Goal: Task Accomplishment & Management: Complete application form

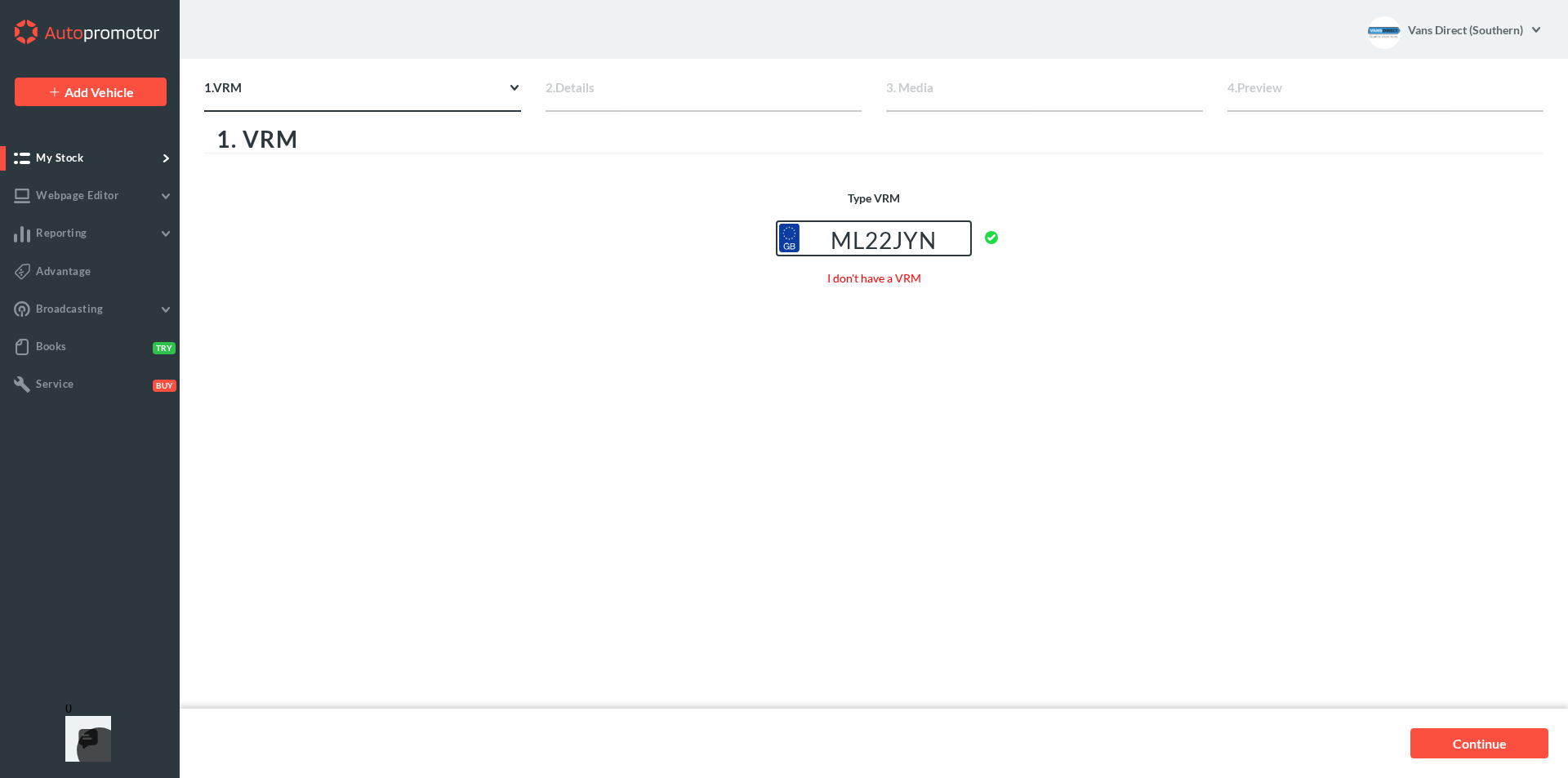
type input "ML22JYN"
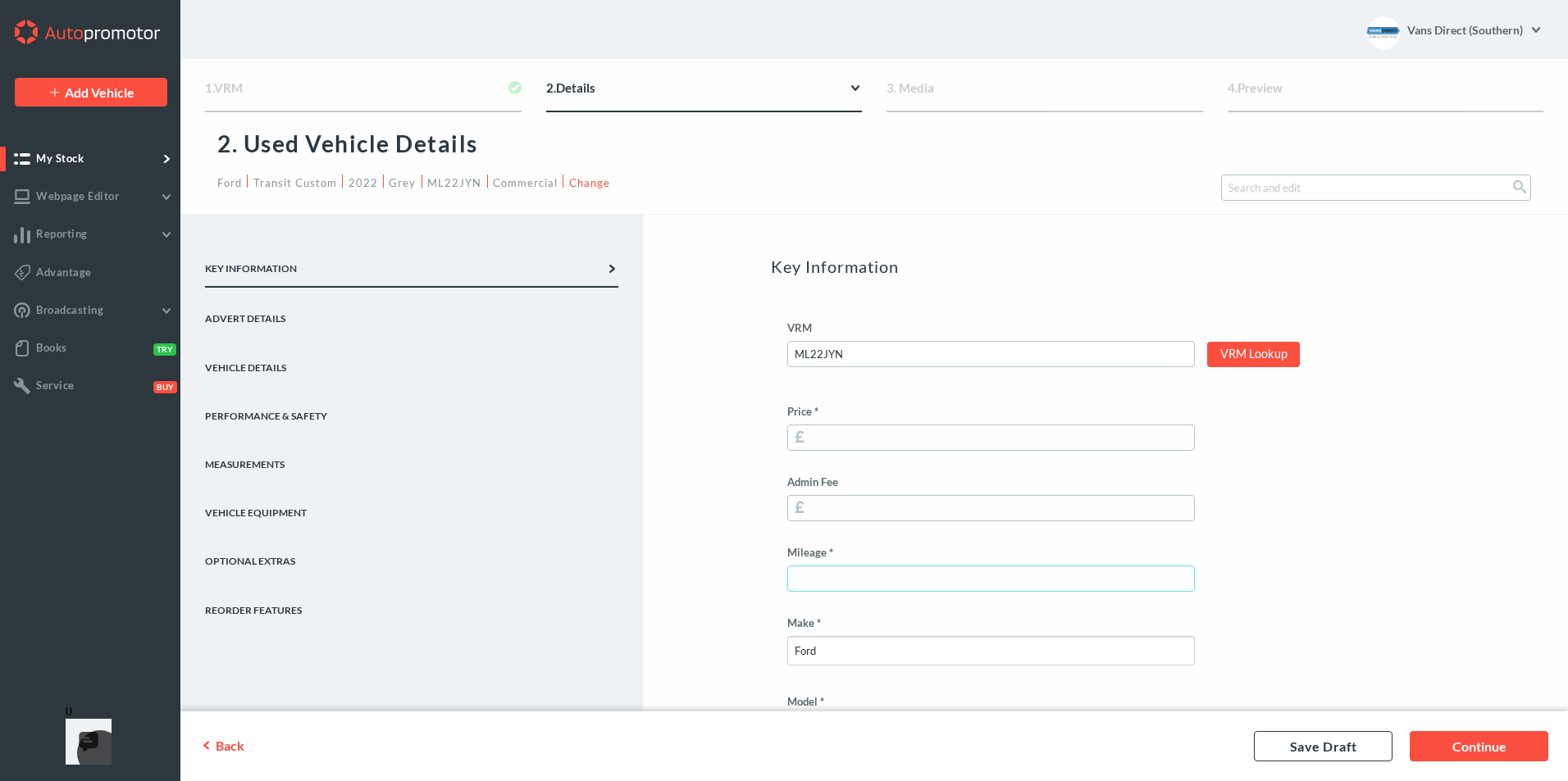
click at [841, 579] on input "Mileage *" at bounding box center [992, 579] width 408 height 26
type input "46460"
click at [844, 435] on input "Price *" at bounding box center [992, 438] width 408 height 26
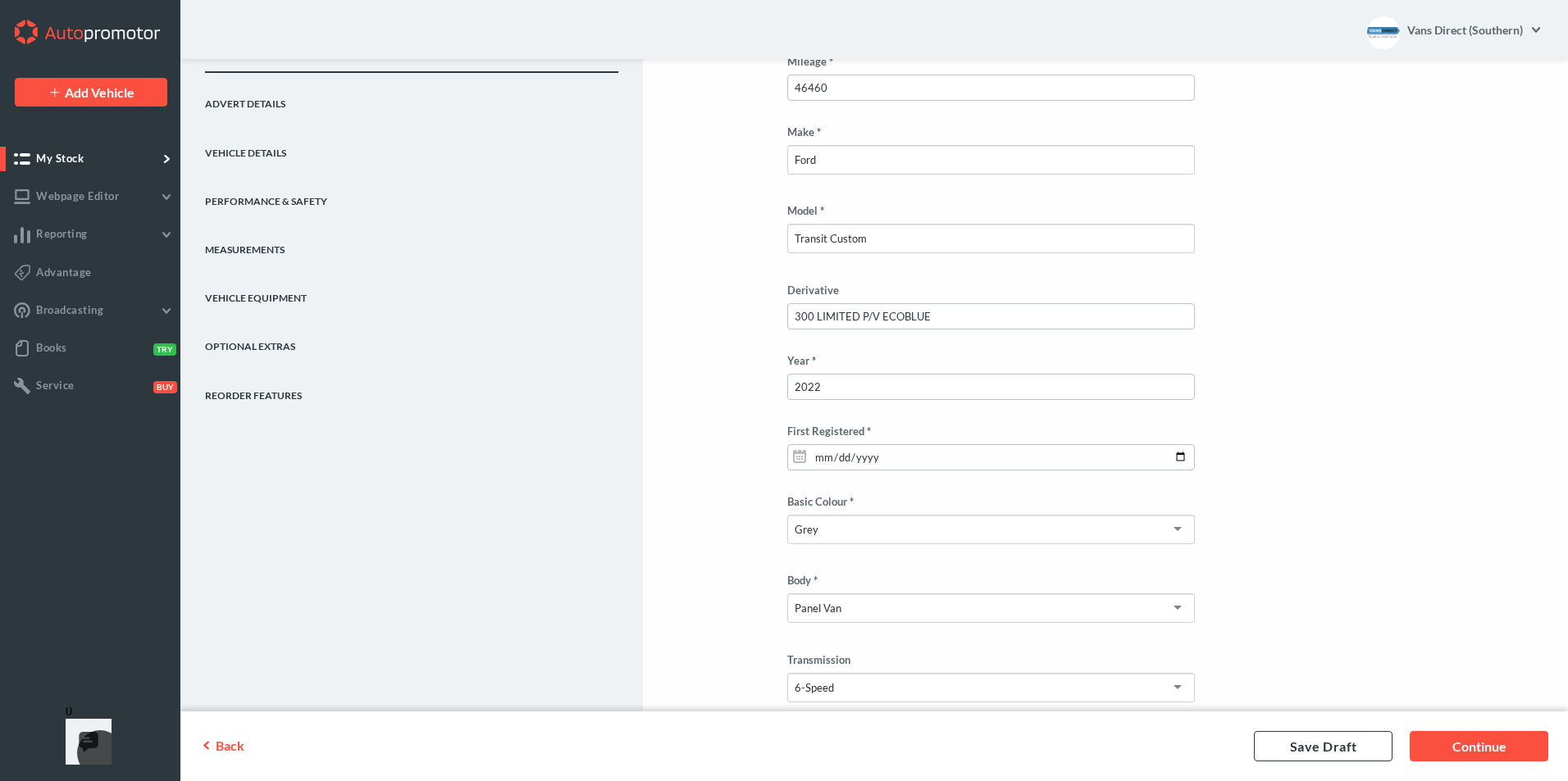
scroll to position [492, 0]
type input "16275"
click at [877, 316] on input "300 LIMITED P/V ECOBLUE" at bounding box center [992, 315] width 408 height 26
click at [942, 313] on input "300 LIMITED 2.0 ECOBLUE" at bounding box center [992, 315] width 408 height 26
type input "300 LIMITED 2.0 ECOBLUE 130 AIR CON CRUISE CONTROL F+R SENSORS SWB"
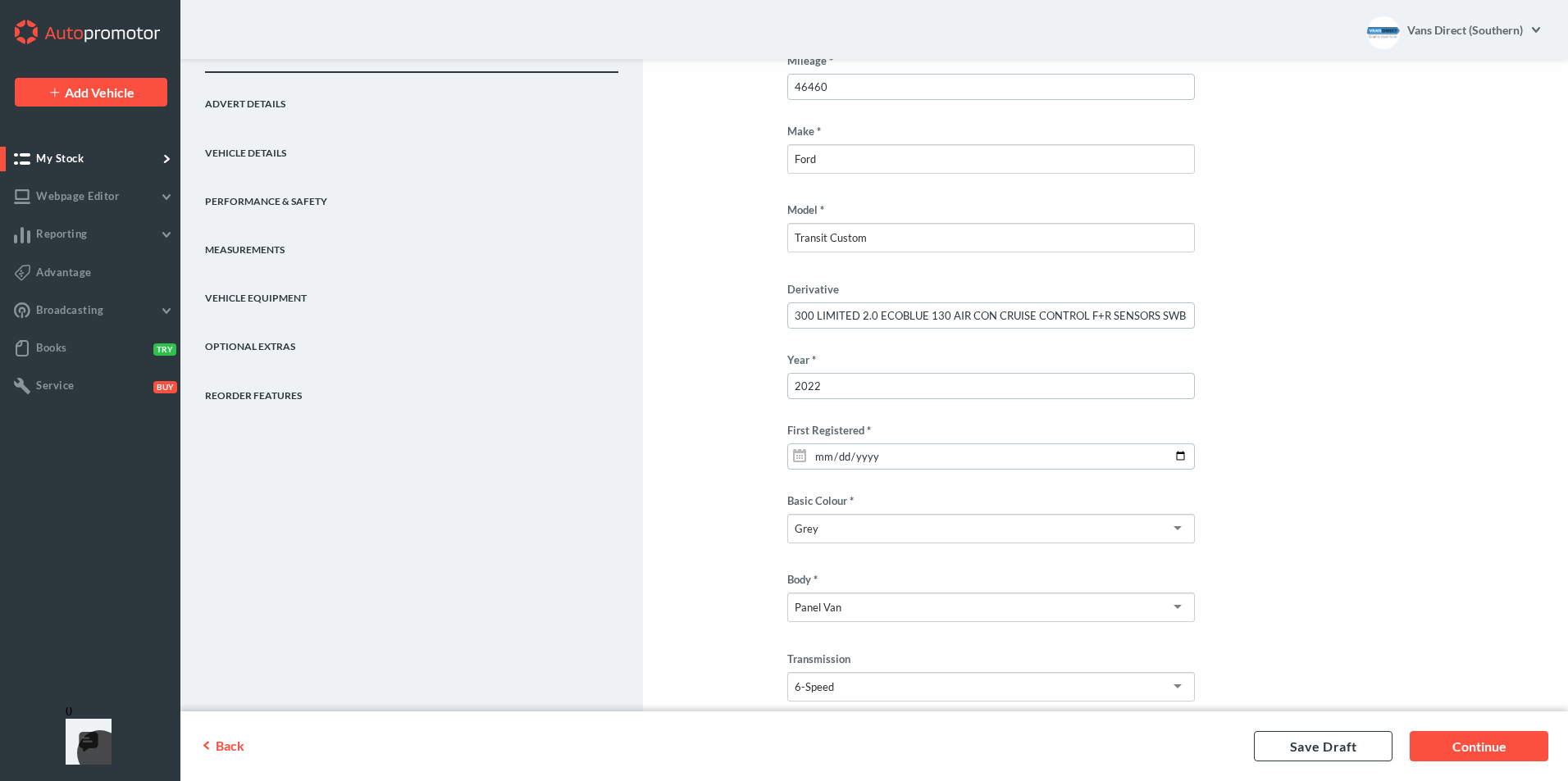
click at [280, 195] on link "Performance & Safety" at bounding box center [411, 195] width 413 height 48
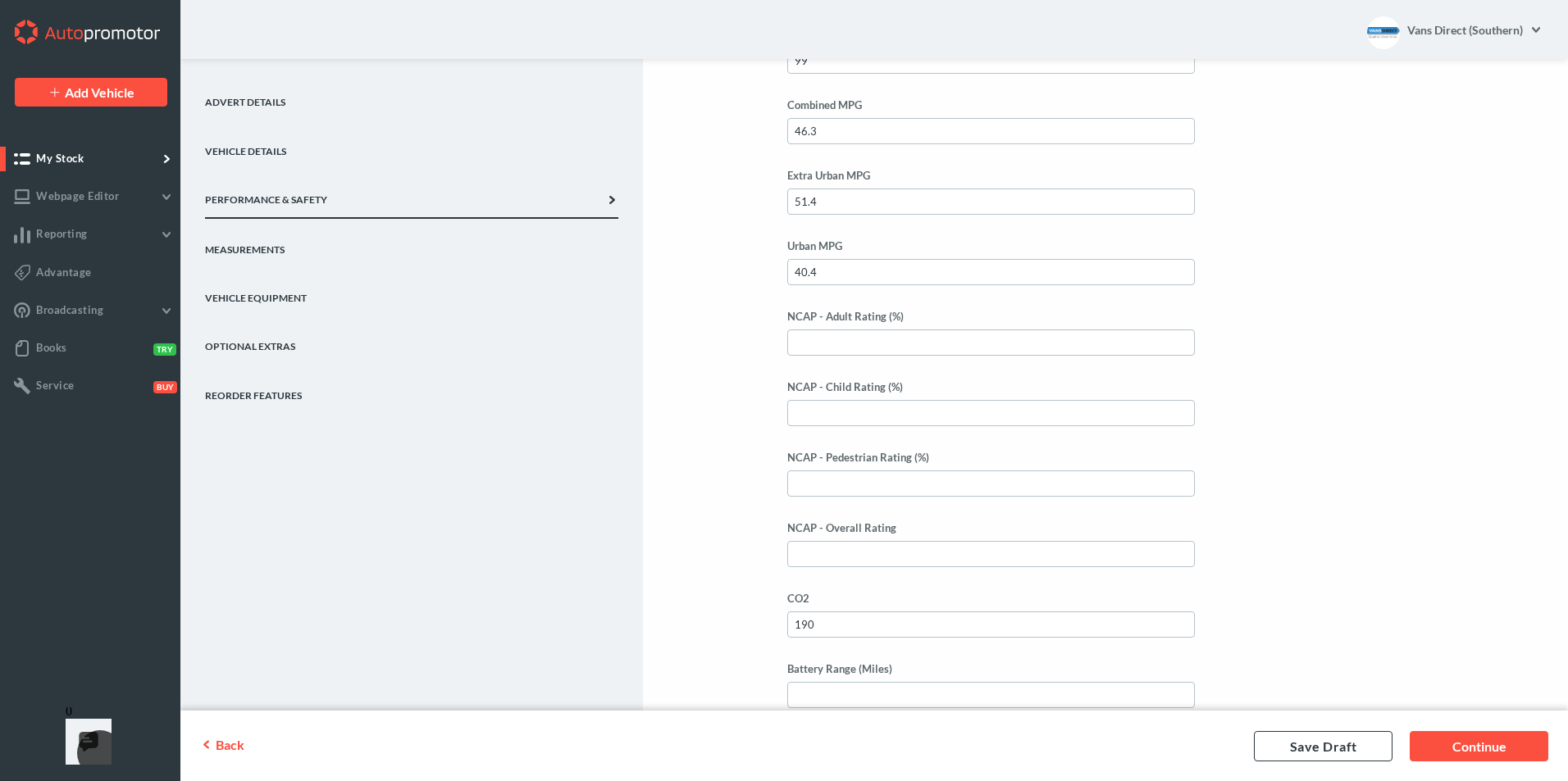
click at [706, 216] on div "Key Information Advert Details Vehicle Details Performance & Safety Measurement…" at bounding box center [874, 385] width 1388 height 1324
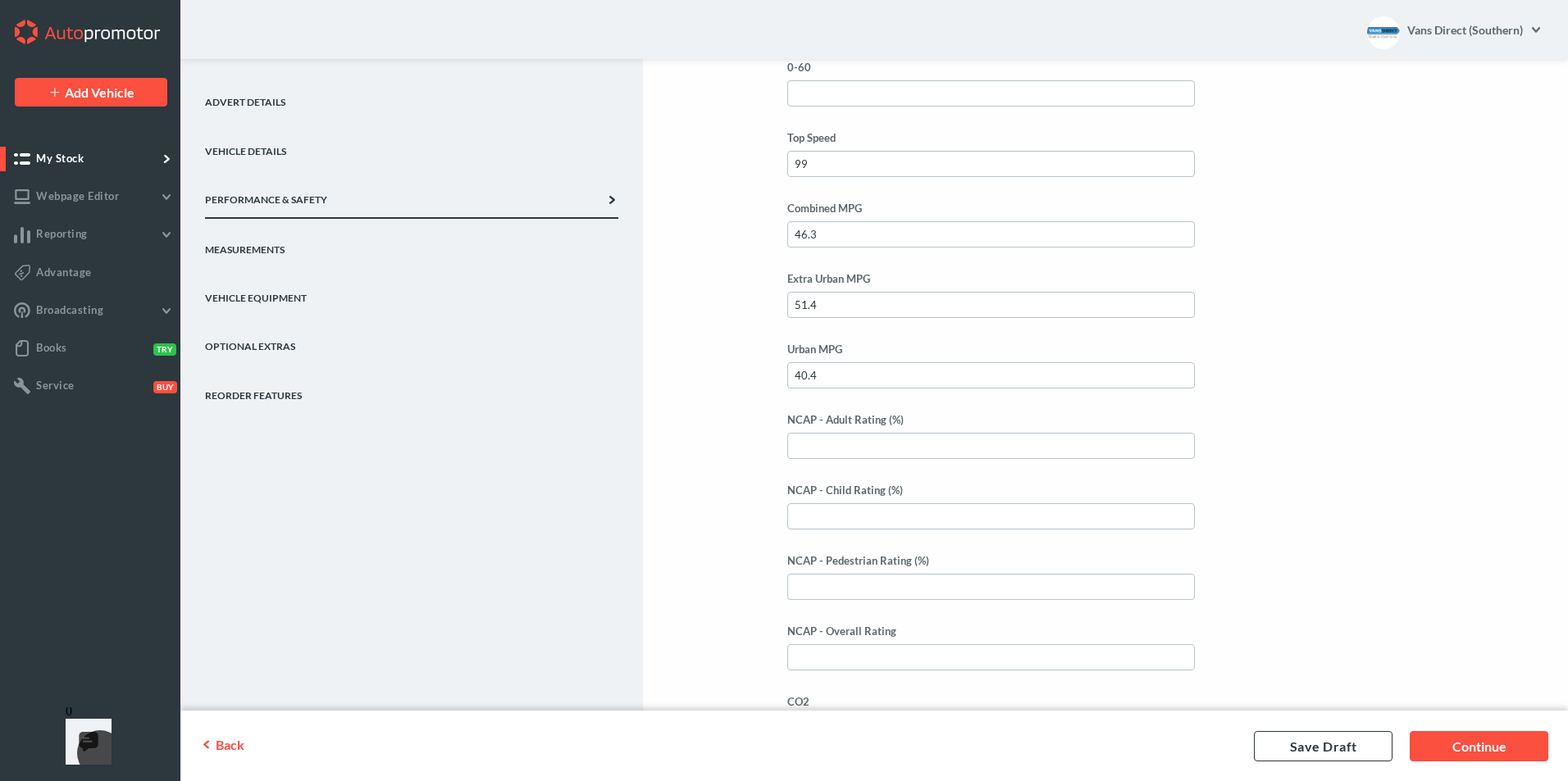
scroll to position [246, 0]
click at [845, 166] on input "128" at bounding box center [992, 165] width 408 height 26
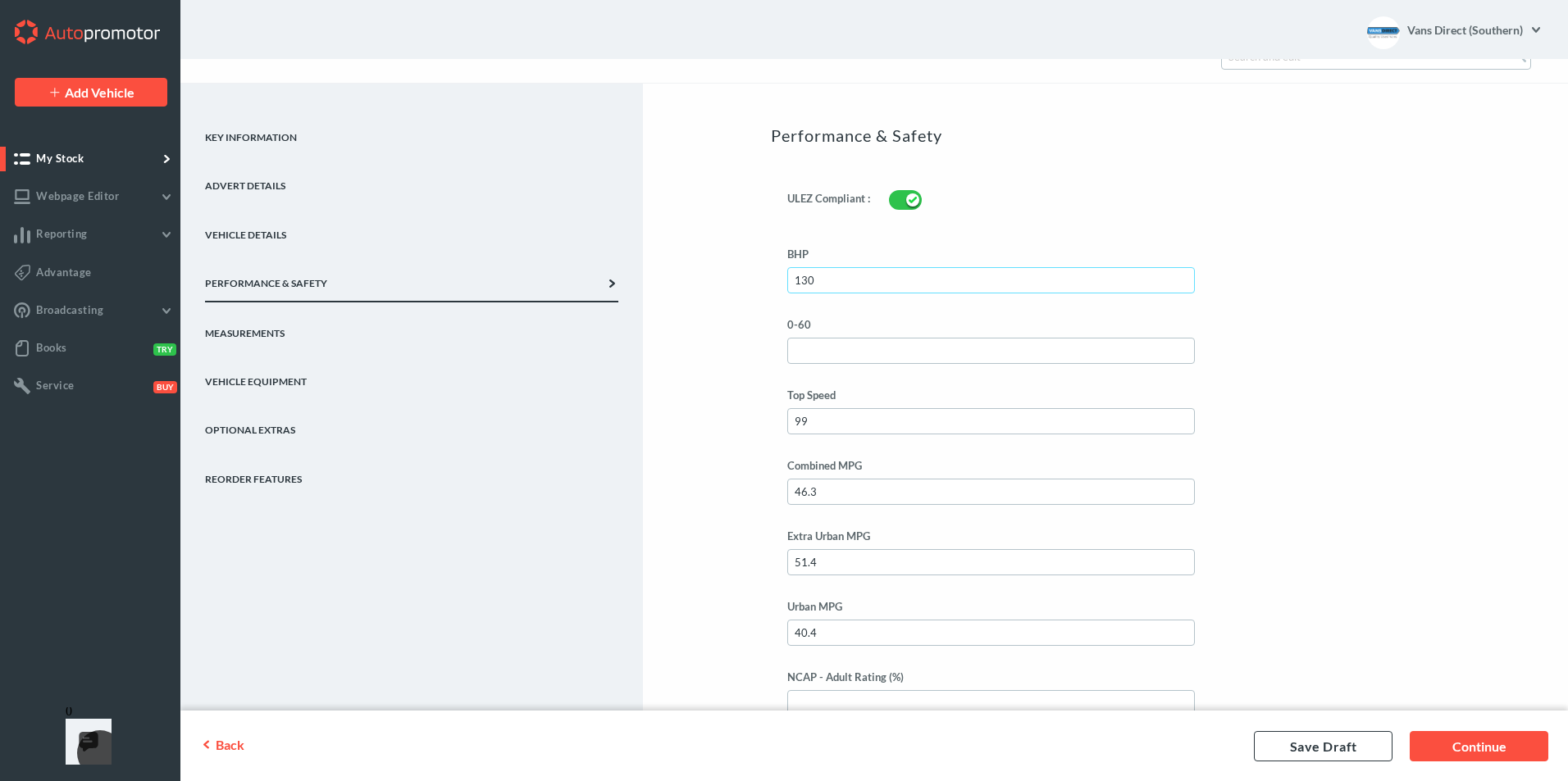
scroll to position [0, 0]
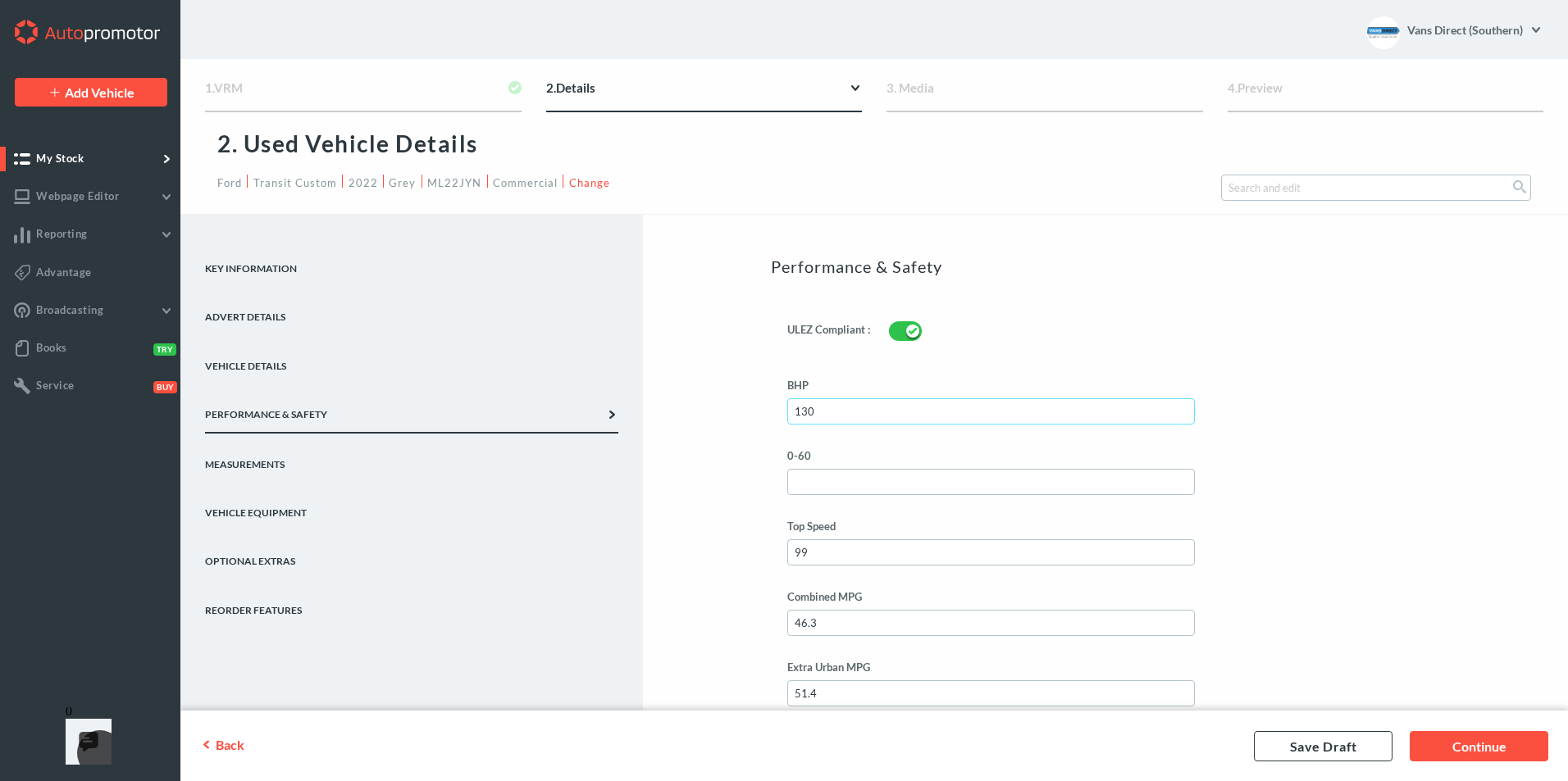
type input "130"
click at [222, 267] on link "Key Information" at bounding box center [411, 262] width 413 height 48
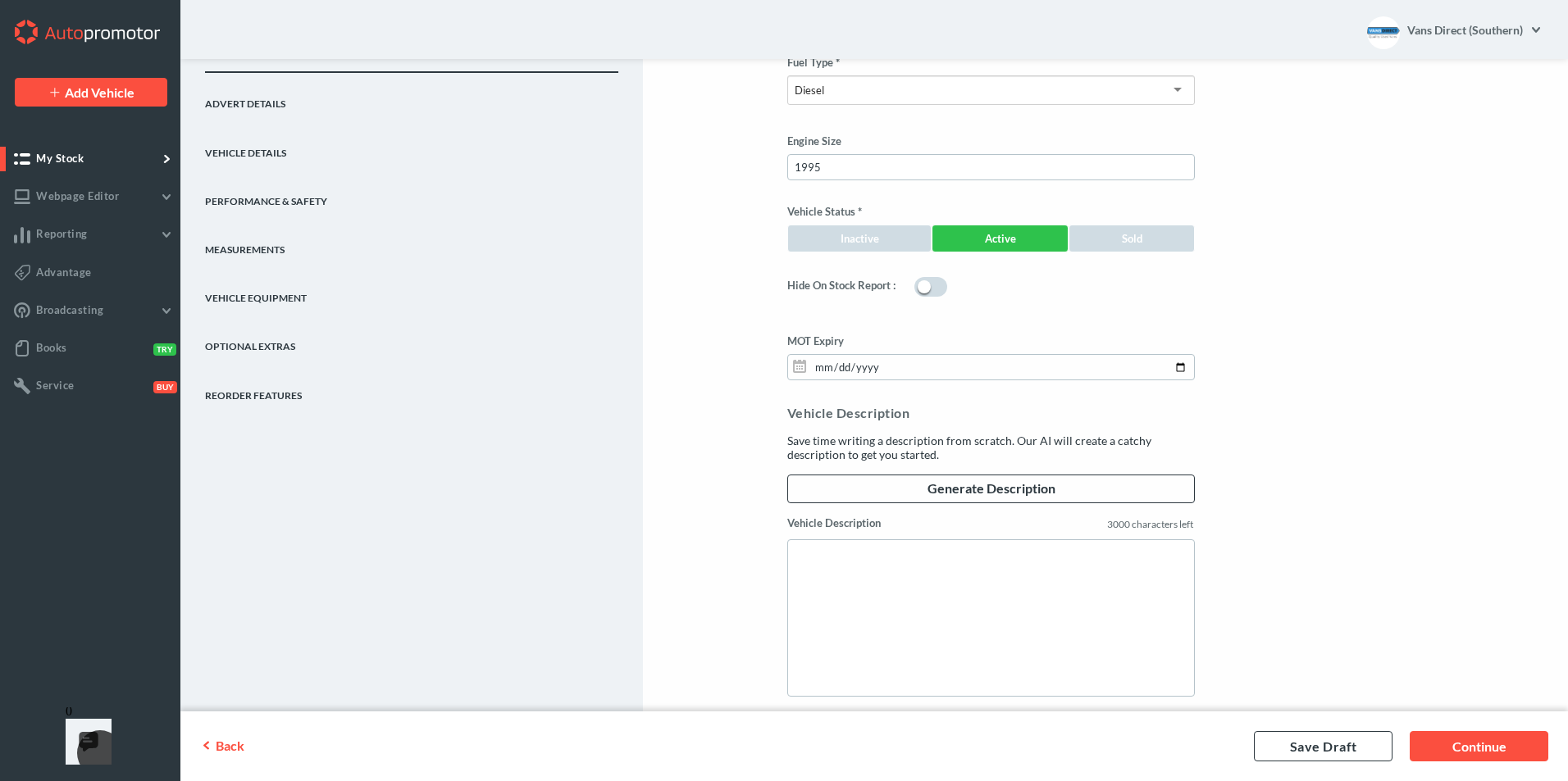
scroll to position [1320, 0]
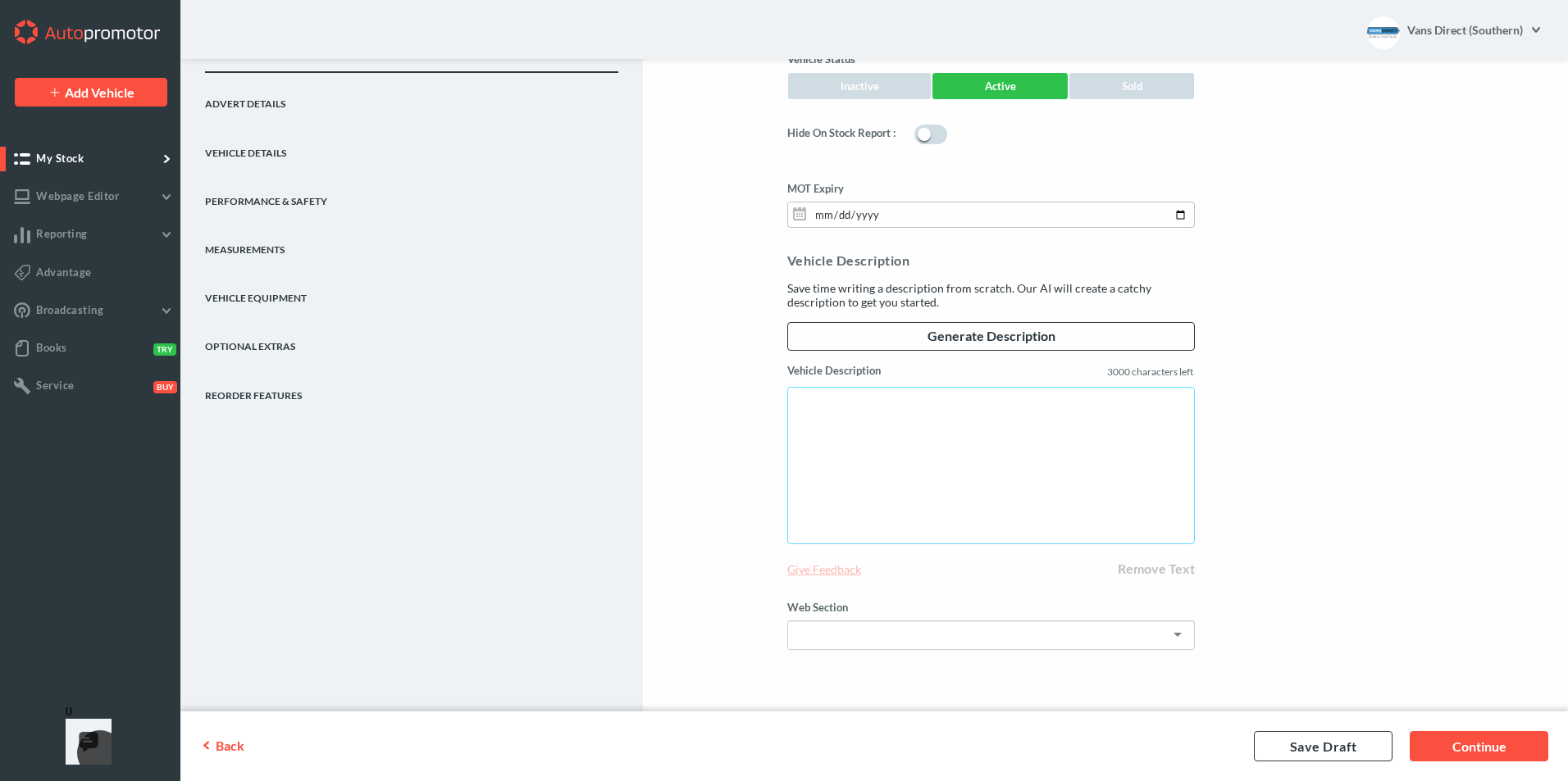
click at [800, 404] on textarea "Vehicle Description" at bounding box center [992, 466] width 408 height 158
paste textarea "THIS VEHICLE MAY BE AT OUR STORAGE FACILITY. PLEASE CALL AHEAD BEFORE YOU VISIT…"
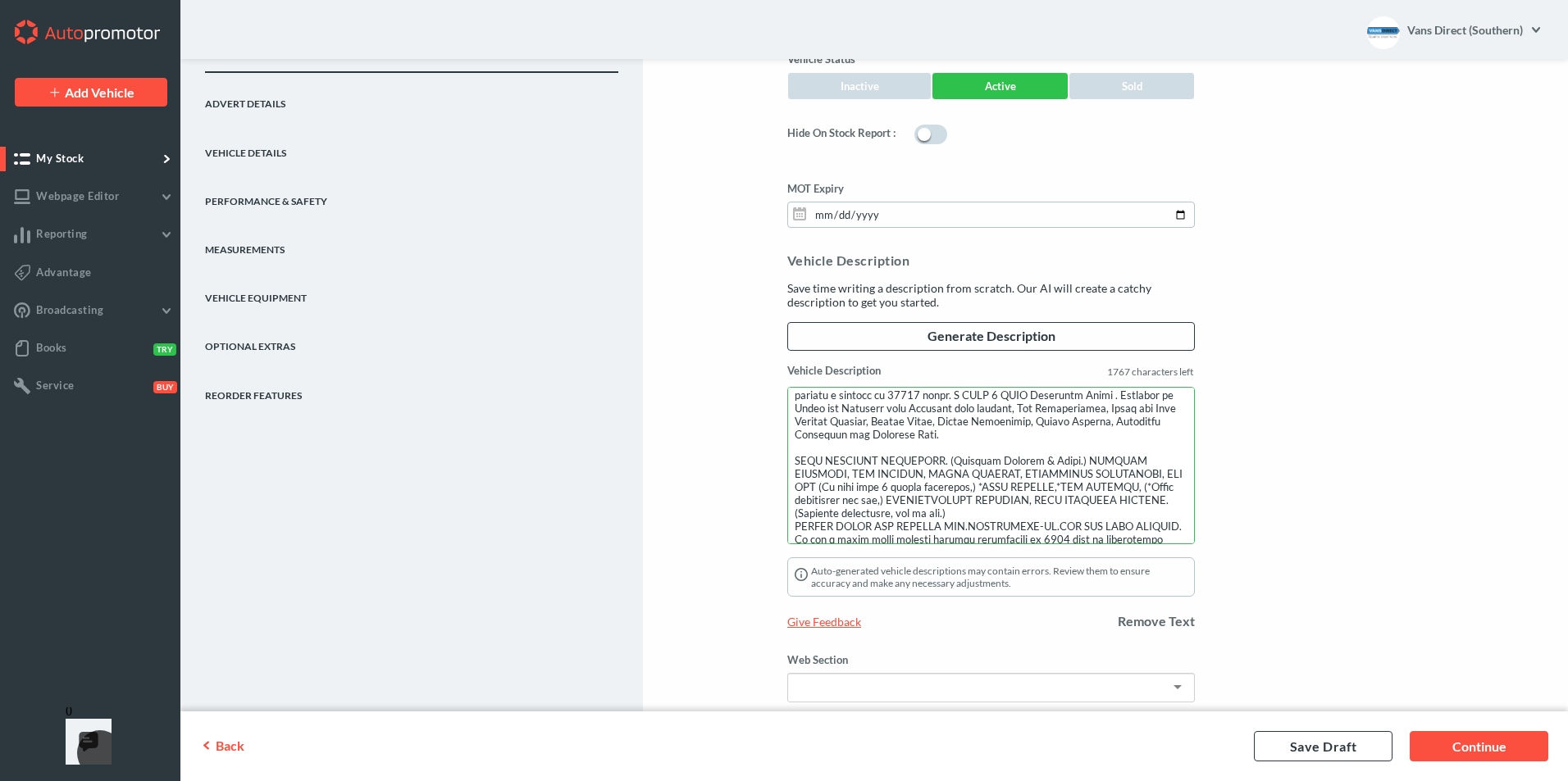
scroll to position [0, 0]
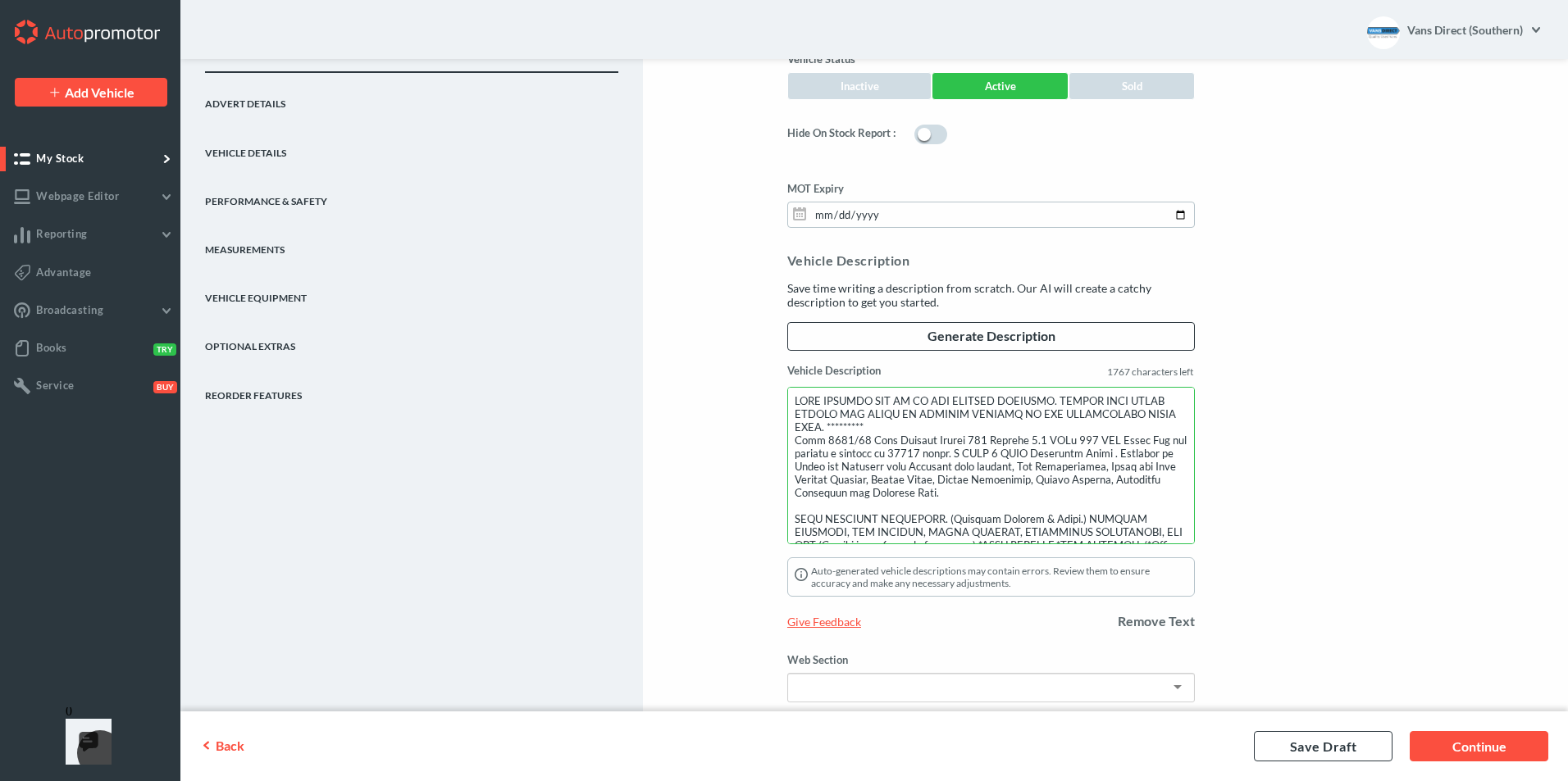
click at [921, 451] on textarea "Vehicle Description" at bounding box center [992, 466] width 408 height 158
click at [841, 441] on textarea "Vehicle Description" at bounding box center [992, 466] width 408 height 158
click at [825, 470] on textarea "Vehicle Description" at bounding box center [992, 466] width 408 height 158
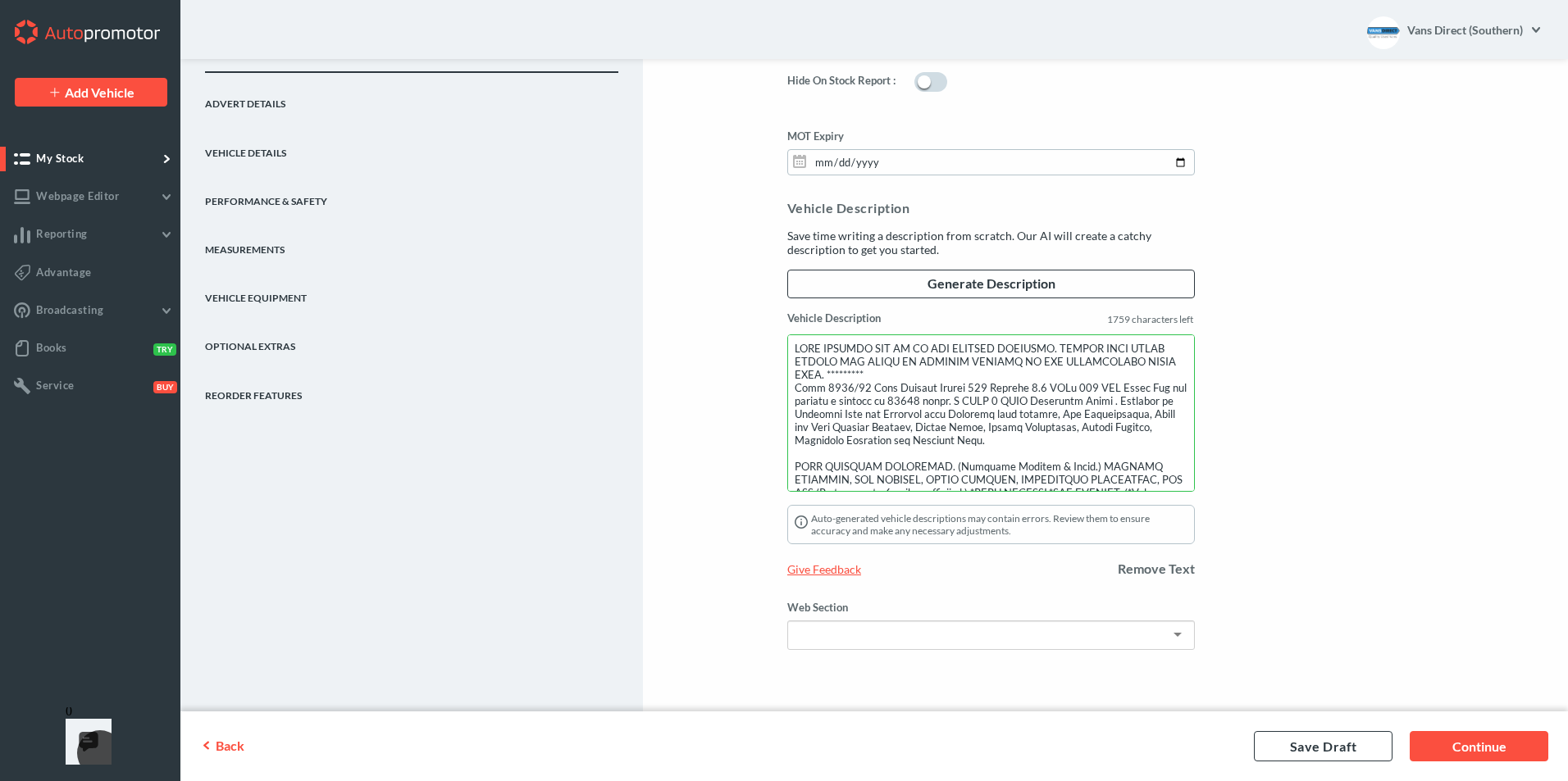
type textarea "THIS VEHICLE MAY BE AT OUR STORAGE FACILITY. PLEASE CALL AHEAD BEFORE YOU VISIT…"
click at [1182, 640] on div at bounding box center [992, 635] width 408 height 30
click at [237, 106] on link "Advert Details" at bounding box center [411, 97] width 413 height 48
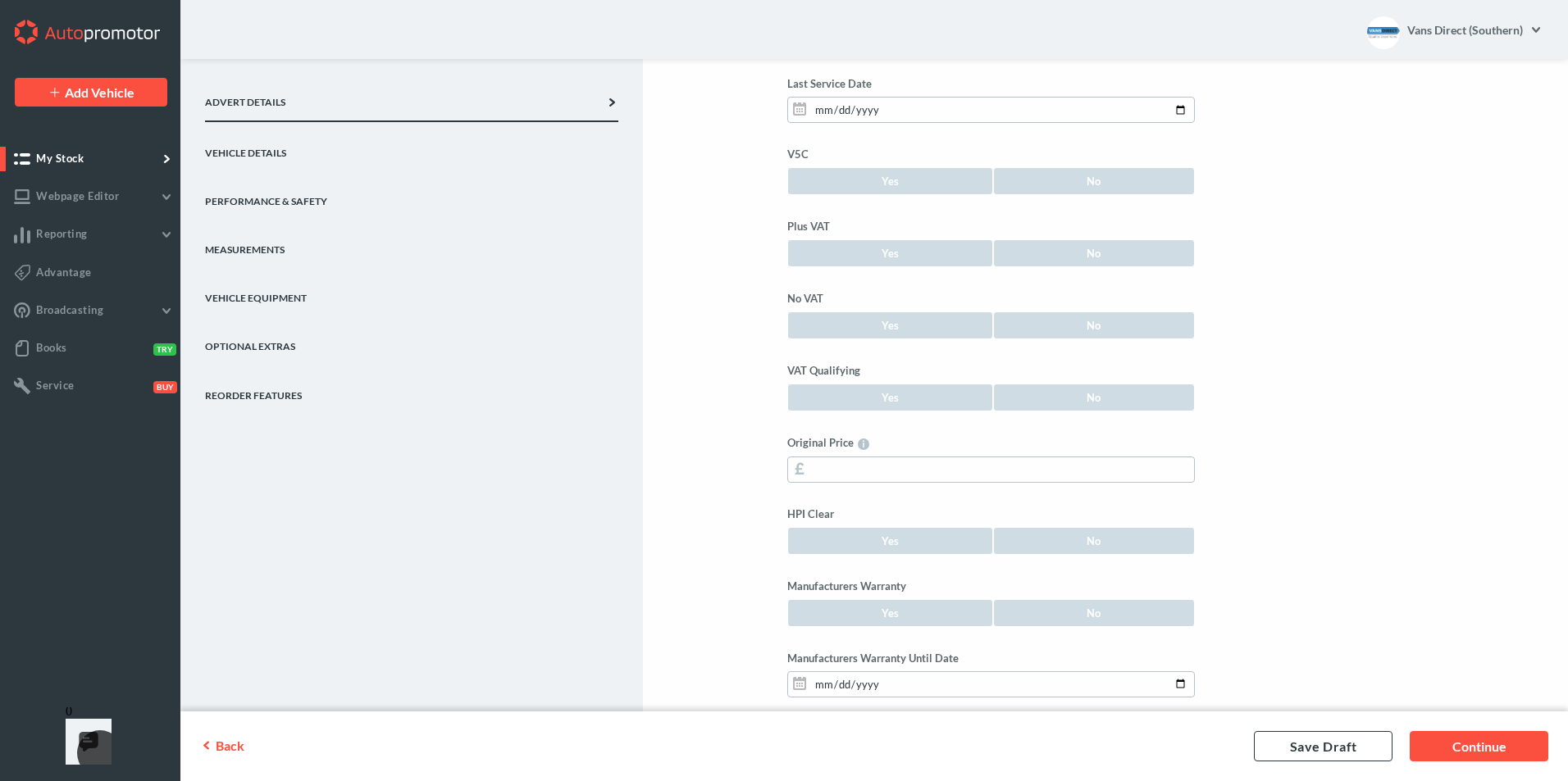
scroll to position [538, 0]
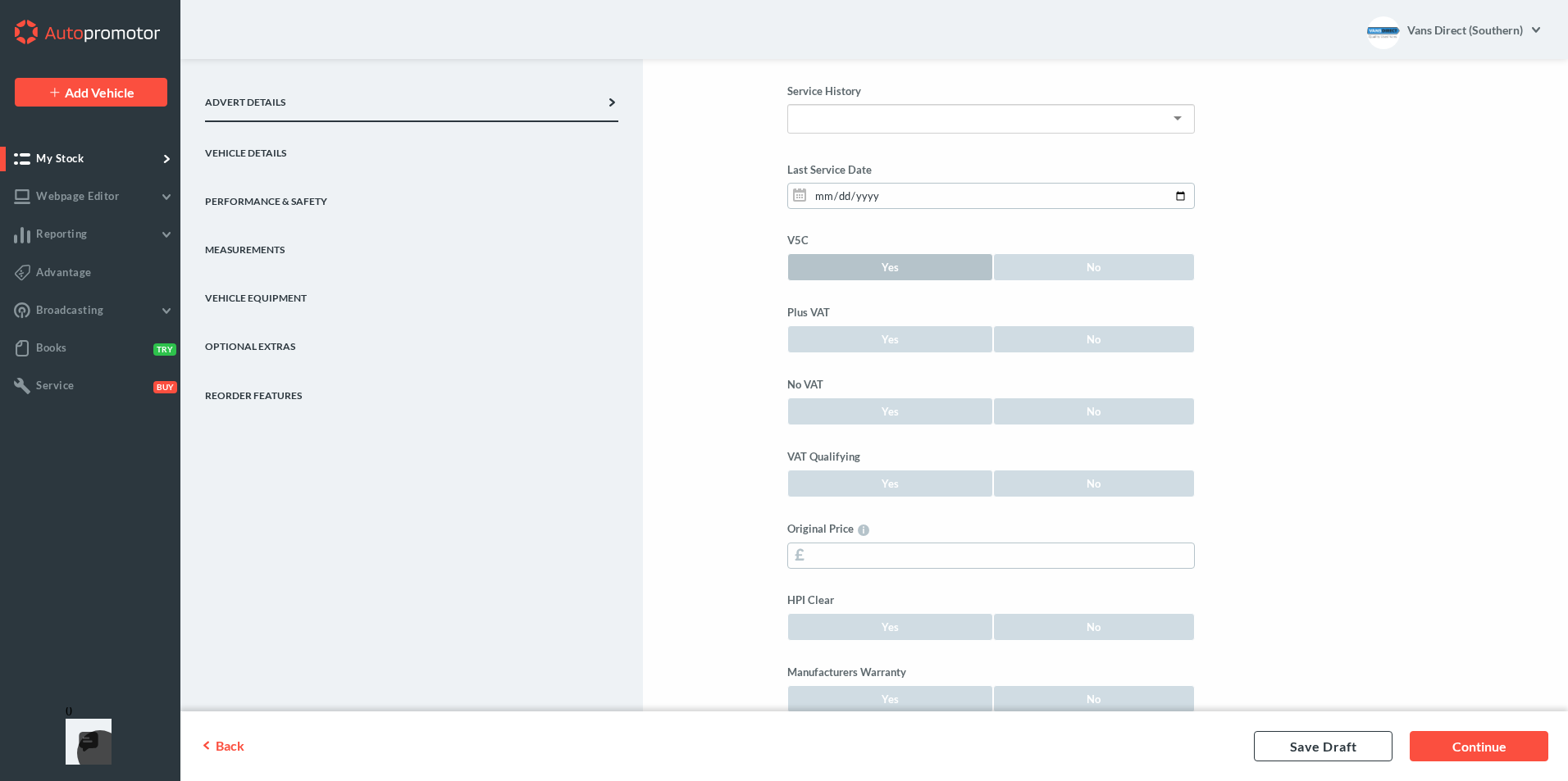
click at [858, 263] on link "Yes" at bounding box center [890, 267] width 206 height 28
click at [891, 340] on link "Yes" at bounding box center [890, 339] width 206 height 28
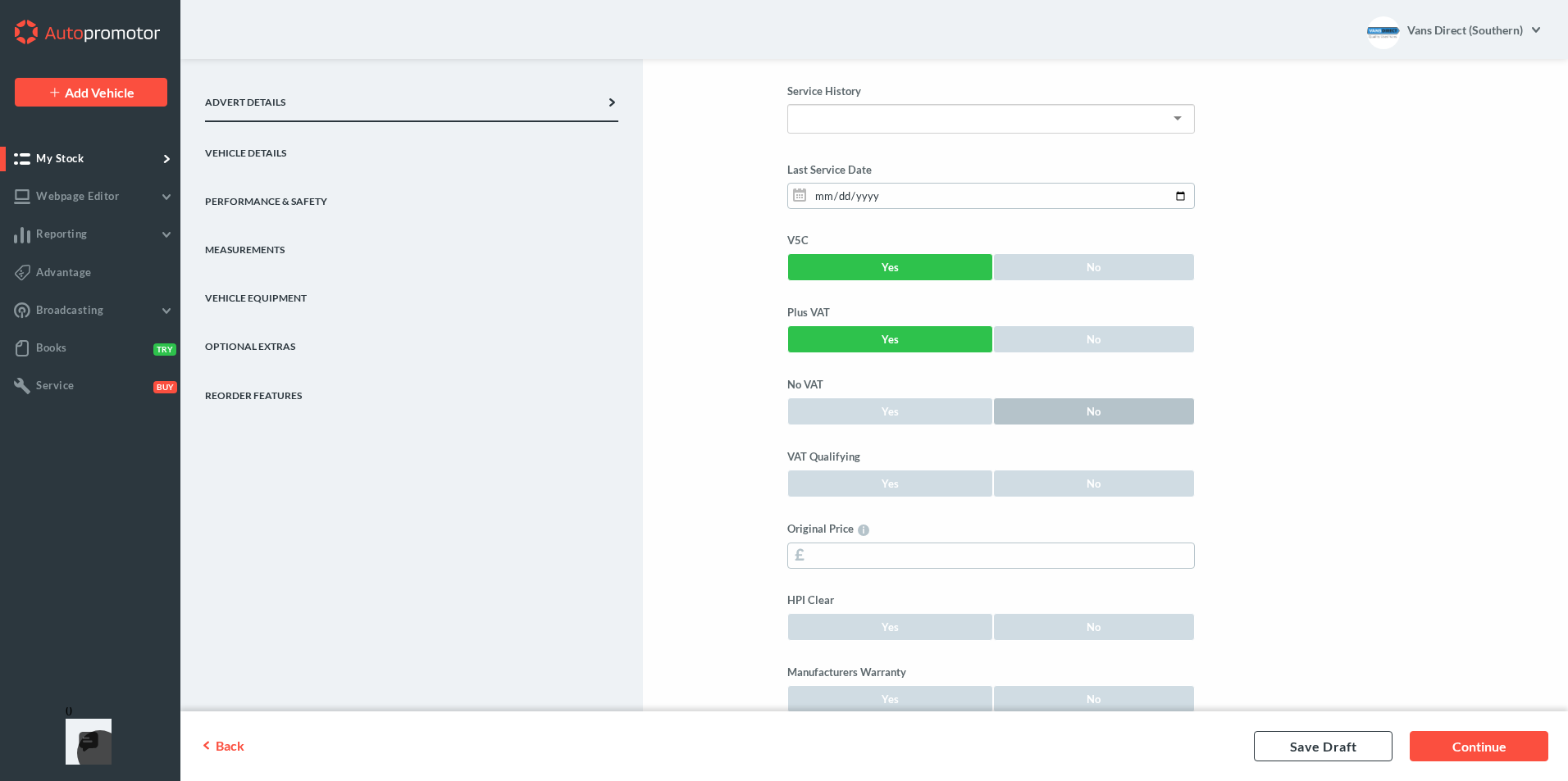
click at [1037, 409] on link "No" at bounding box center [1095, 411] width 203 height 28
click at [1028, 485] on link "No" at bounding box center [1095, 484] width 203 height 28
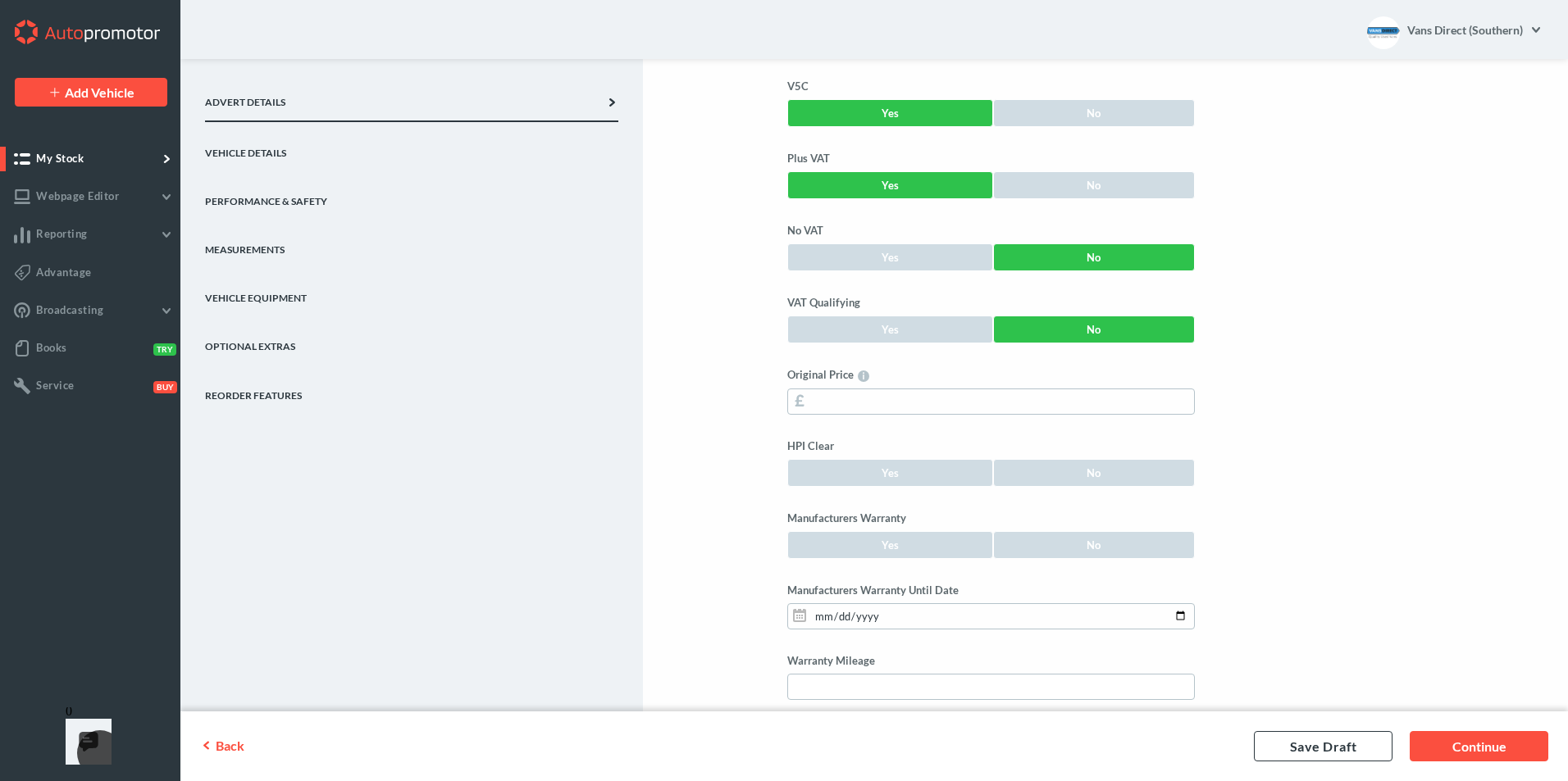
scroll to position [702, 0]
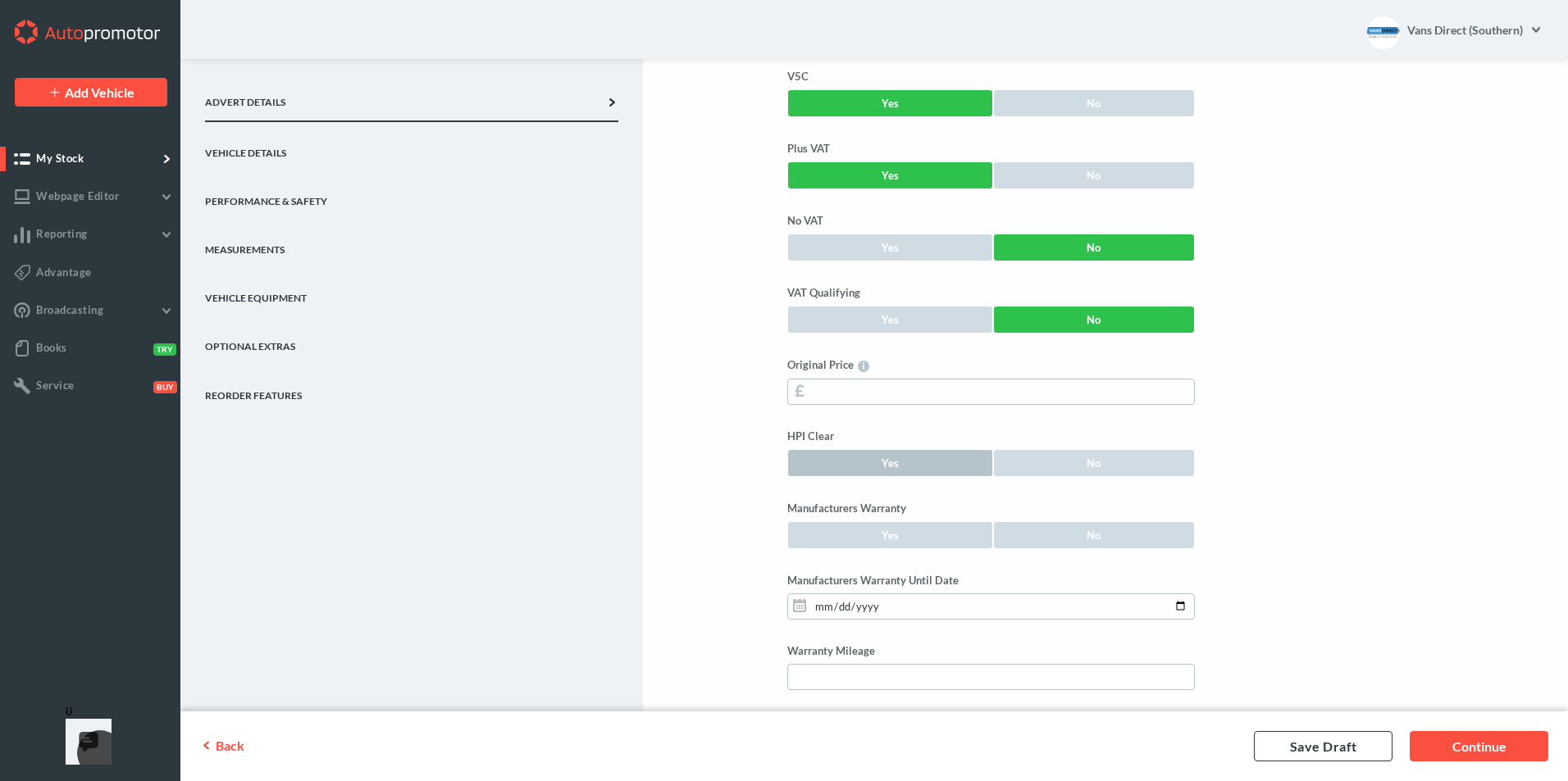
click at [868, 464] on link "Yes" at bounding box center [890, 463] width 206 height 28
click at [256, 148] on link "Vehicle Details" at bounding box center [411, 146] width 413 height 48
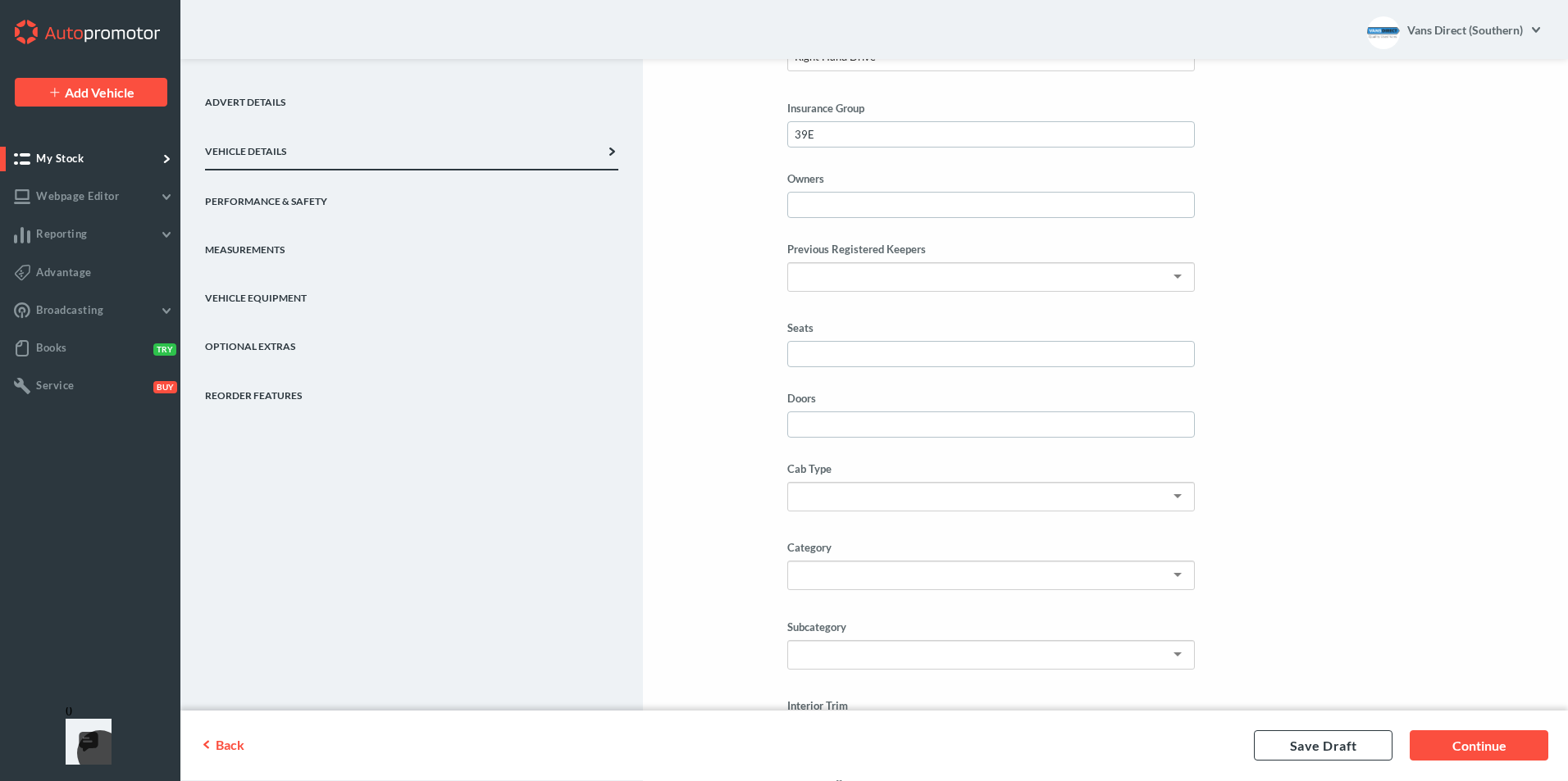
scroll to position [456, 0]
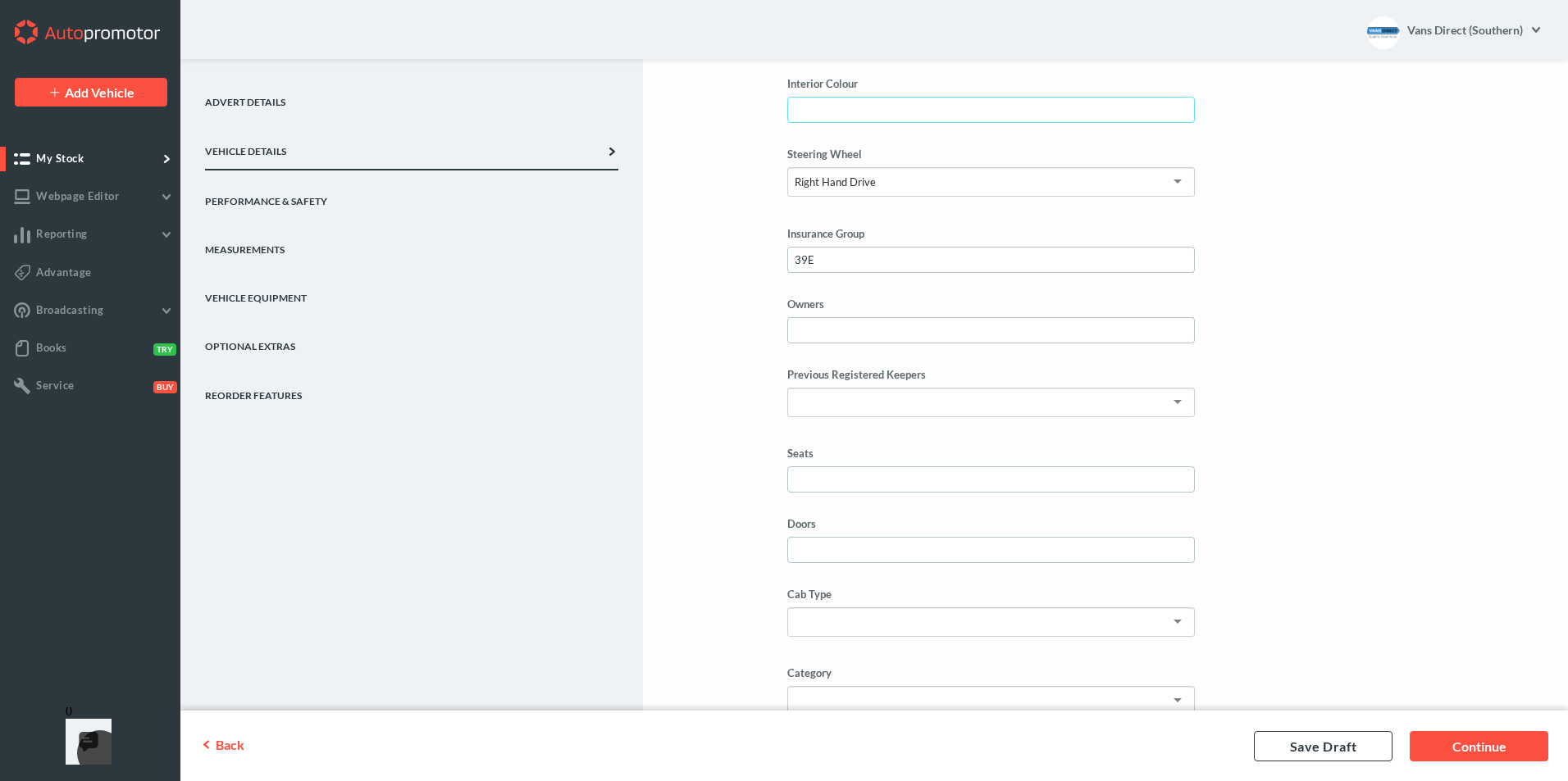
click at [856, 100] on input "Interior Colour" at bounding box center [992, 110] width 408 height 26
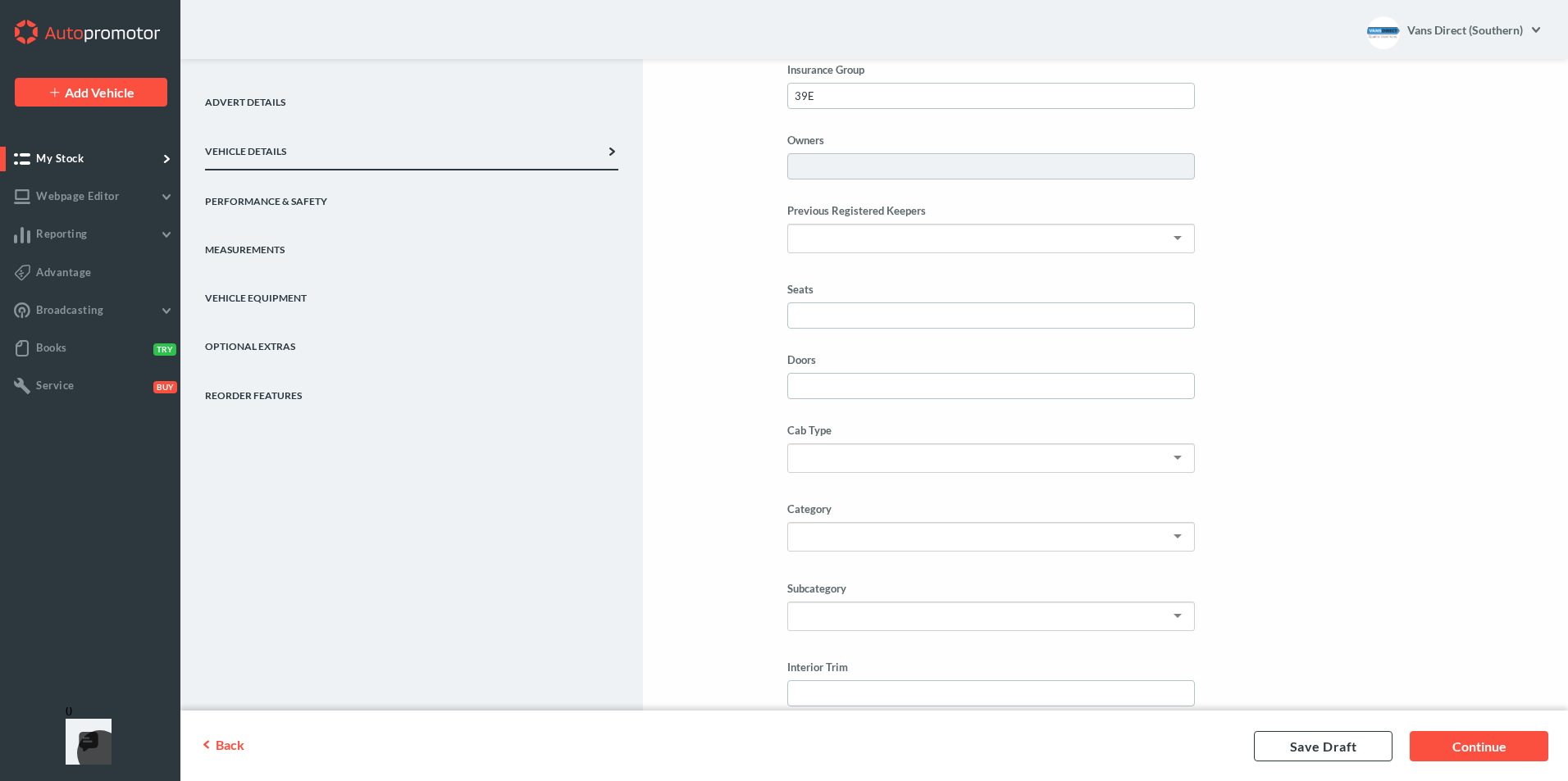
type input "Grey"
click at [873, 171] on input "Owners" at bounding box center [992, 166] width 408 height 26
type input "1"
click at [883, 314] on input "Seats" at bounding box center [992, 315] width 408 height 26
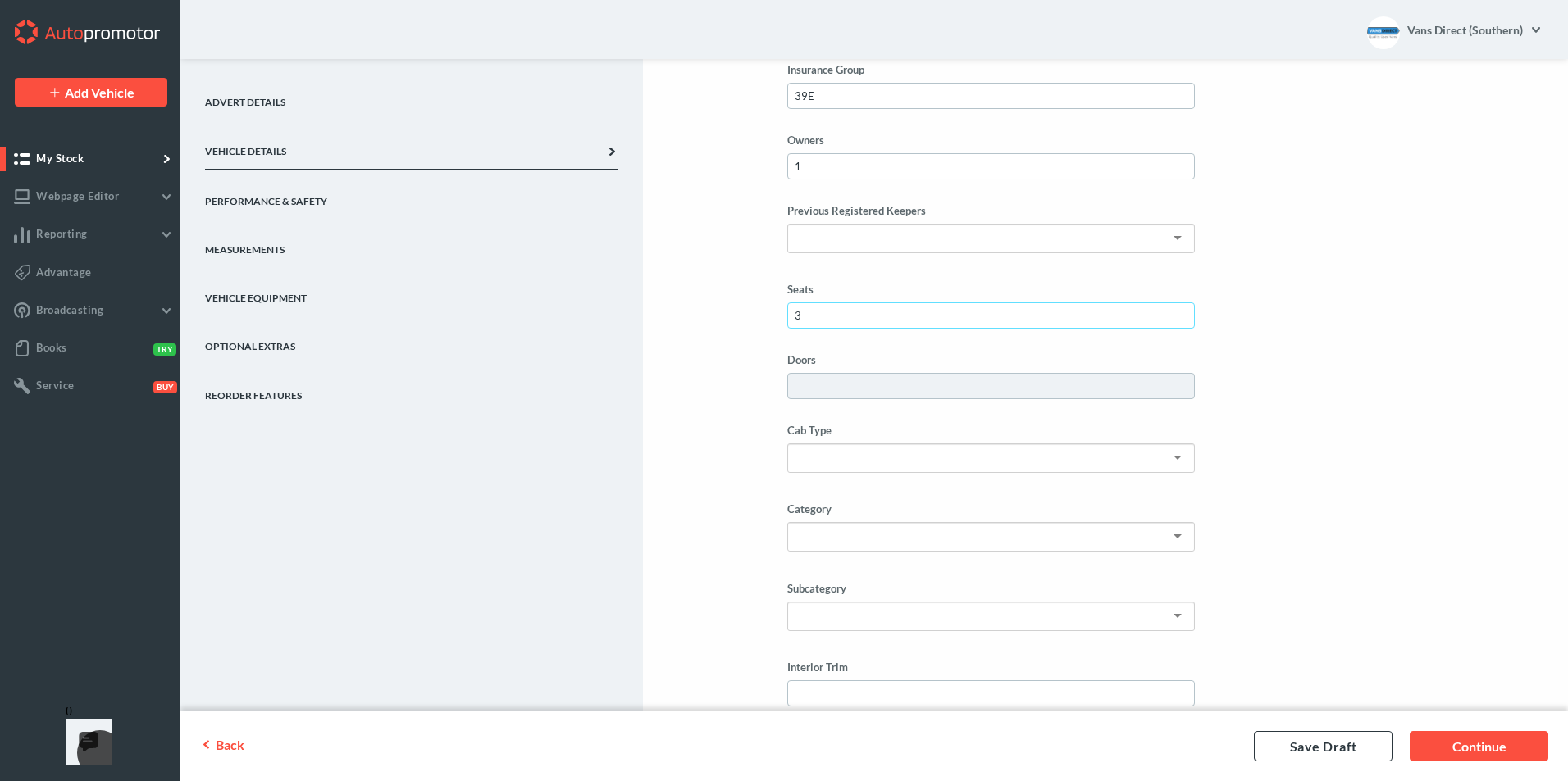
type input "3"
click at [1061, 389] on input "Doors" at bounding box center [992, 386] width 408 height 26
type input "5"
click at [912, 689] on input "Interior Trim" at bounding box center [992, 693] width 408 height 26
type input "Limited"
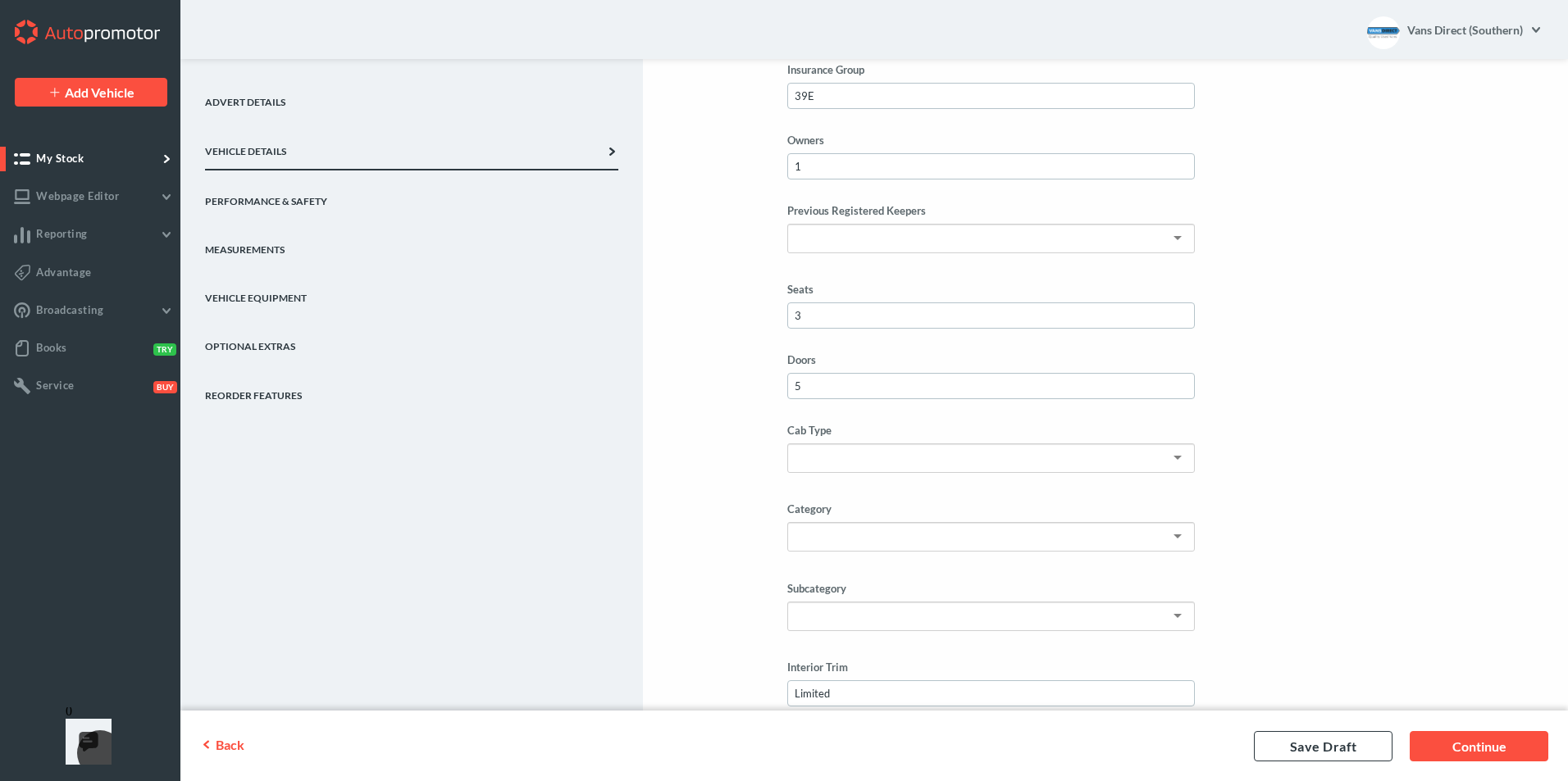
click at [252, 249] on link "Measurements" at bounding box center [411, 243] width 413 height 48
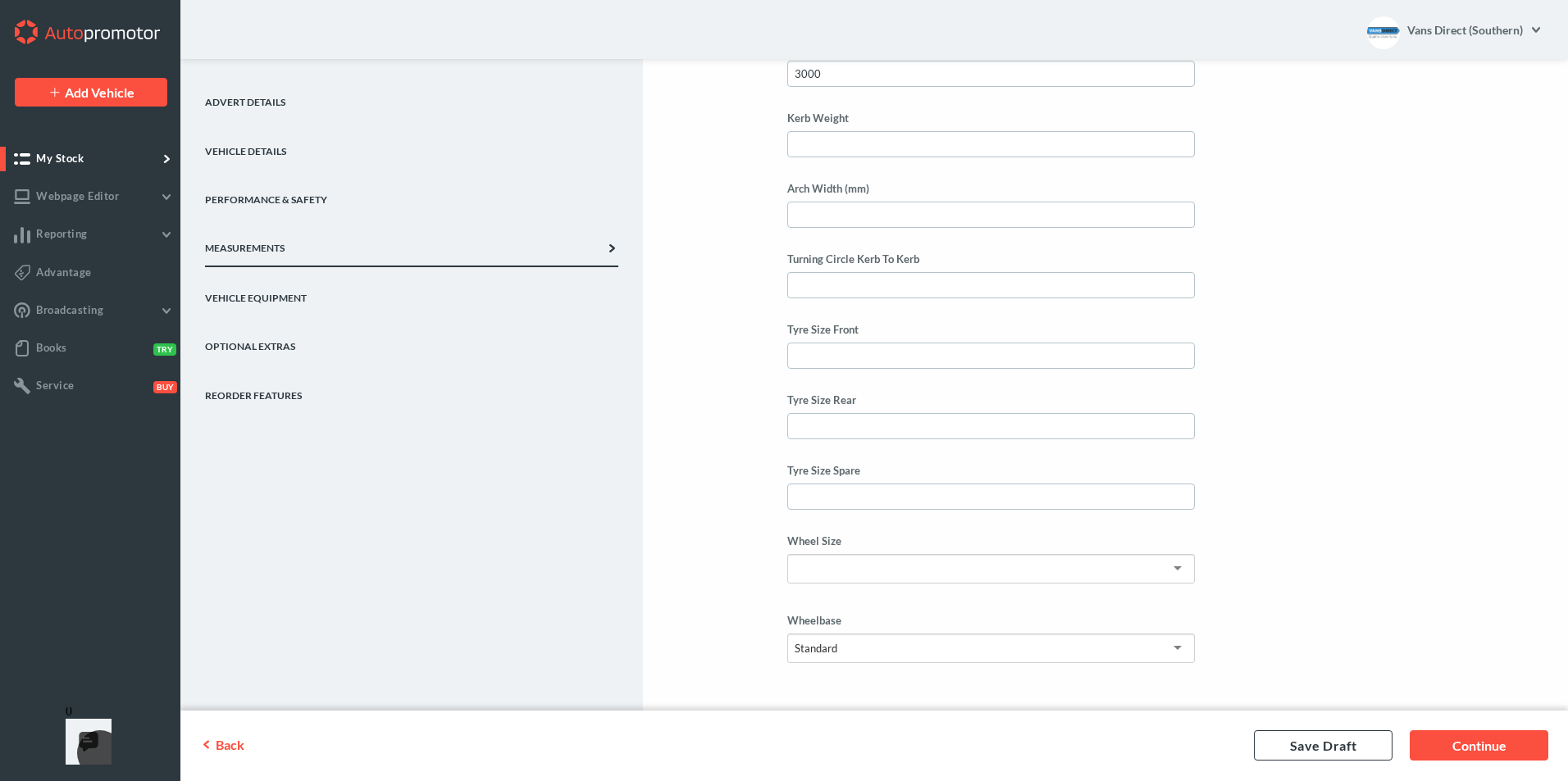
scroll to position [1070, 0]
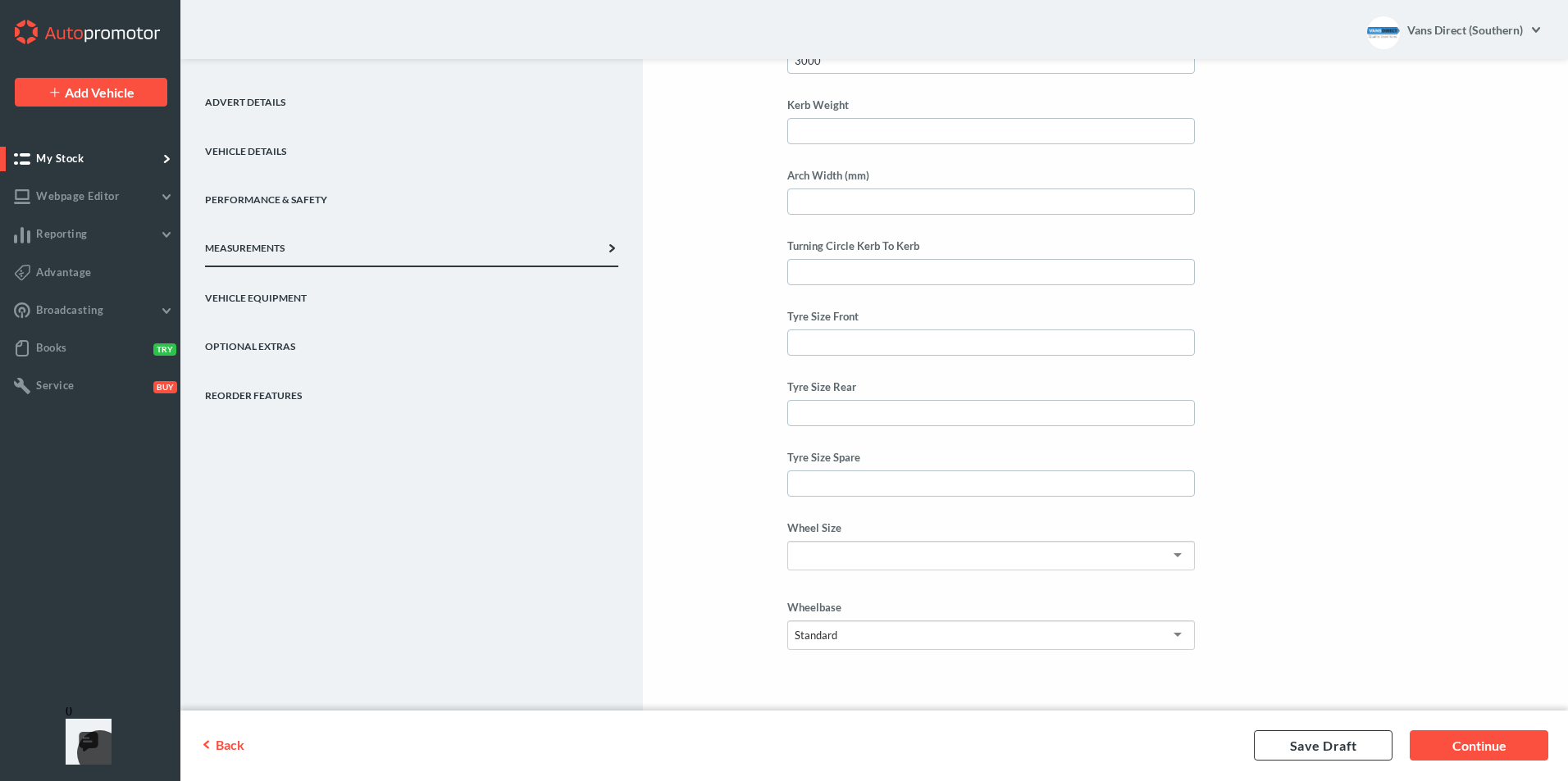
click at [1130, 640] on div "Standard" at bounding box center [992, 635] width 408 height 30
click at [278, 300] on link "Vehicle Equipment" at bounding box center [411, 291] width 413 height 48
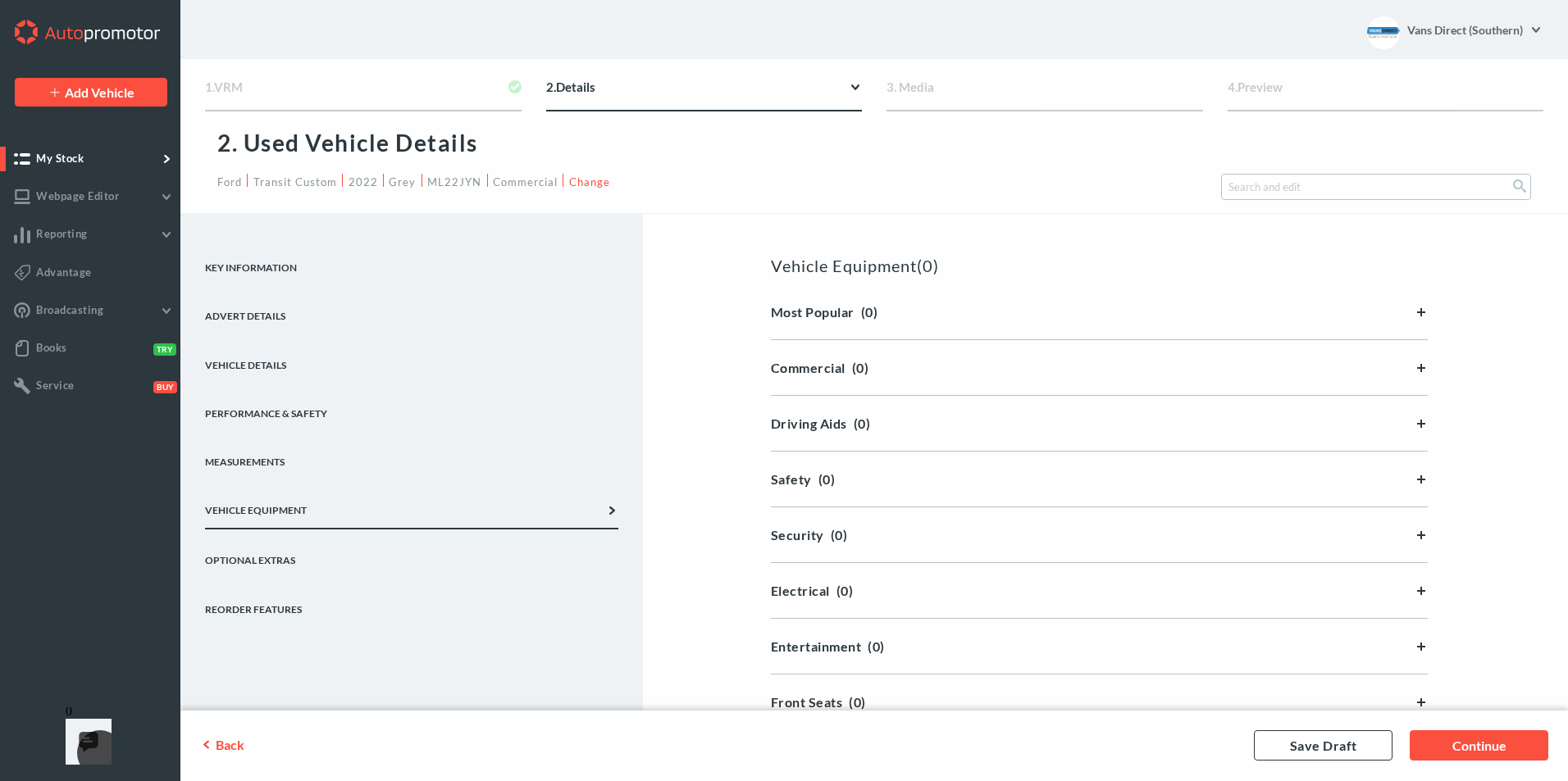
scroll to position [0, 0]
click at [1420, 314] on div "Most Popular (0)" at bounding box center [1099, 313] width 657 height 16
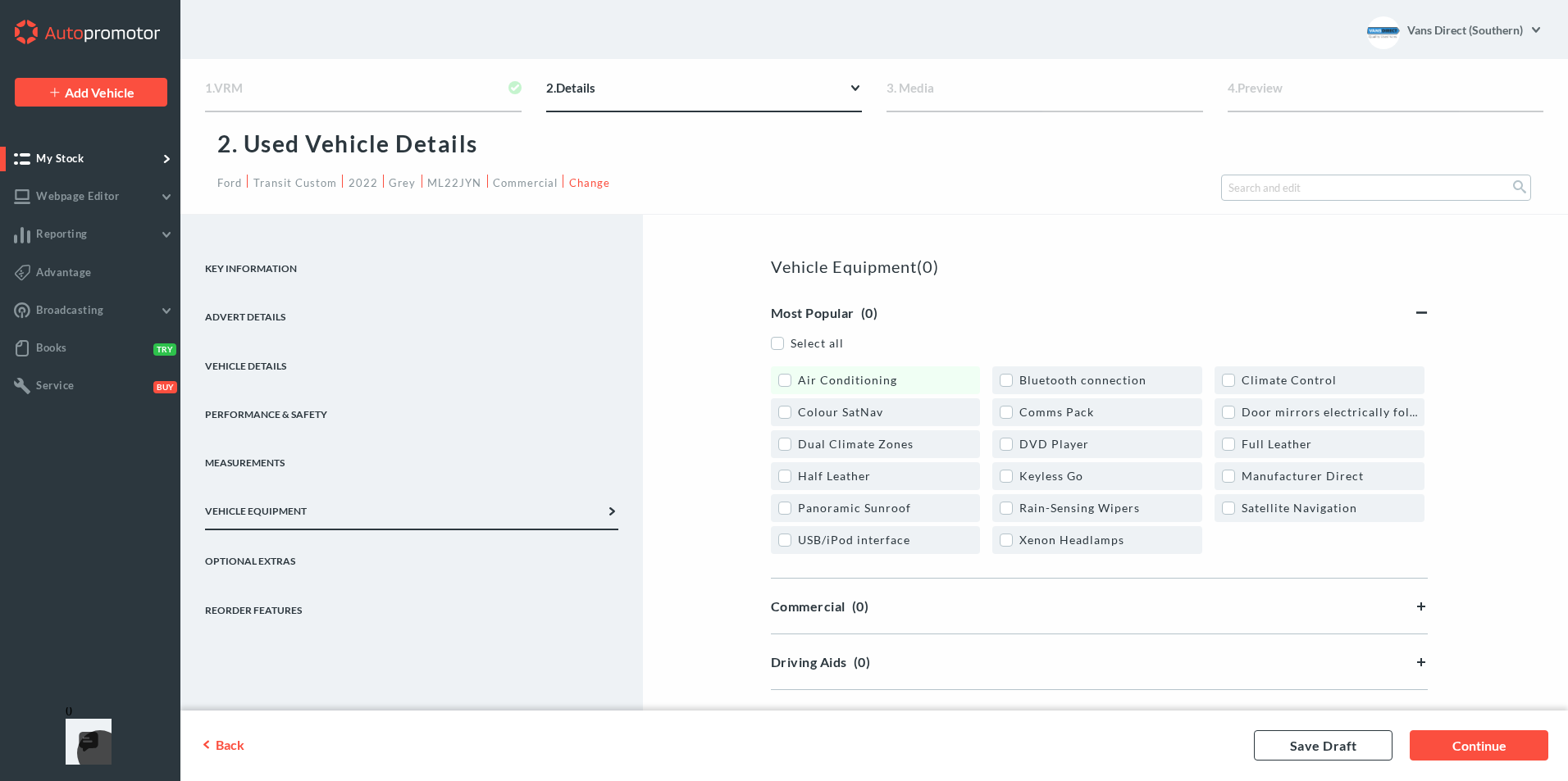
click at [789, 378] on label "Air Conditioning" at bounding box center [837, 380] width 119 height 14
click at [1021, 372] on link "Bluetooth connection" at bounding box center [1098, 381] width 210 height 28
click at [1011, 503] on label "Rain-Sensing Wipers" at bounding box center [1070, 507] width 140 height 14
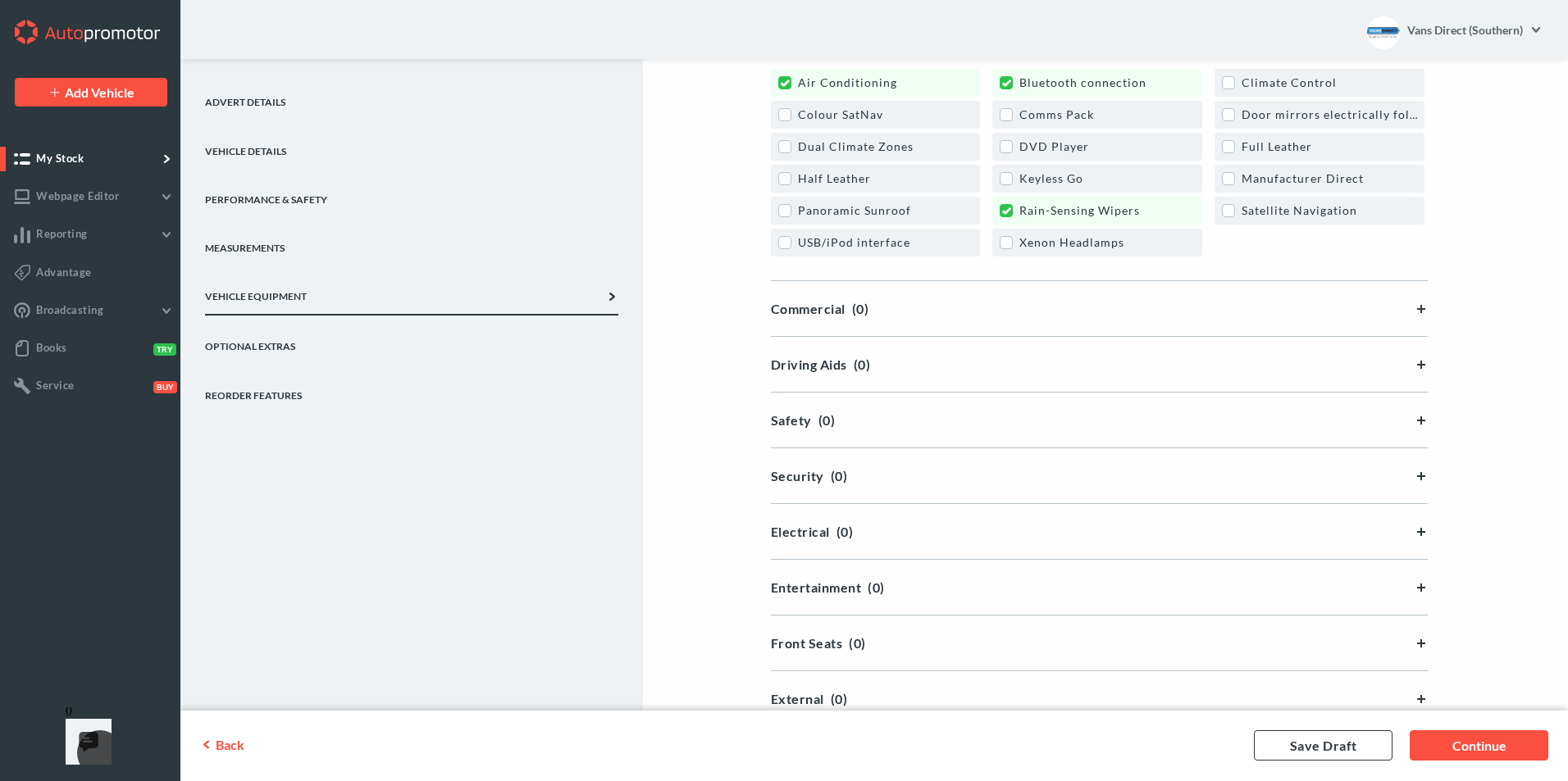
scroll to position [328, 0]
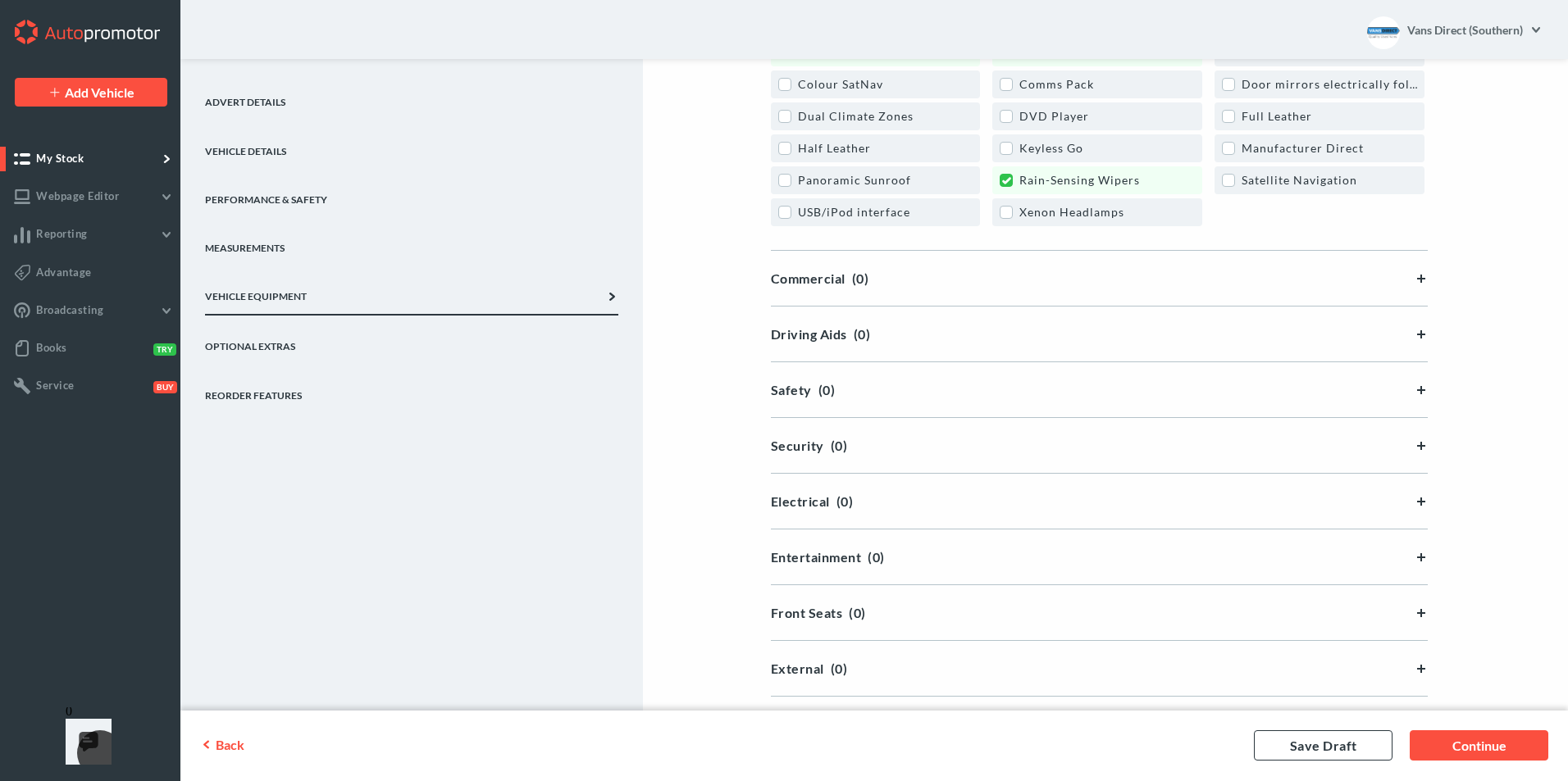
click at [1422, 282] on div "Commercial (0)" at bounding box center [1099, 278] width 657 height 16
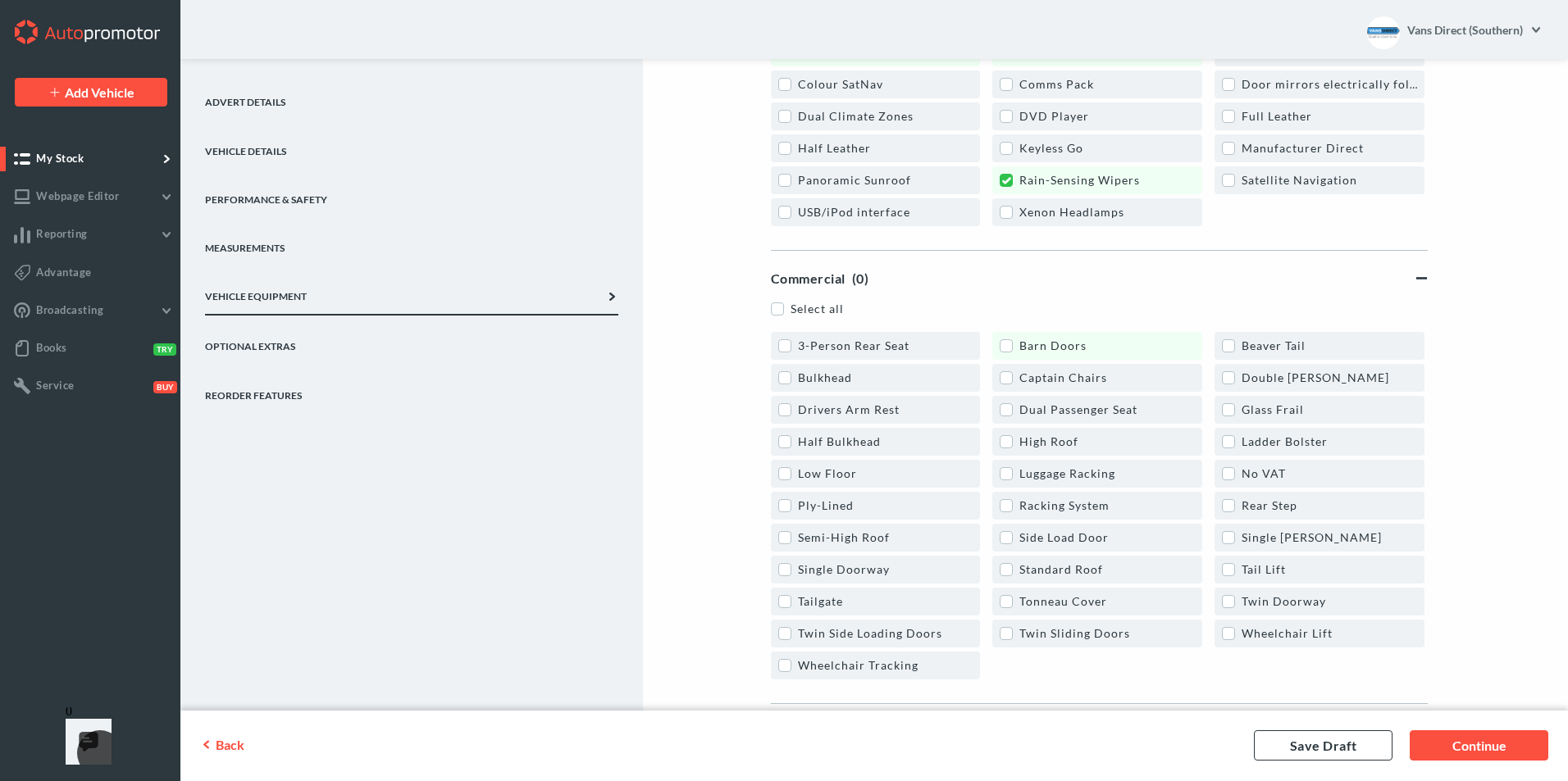
click at [1011, 348] on label "Barn Doors" at bounding box center [1043, 345] width 87 height 14
drag, startPoint x: 782, startPoint y: 374, endPoint x: 825, endPoint y: 364, distance: 44.1
click at [782, 375] on label "Bulkhead" at bounding box center [815, 377] width 74 height 14
click at [786, 411] on label "Drivers Arm Rest" at bounding box center [839, 409] width 122 height 14
click at [1013, 411] on label "Dual Passenger Seat" at bounding box center [1068, 409] width 137 height 14
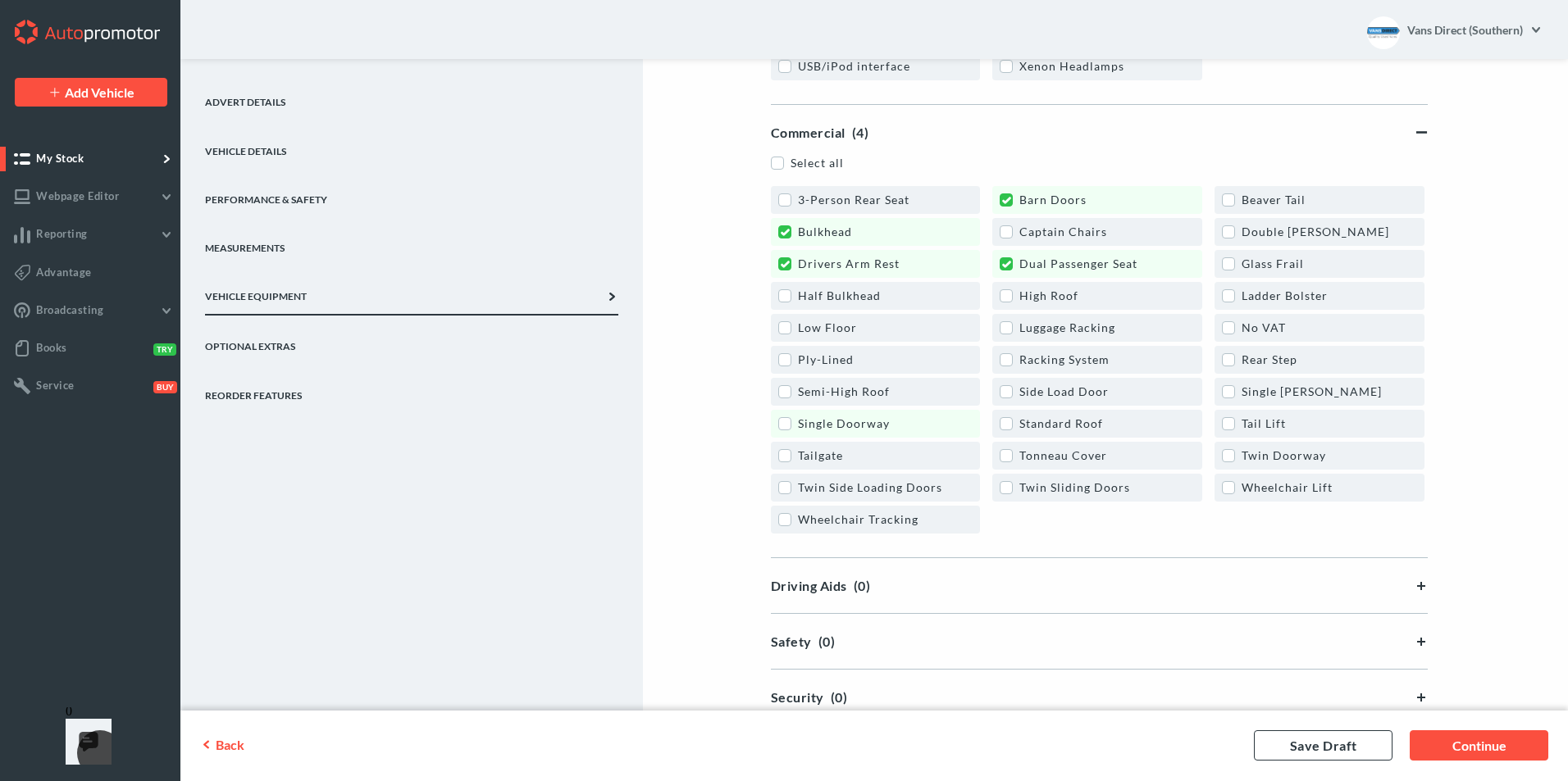
scroll to position [492, 0]
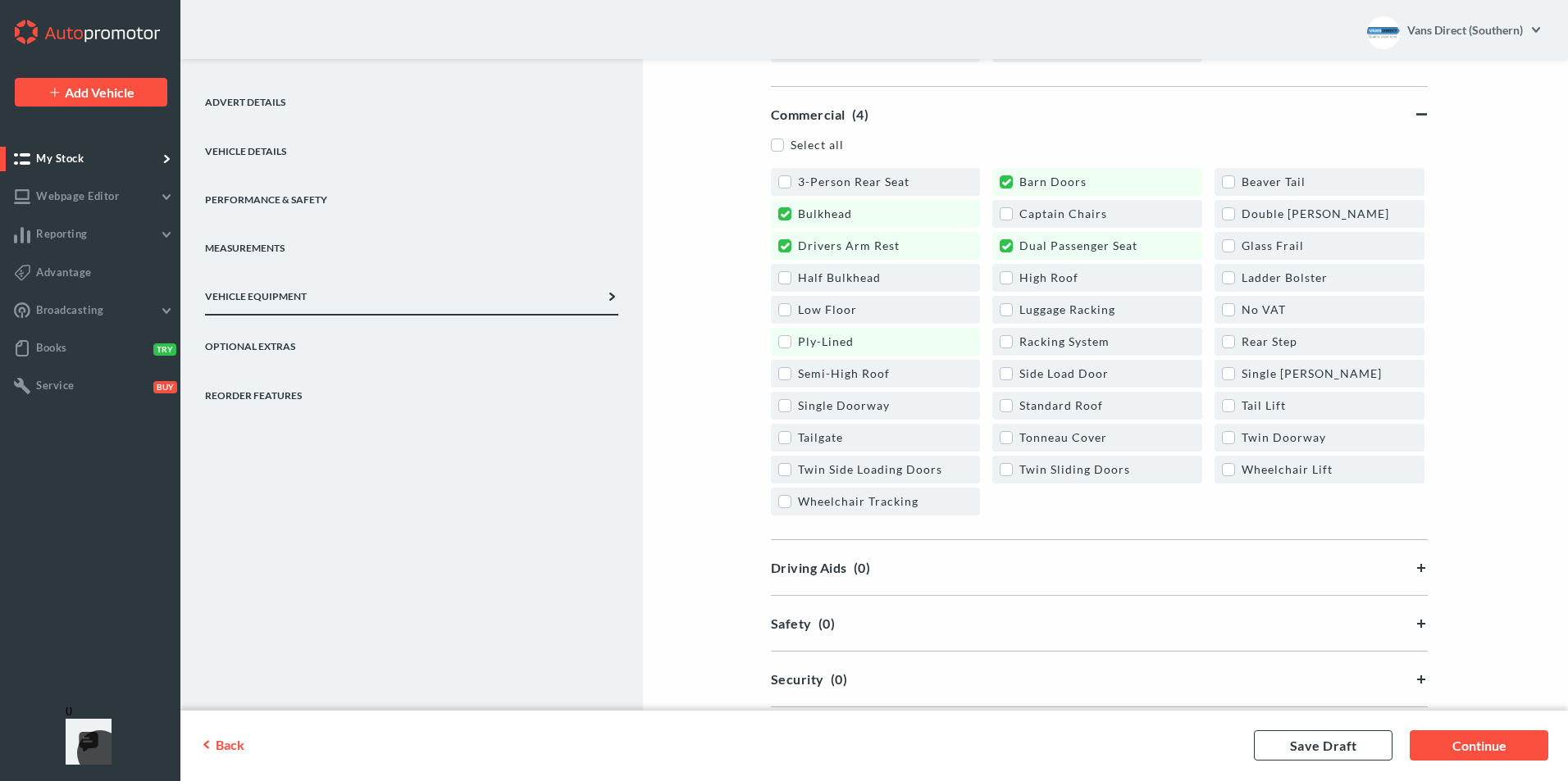
click at [786, 341] on label "Ply-Lined" at bounding box center [816, 341] width 76 height 14
click at [1004, 373] on label "Side Load Door" at bounding box center [1054, 373] width 109 height 14
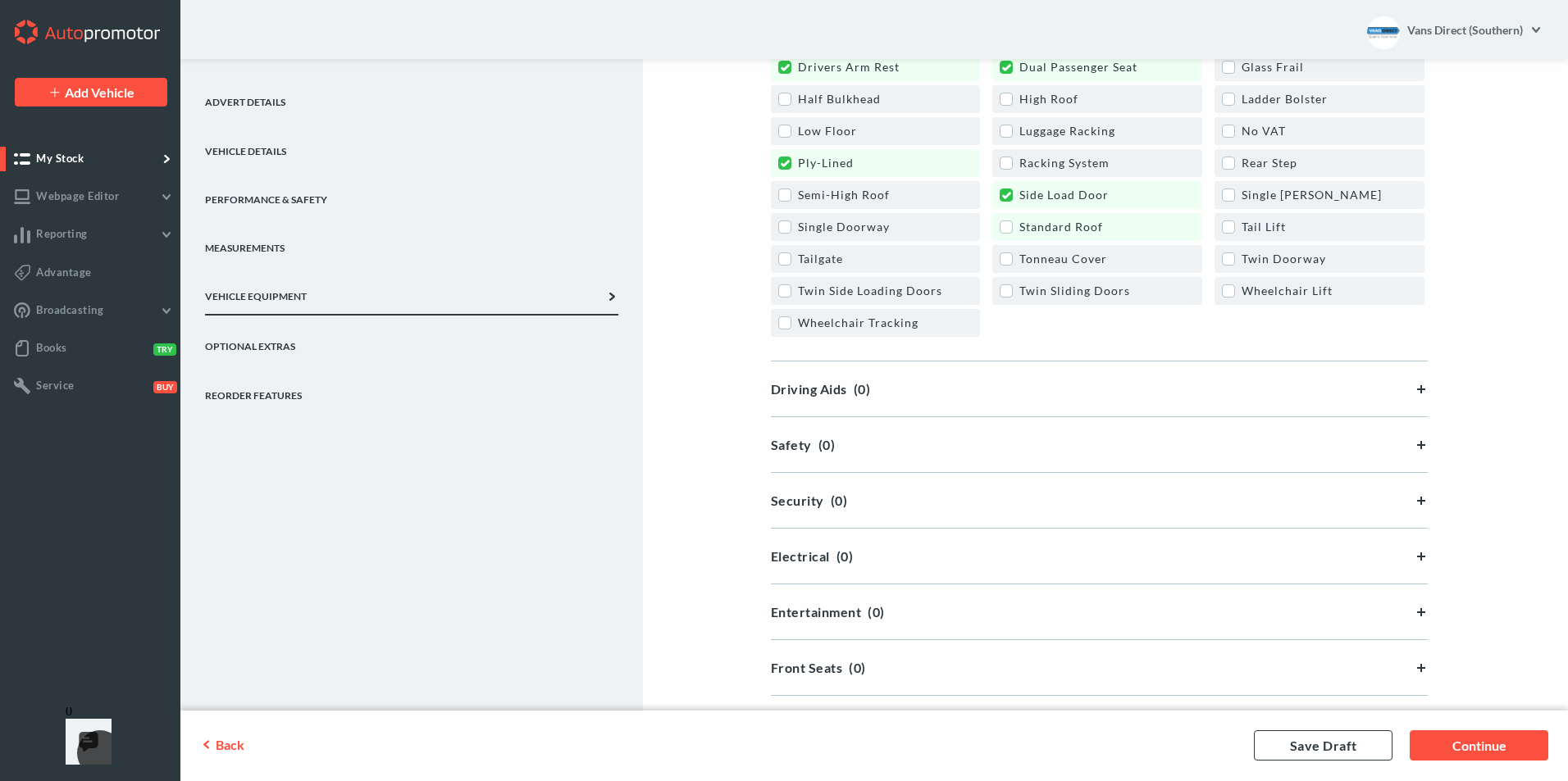
scroll to position [738, 0]
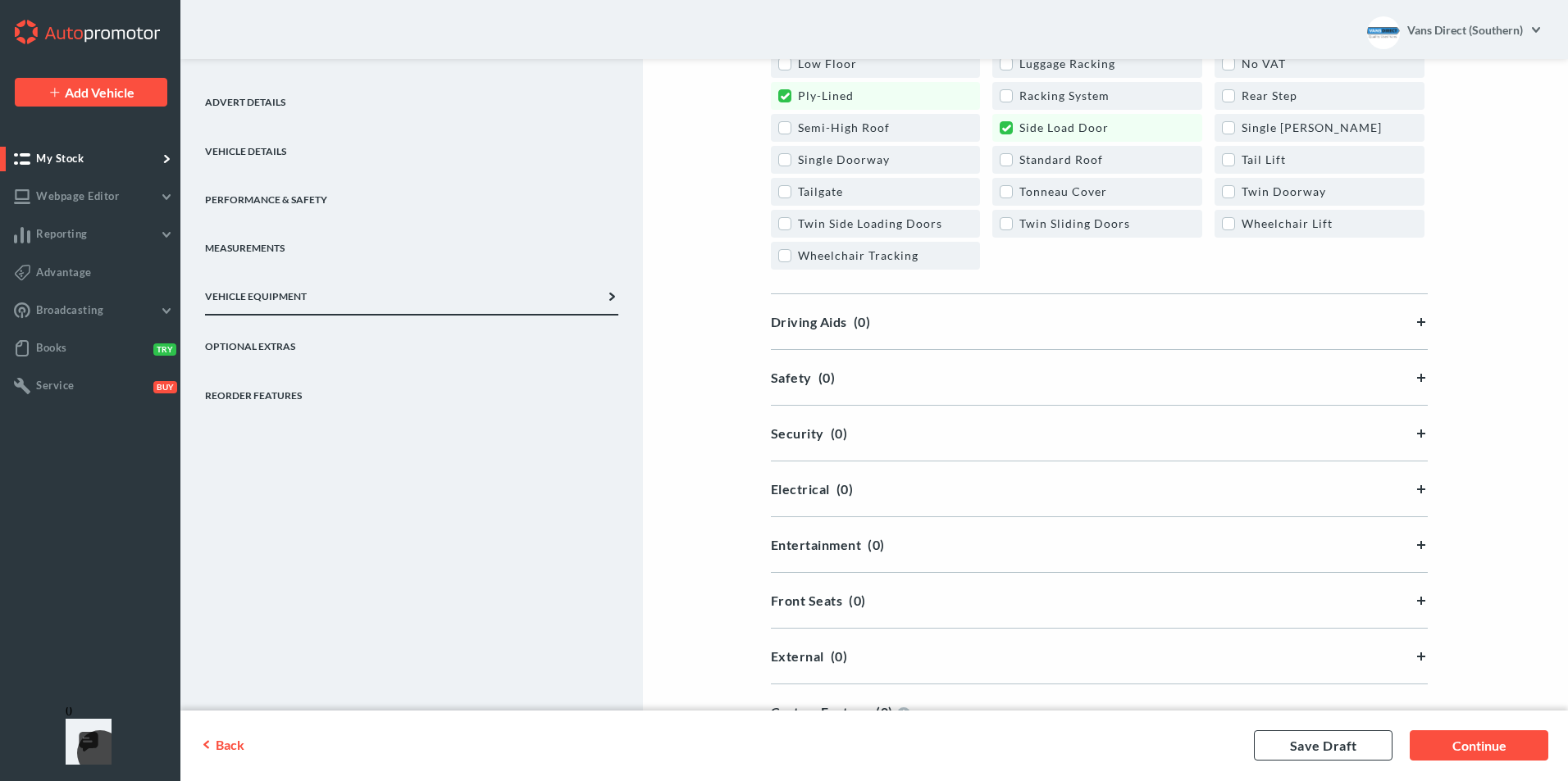
click at [1412, 323] on div "Driving Aids (0)" at bounding box center [1099, 322] width 657 height 16
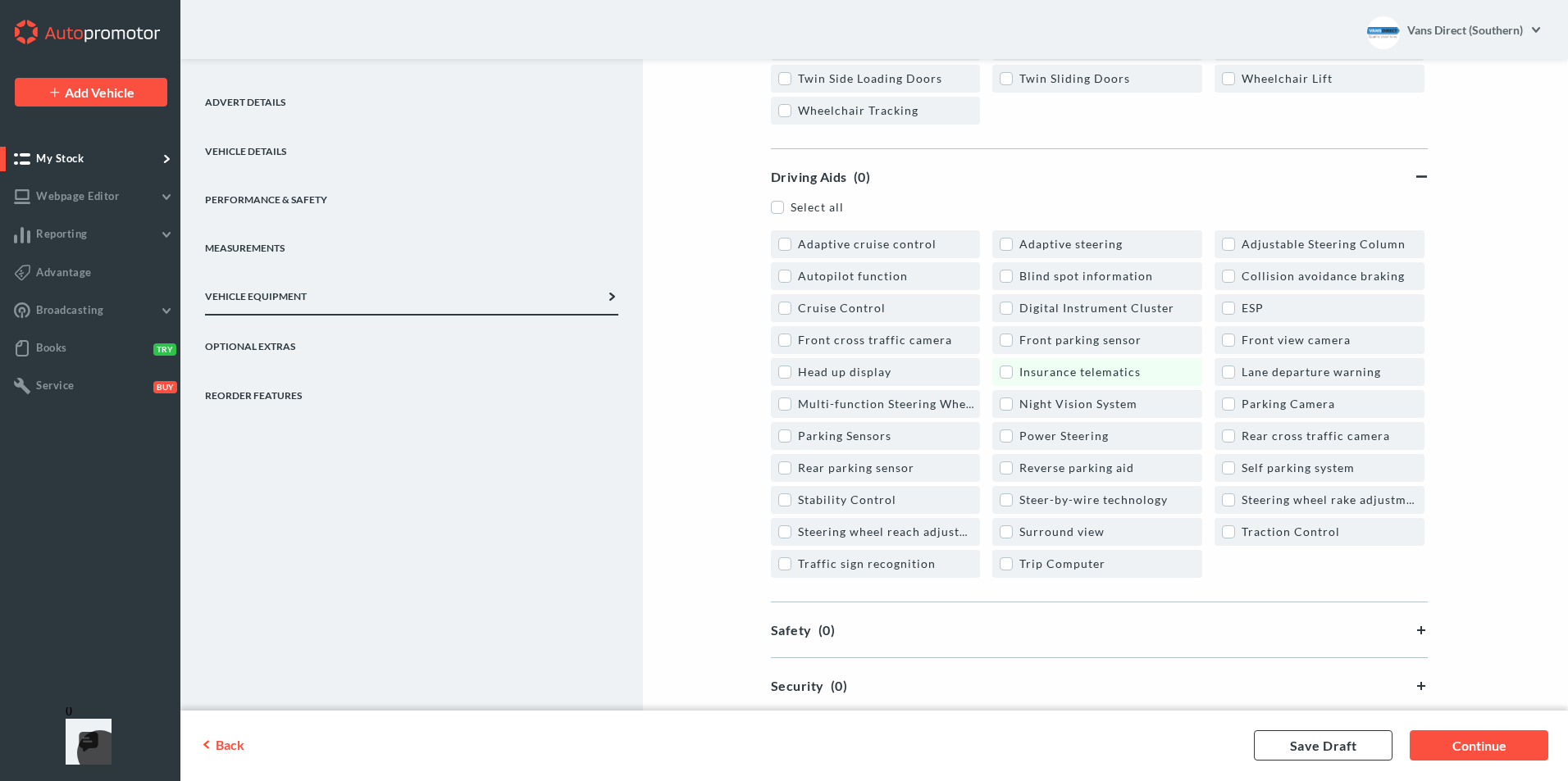
scroll to position [984, 0]
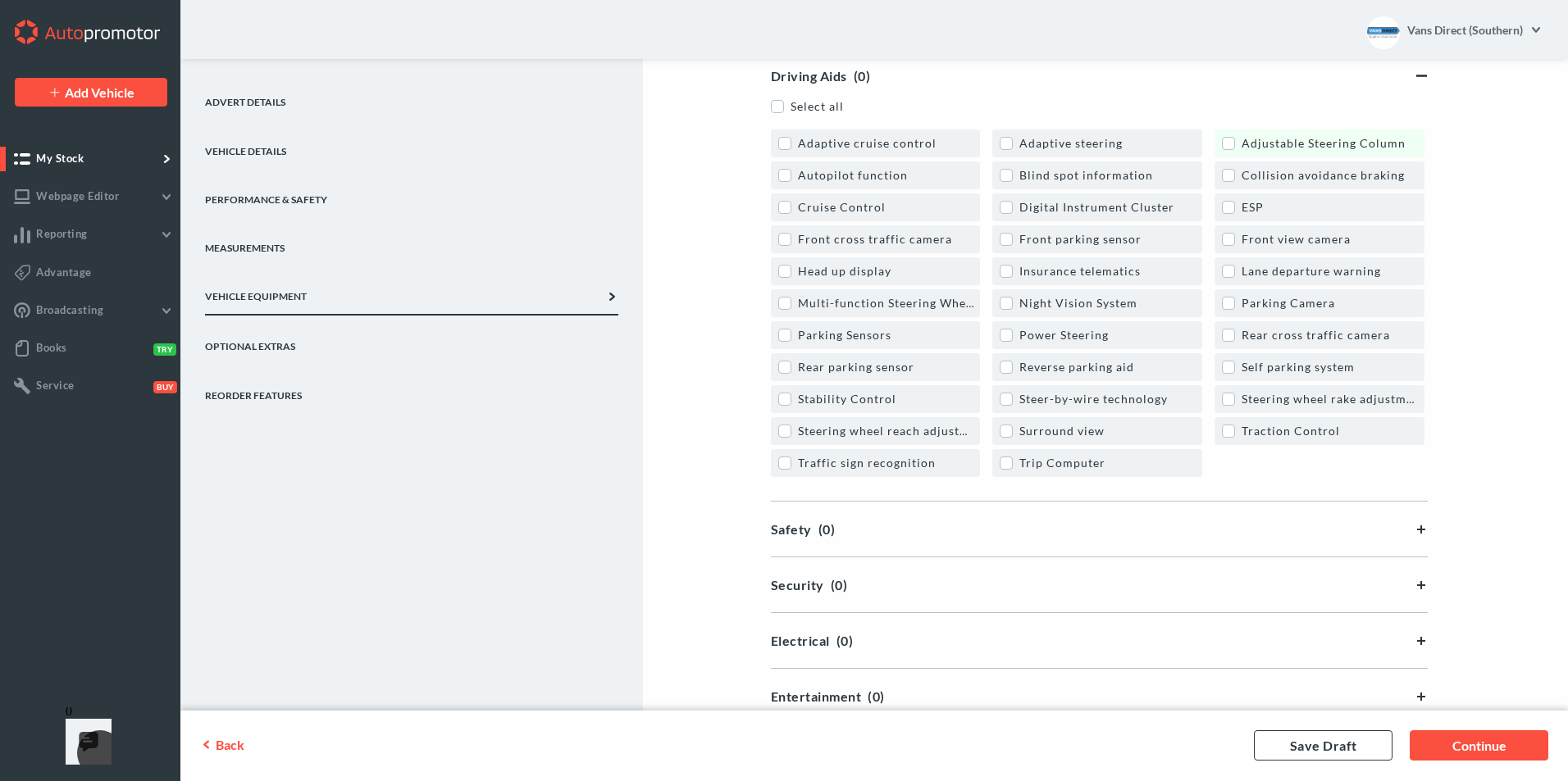
click at [1227, 140] on label "Adjustable Steering Column" at bounding box center [1313, 143] width 184 height 14
click at [788, 200] on label "Cruise Control" at bounding box center [832, 207] width 107 height 14
click at [1007, 203] on label "Digital Instrument Cluster" at bounding box center [1087, 207] width 174 height 14
click at [1004, 239] on label "Front parking sensor" at bounding box center [1071, 239] width 142 height 14
click at [780, 305] on label "Multi-function Steering Wheel" at bounding box center [877, 302] width 198 height 14
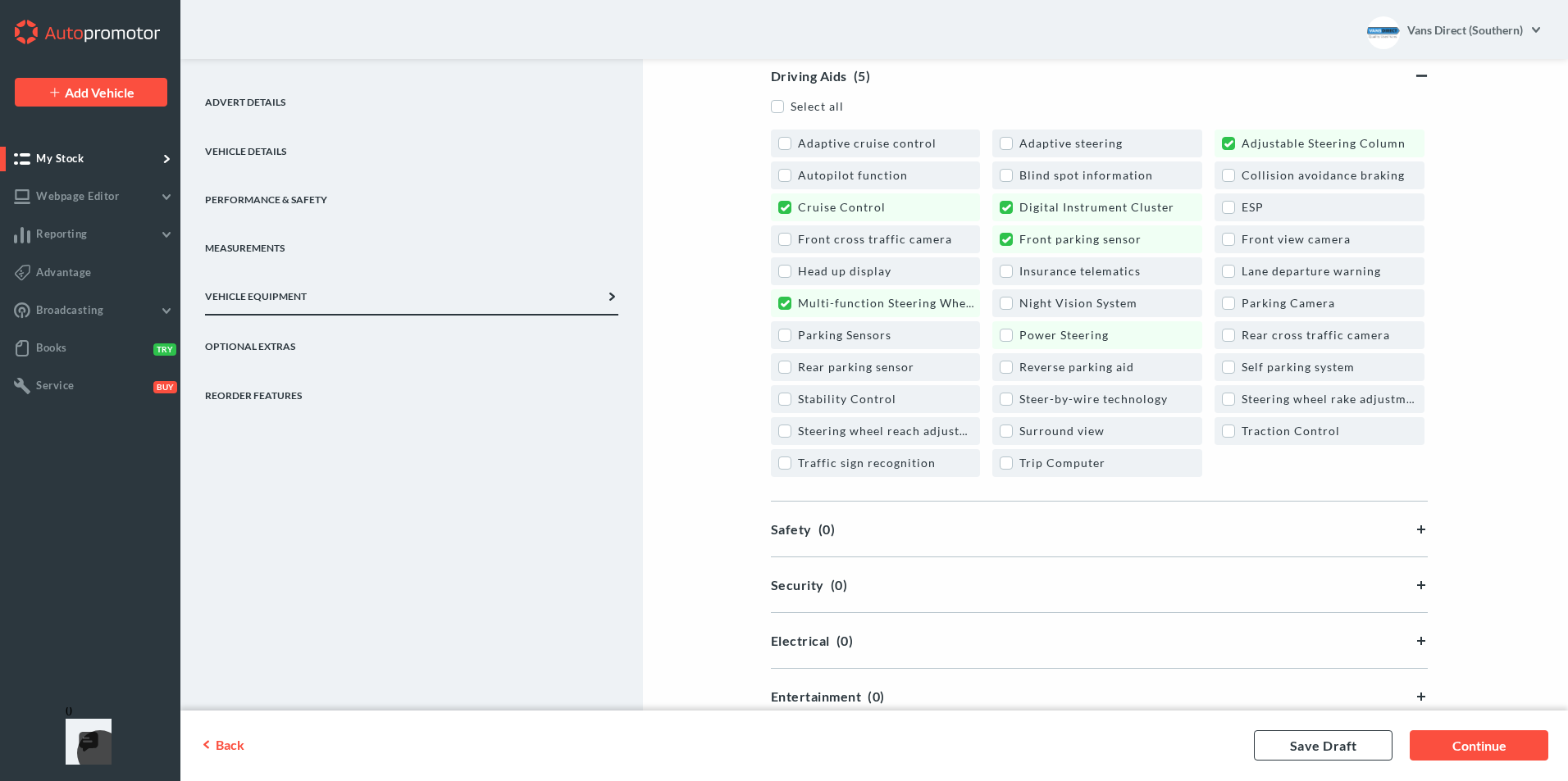
click at [1008, 332] on label "Power Steering" at bounding box center [1054, 335] width 109 height 14
click at [778, 367] on label "Rear parking sensor" at bounding box center [847, 366] width 137 height 14
click at [1006, 365] on label "Reverse parking aid" at bounding box center [1067, 366] width 135 height 14
click at [1013, 463] on label "Trip Computer" at bounding box center [1052, 462] width 106 height 14
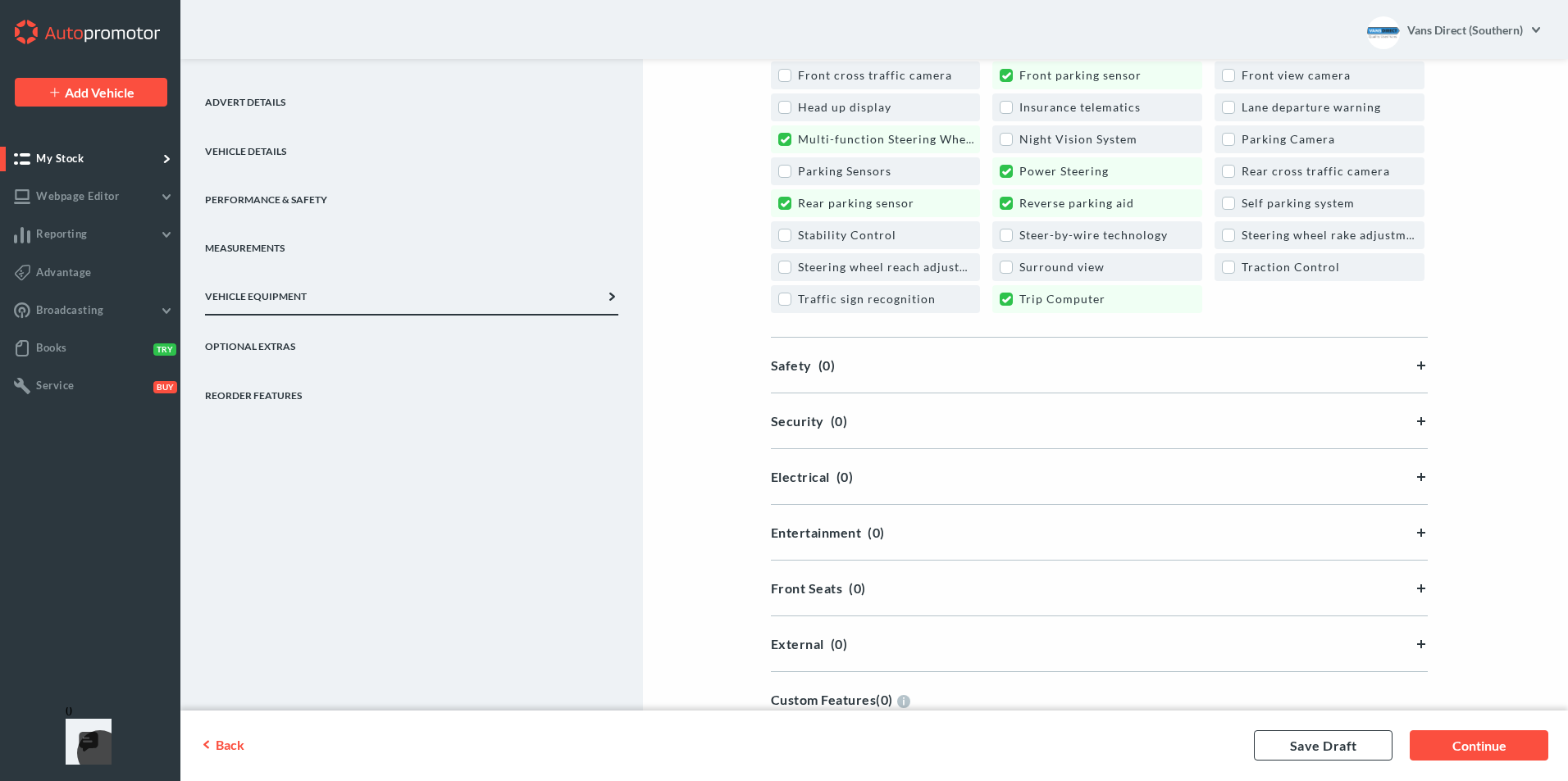
click at [1408, 369] on div "Safety (0)" at bounding box center [1099, 365] width 657 height 16
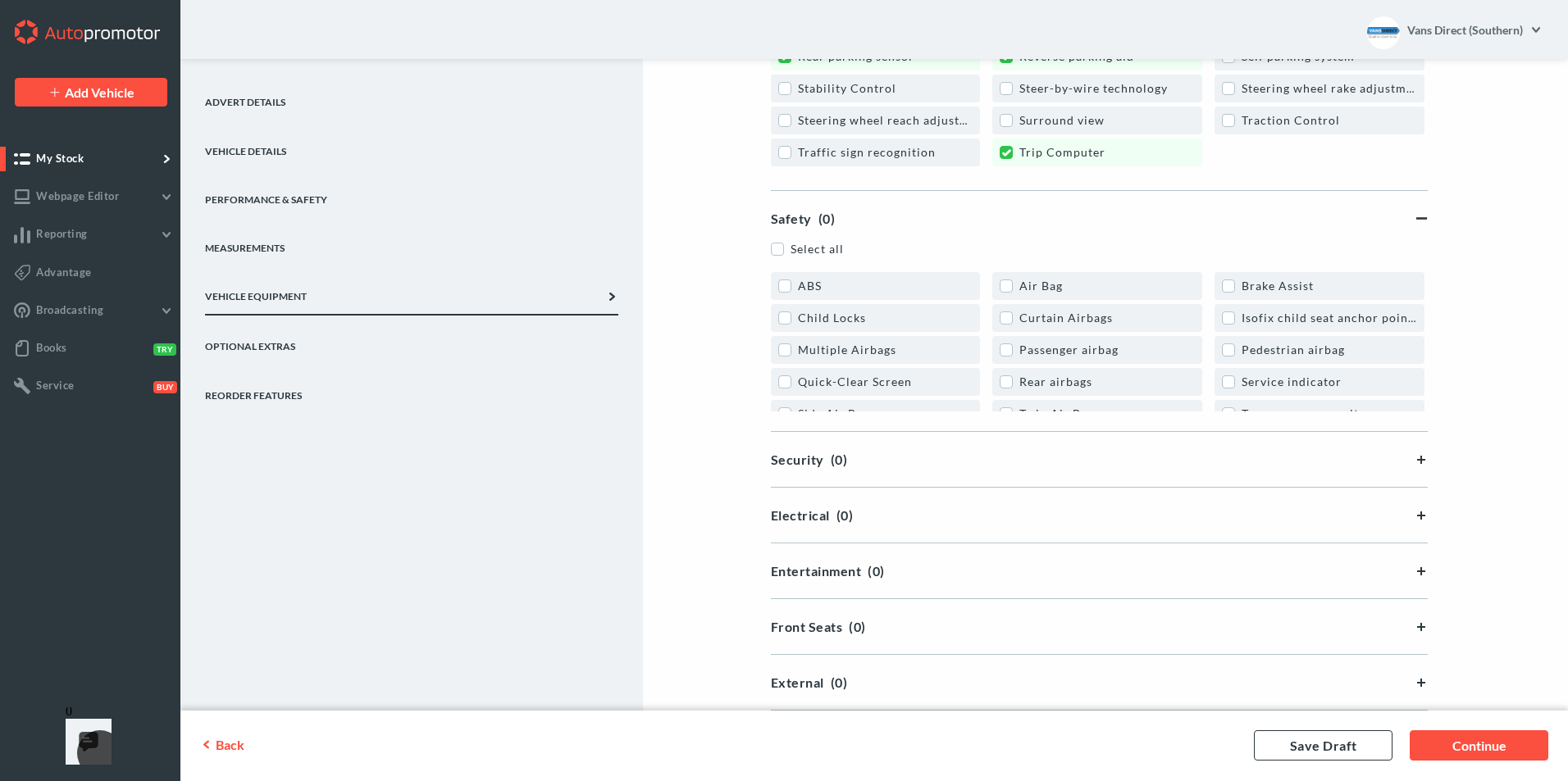
scroll to position [1394, 0]
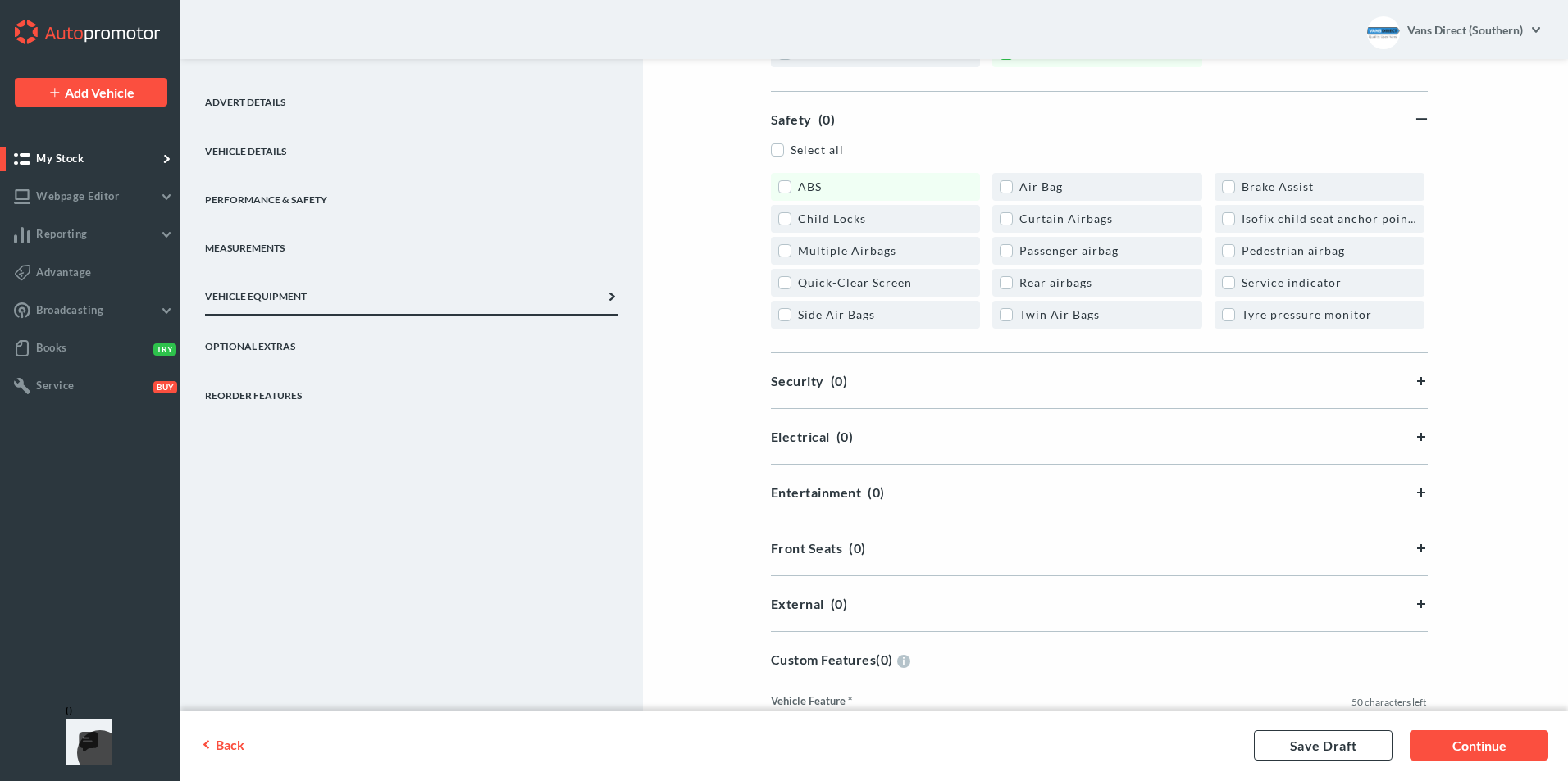
click at [782, 185] on label "ABS" at bounding box center [800, 186] width 43 height 14
click at [1000, 185] on label "Air Bag" at bounding box center [1031, 186] width 63 height 14
click at [785, 282] on label "Quick-Clear Screen" at bounding box center [845, 282] width 134 height 14
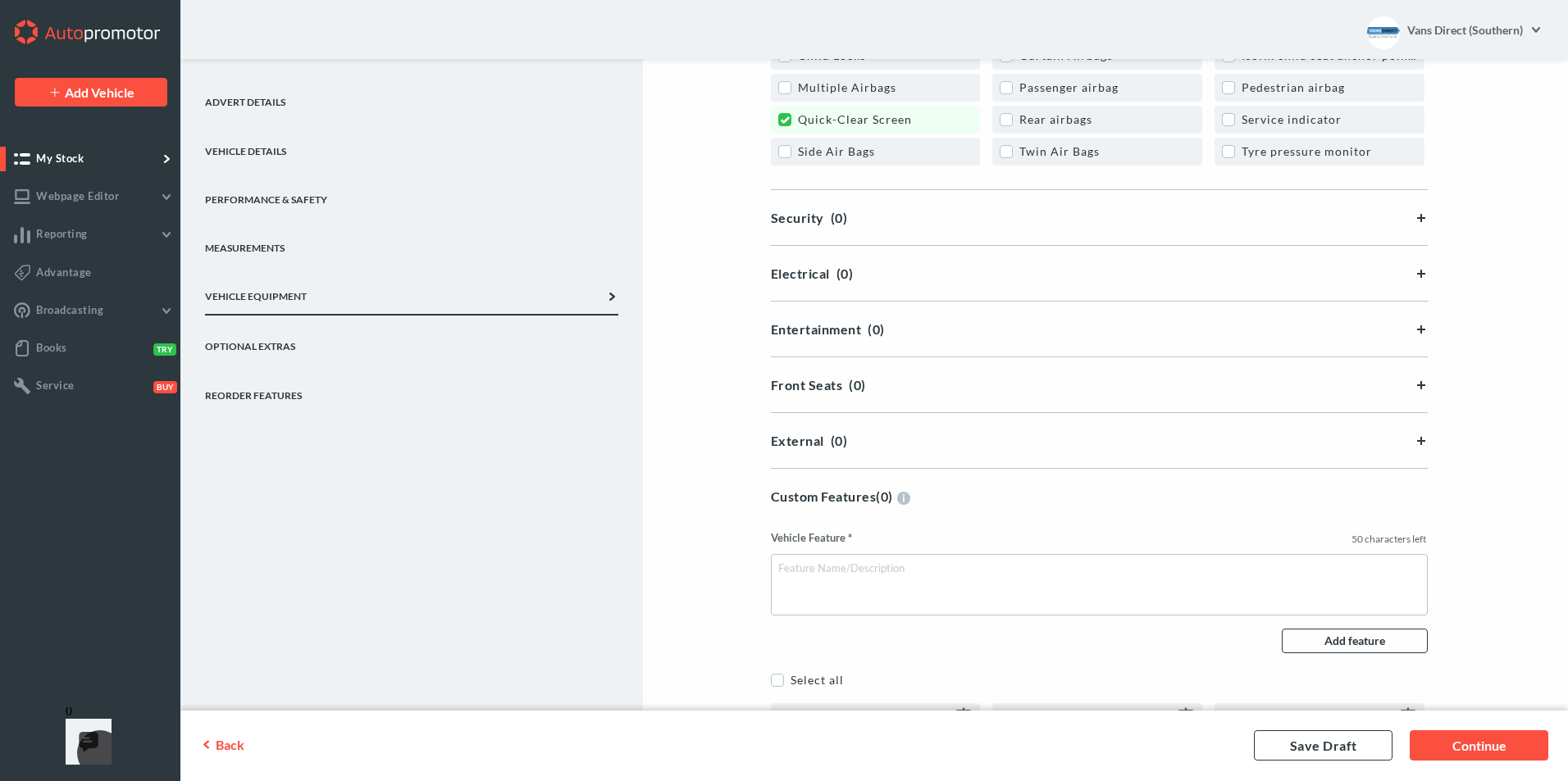
scroll to position [1558, 0]
click at [1419, 225] on div "Security (0)" at bounding box center [1099, 217] width 657 height 16
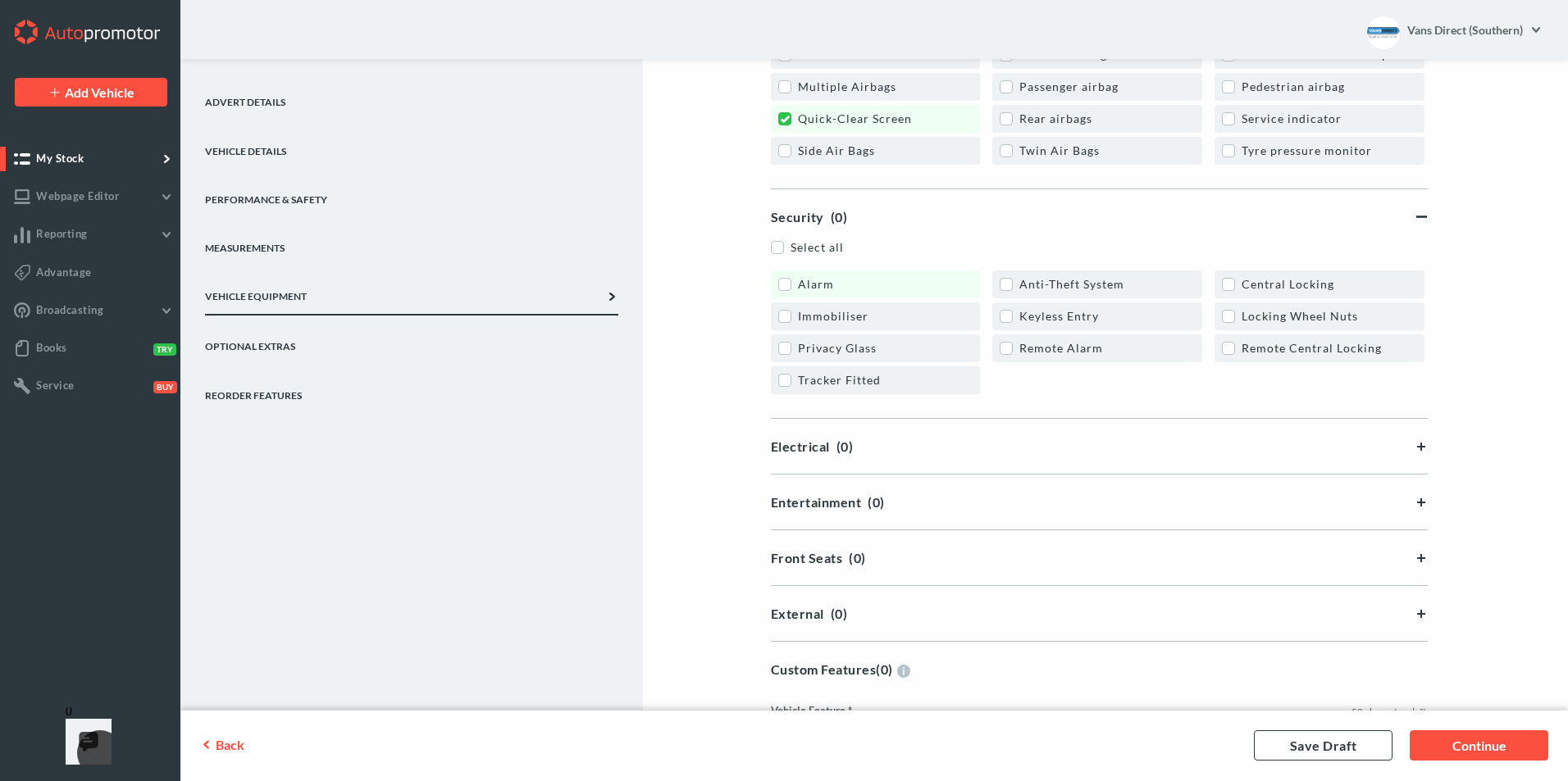
click at [800, 286] on label "Alarm" at bounding box center [806, 284] width 55 height 14
click at [787, 308] on link "Immobiliser" at bounding box center [876, 316] width 210 height 28
click at [1225, 349] on label "Remote Central Locking" at bounding box center [1301, 348] width 160 height 14
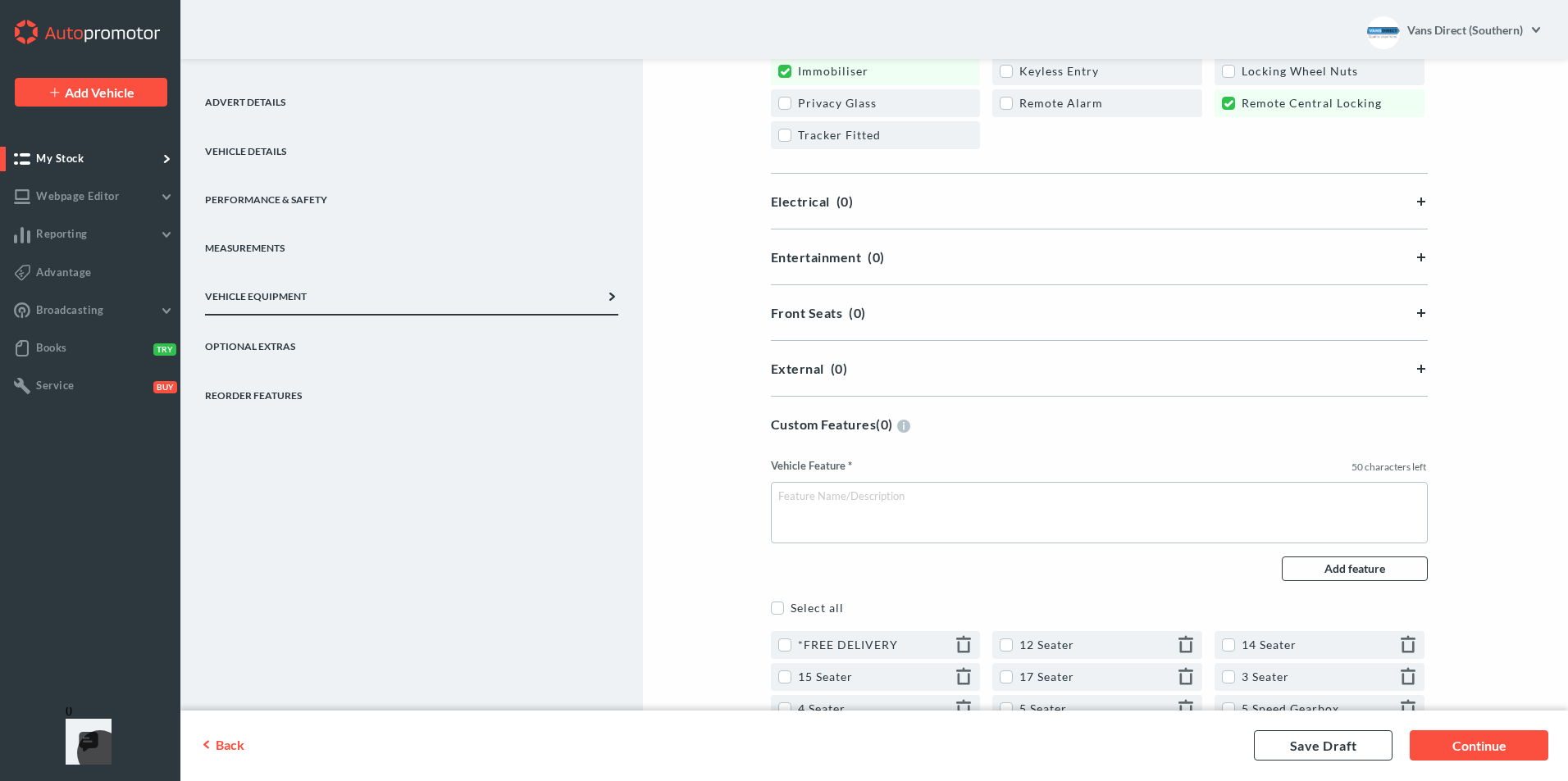
scroll to position [1804, 0]
click at [1421, 196] on div "Electrical (0)" at bounding box center [1099, 200] width 657 height 16
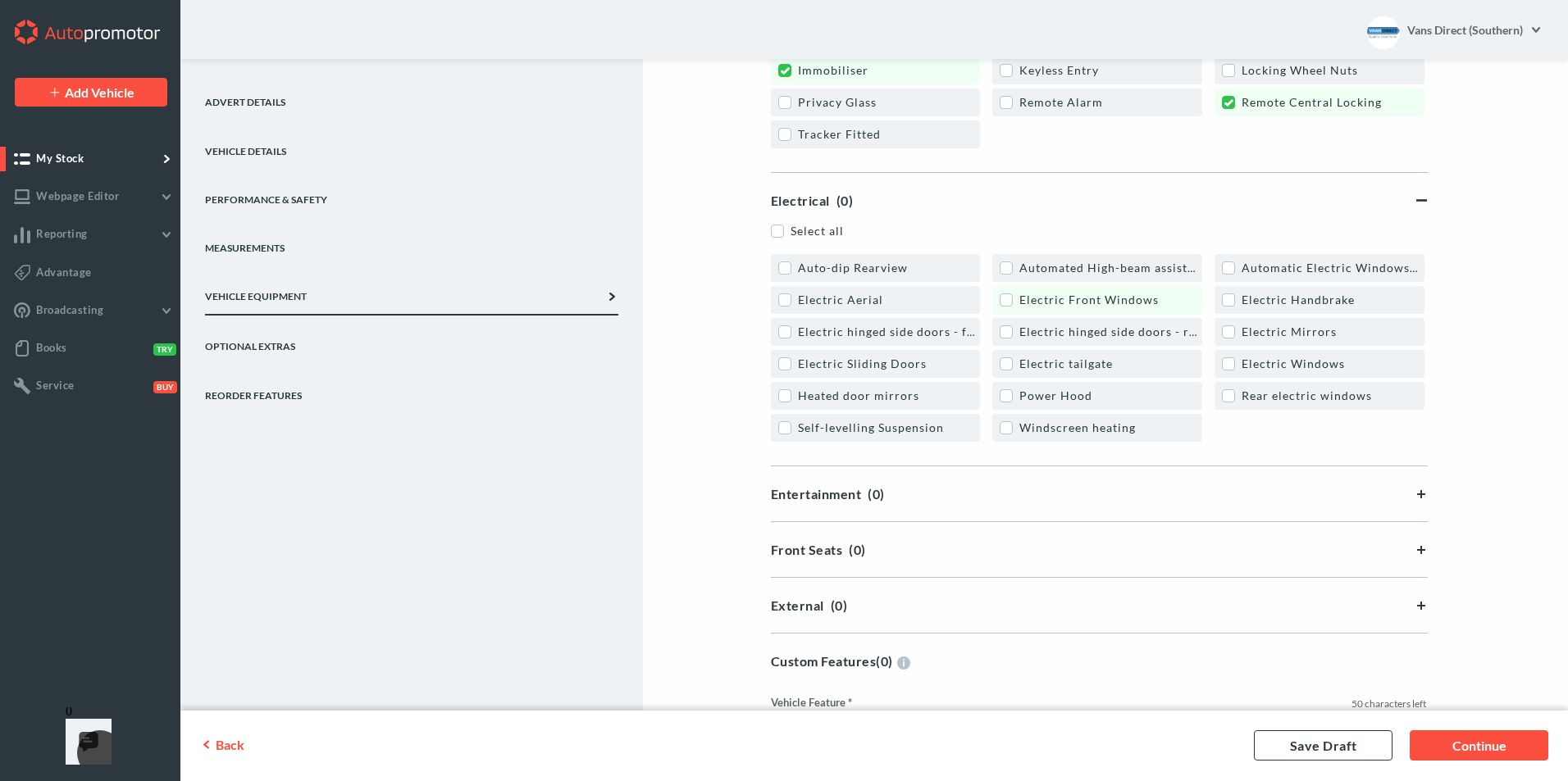
drag, startPoint x: 1010, startPoint y: 300, endPoint x: 1022, endPoint y: 297, distance: 12.4
click at [1011, 300] on label "Electric Front Windows" at bounding box center [1079, 299] width 160 height 14
click at [1225, 331] on label "Electric Mirrors" at bounding box center [1279, 331] width 114 height 14
click at [785, 396] on label "Heated door mirrors" at bounding box center [849, 396] width 141 height 14
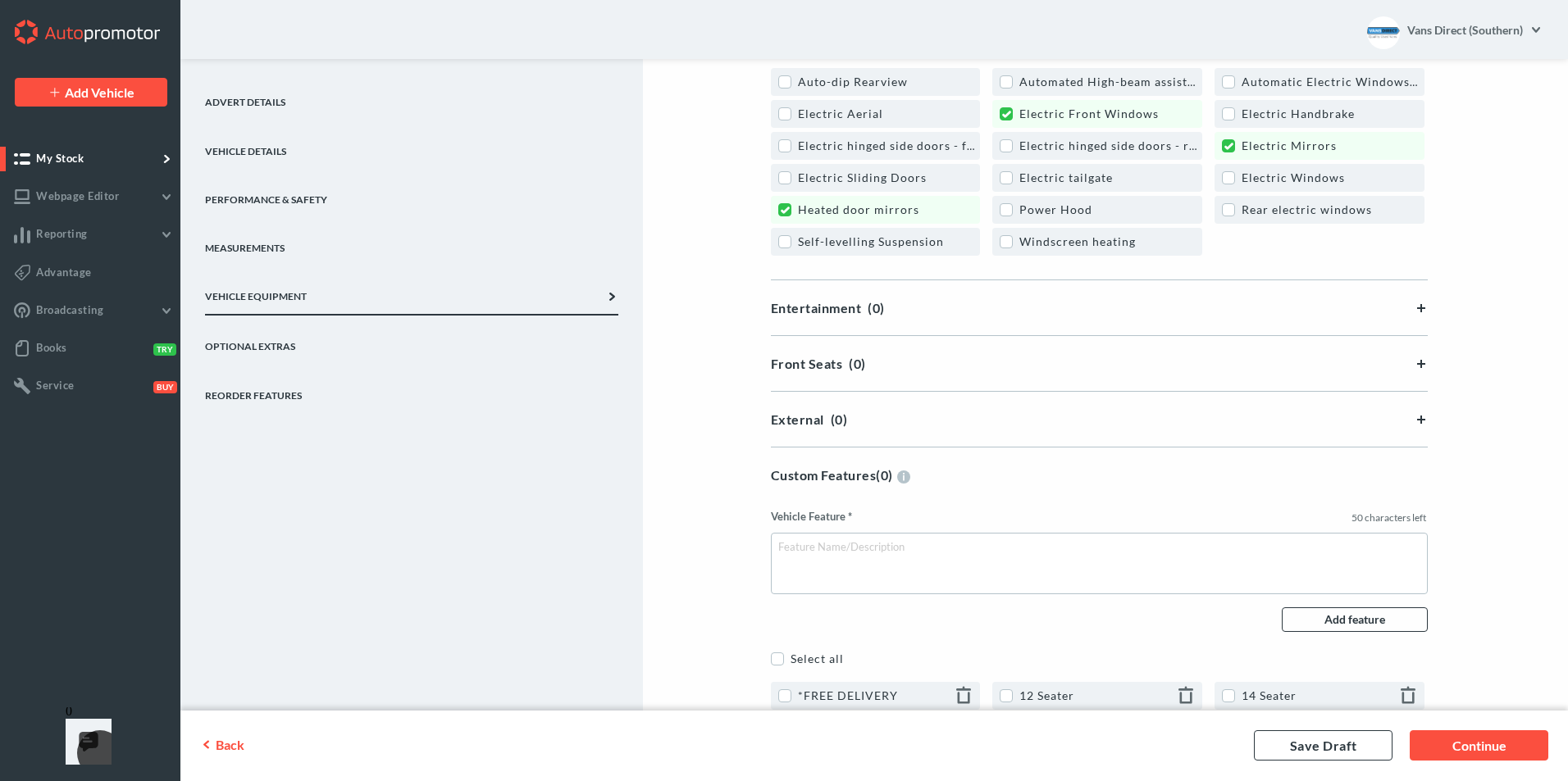
scroll to position [2050, 0]
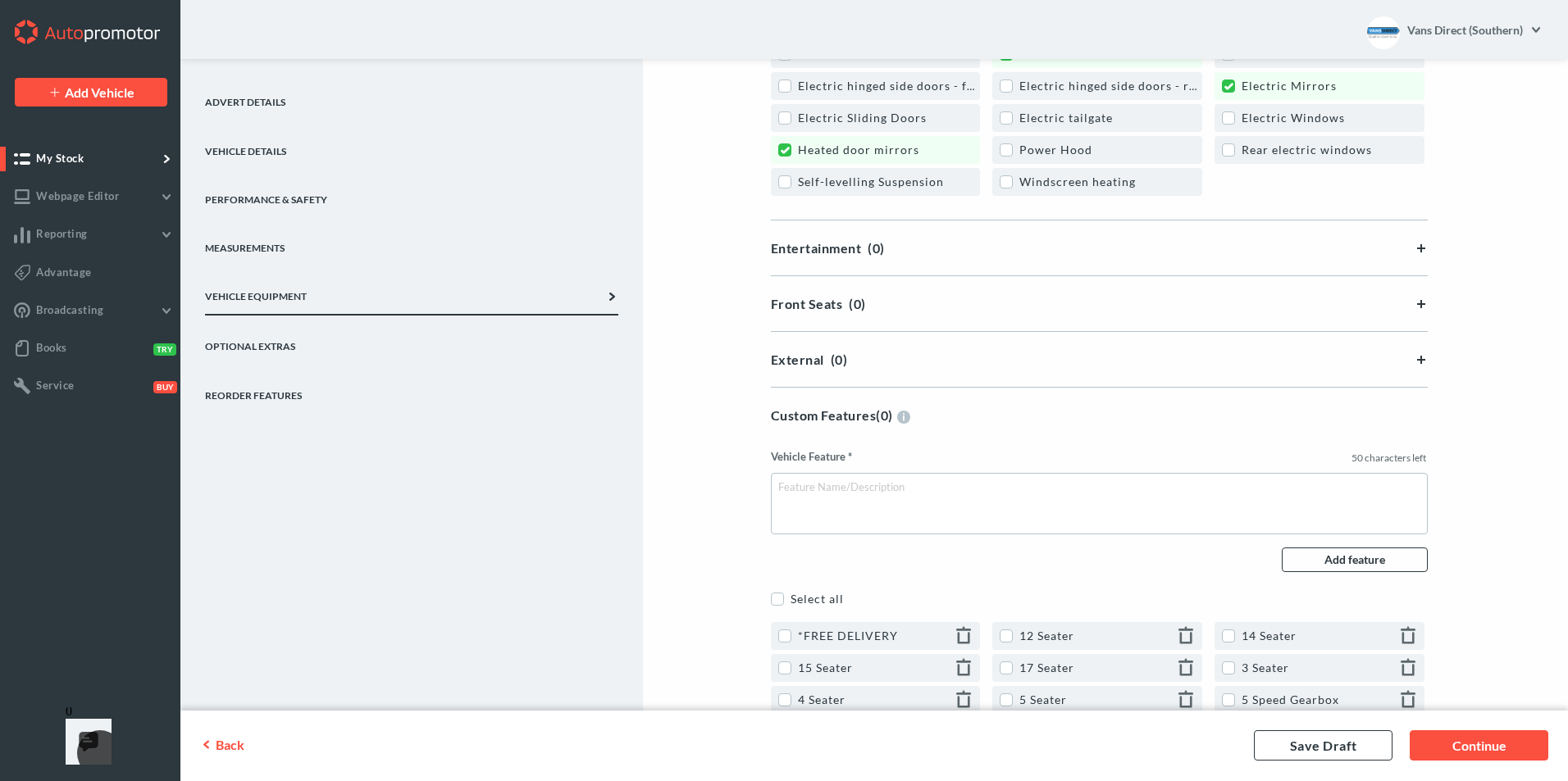
click at [1416, 250] on div "Entertainment (0)" at bounding box center [1099, 248] width 657 height 16
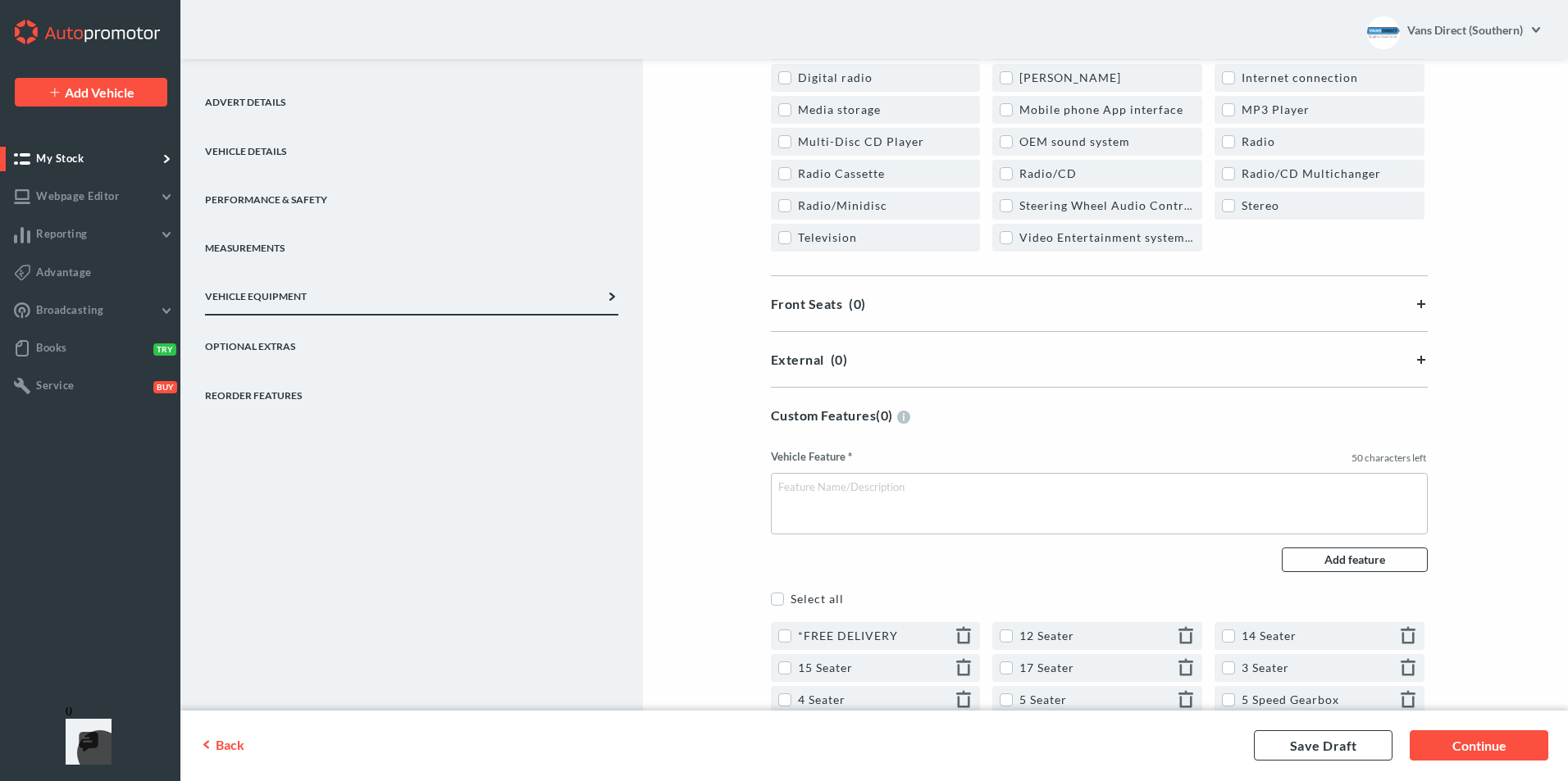
scroll to position [2378, 0]
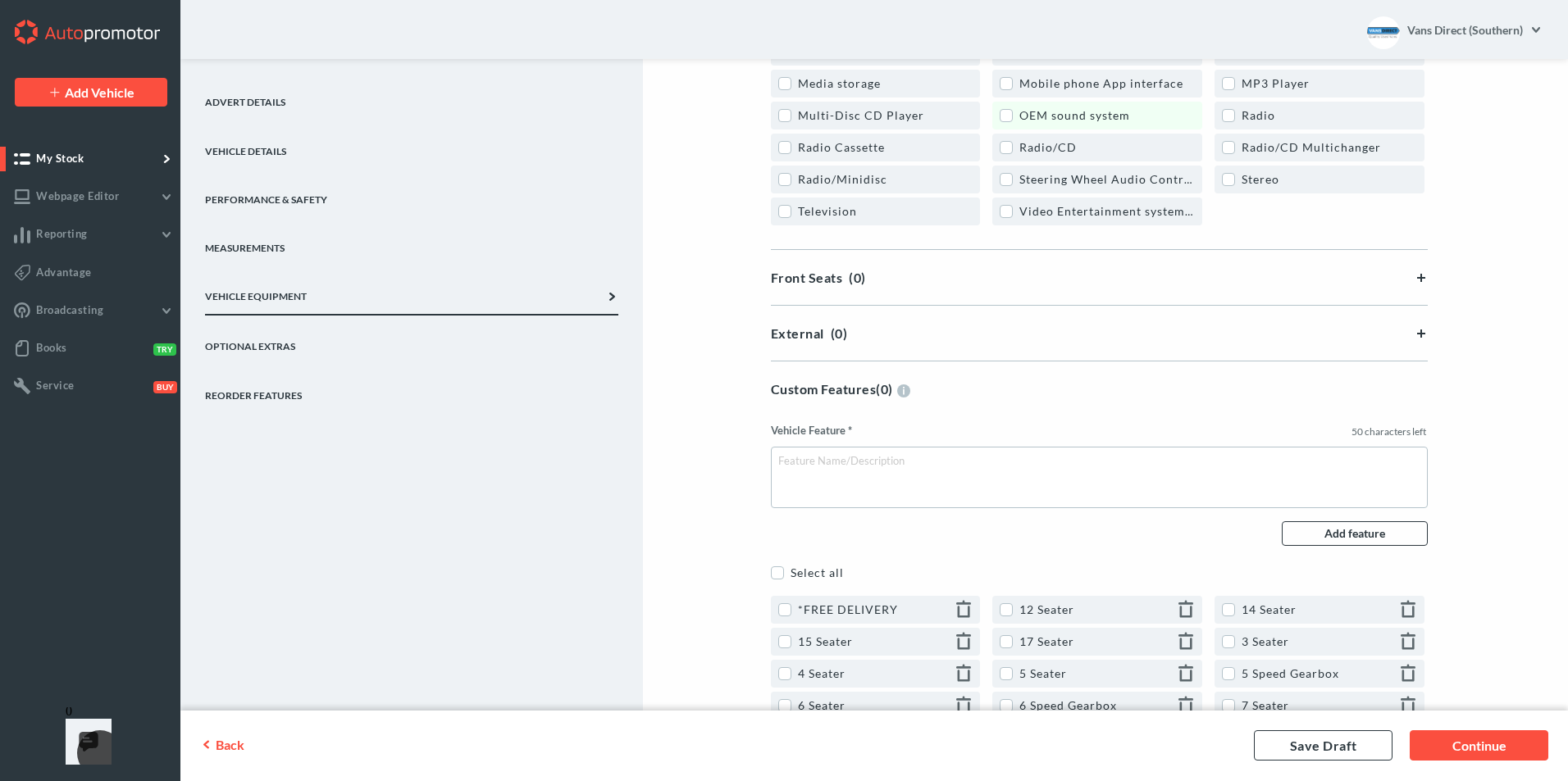
drag, startPoint x: 1004, startPoint y: 107, endPoint x: 1030, endPoint y: 127, distance: 32.8
click at [1004, 108] on link "OEM sound system" at bounding box center [1098, 115] width 210 height 28
click at [1410, 285] on div "Front Seats (0)" at bounding box center [1099, 278] width 657 height 16
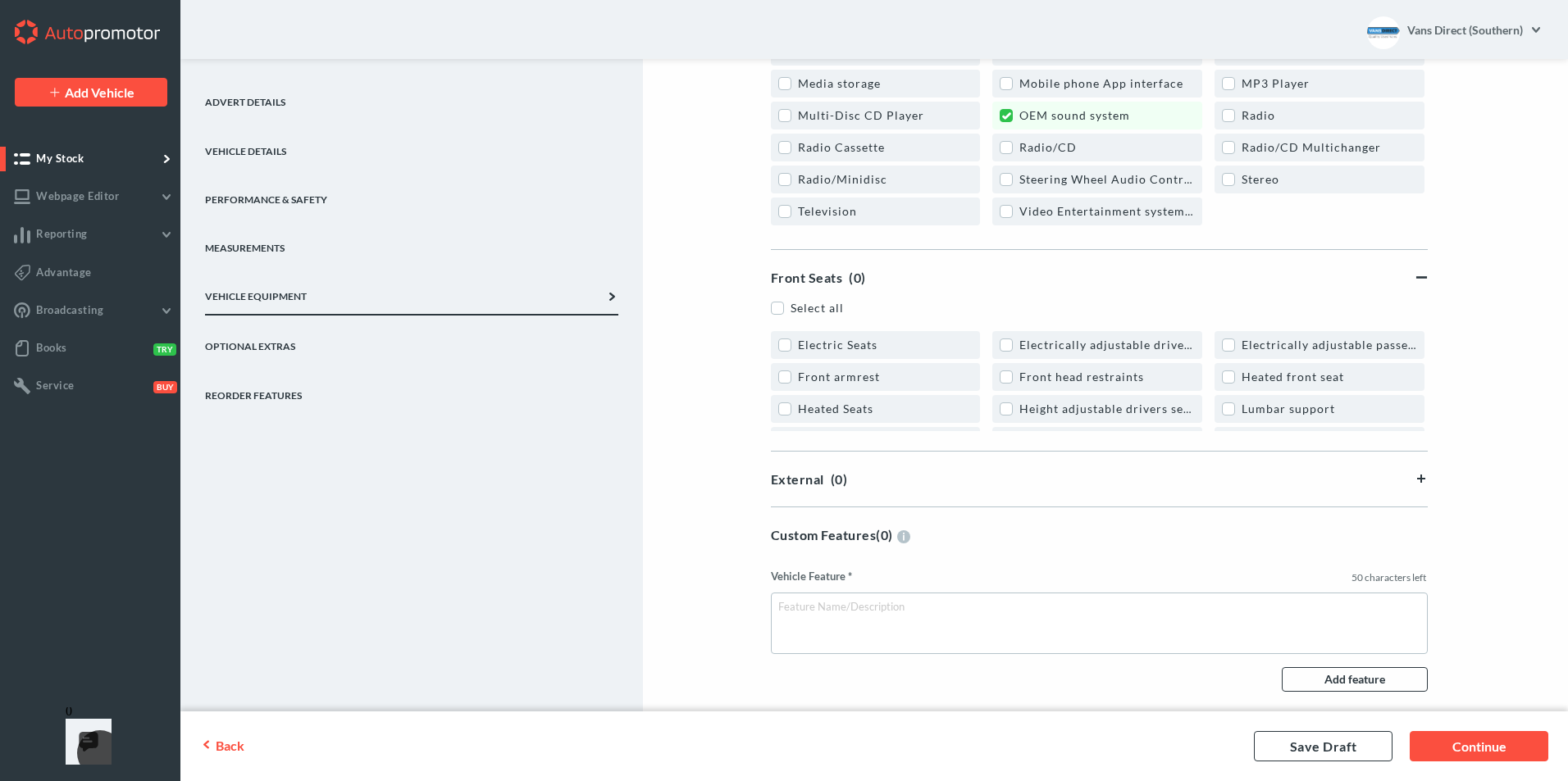
scroll to position [2624, 0]
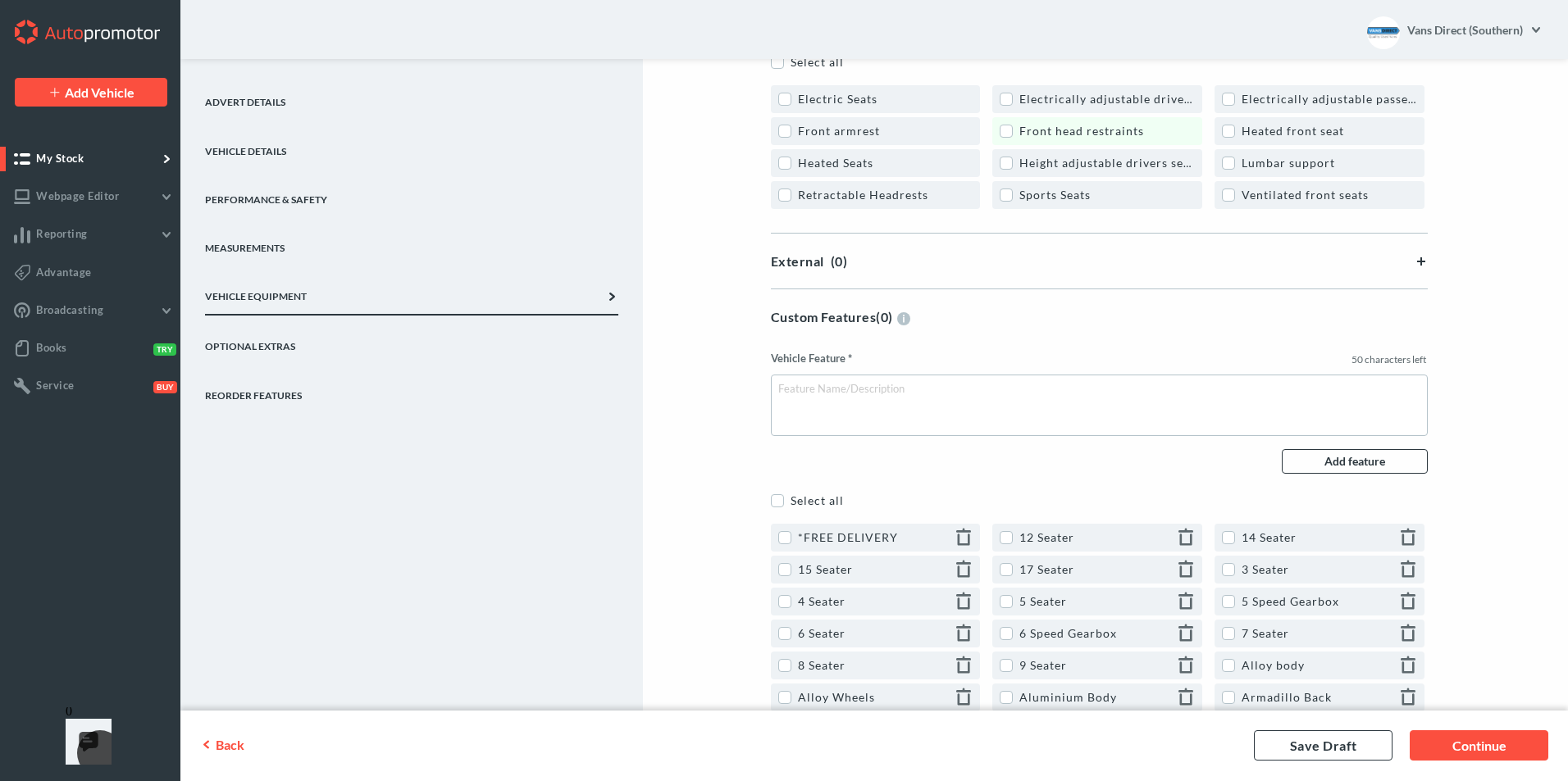
click at [1016, 122] on link "Front head restraints" at bounding box center [1098, 131] width 210 height 28
click at [1013, 166] on label "Height adjustable drivers seat" at bounding box center [1098, 162] width 196 height 14
click at [788, 168] on label "Heated Seats" at bounding box center [826, 162] width 95 height 14
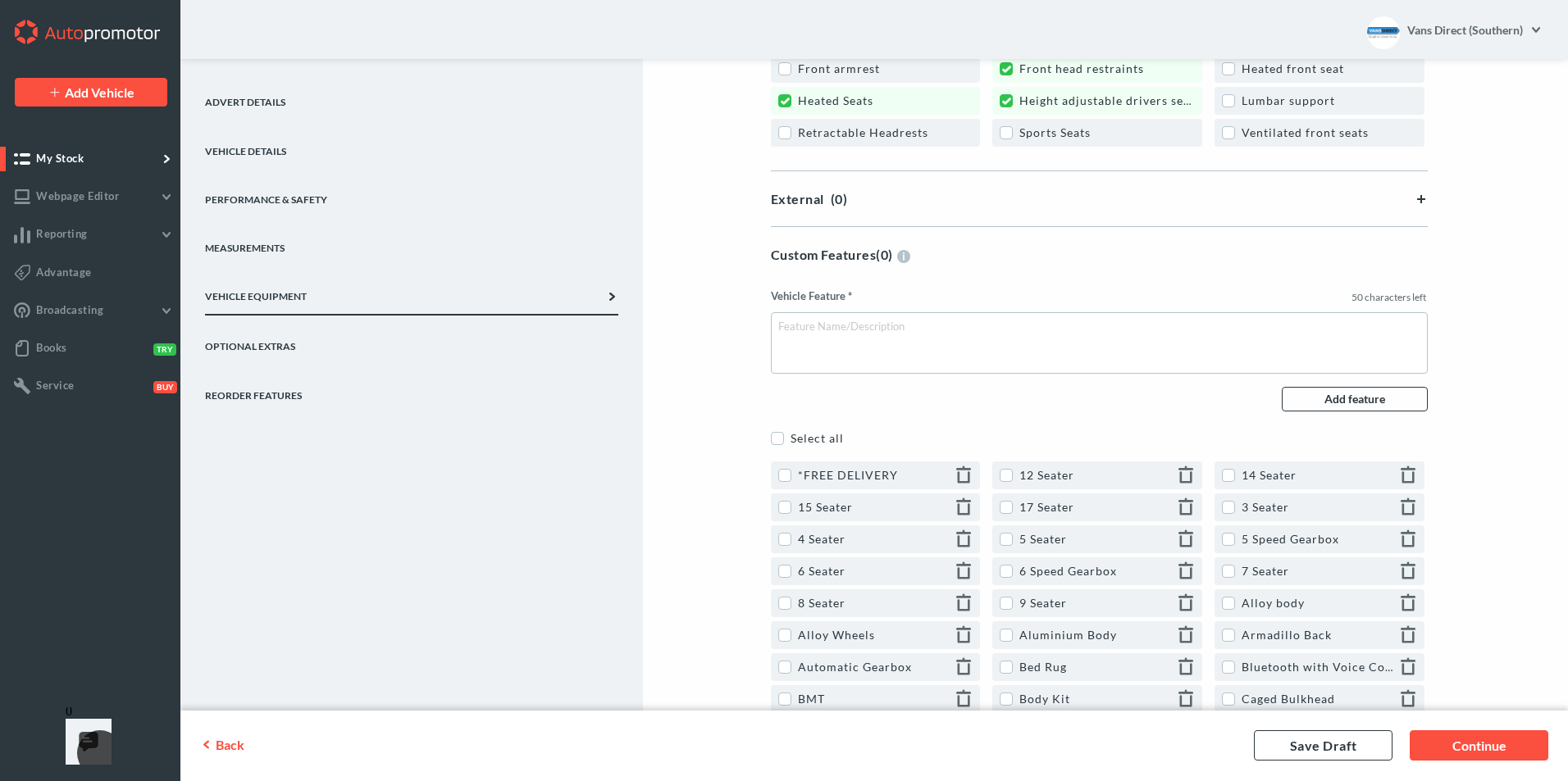
scroll to position [2788, 0]
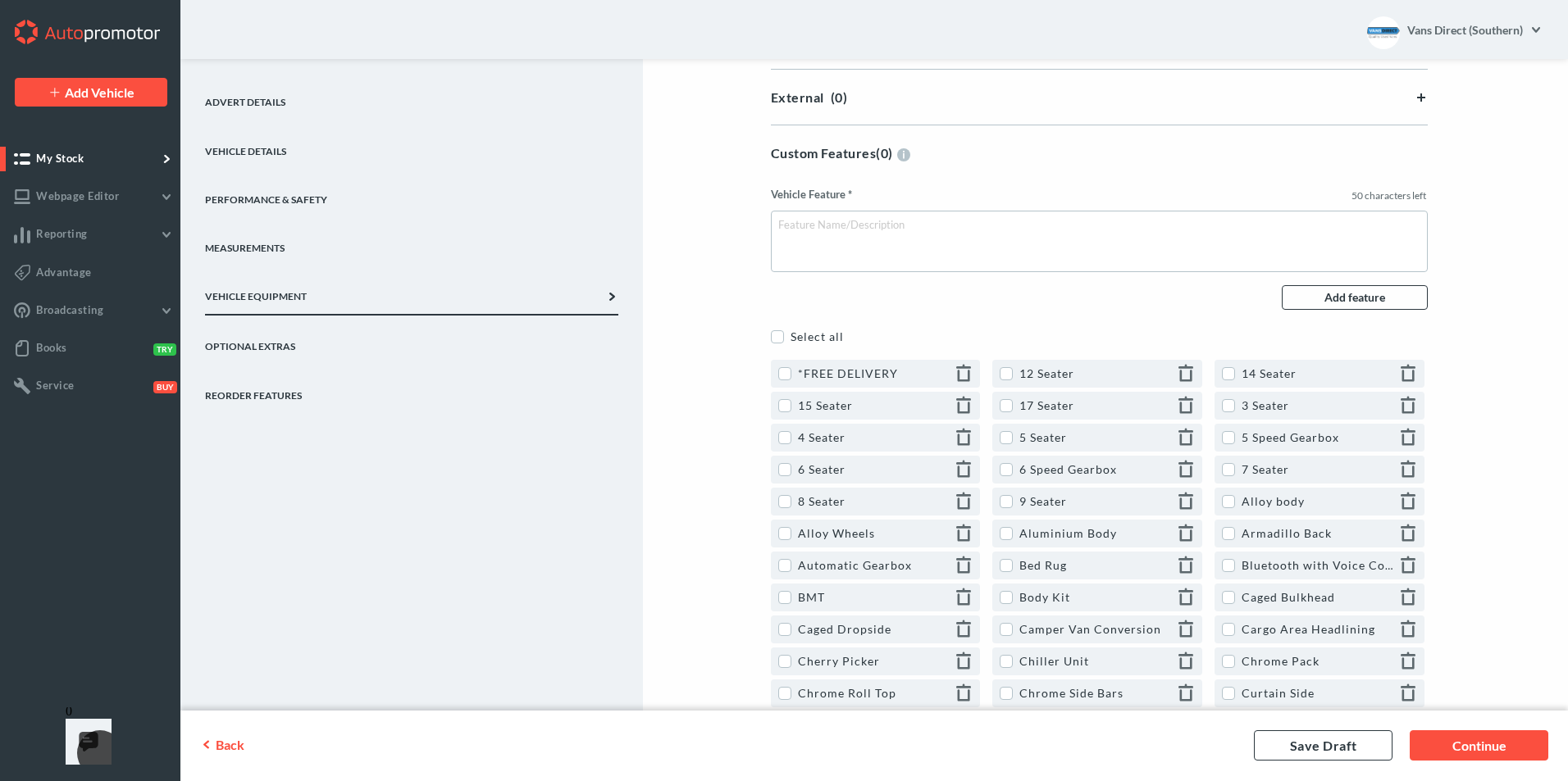
click at [1416, 96] on div "External (0)" at bounding box center [1099, 97] width 657 height 16
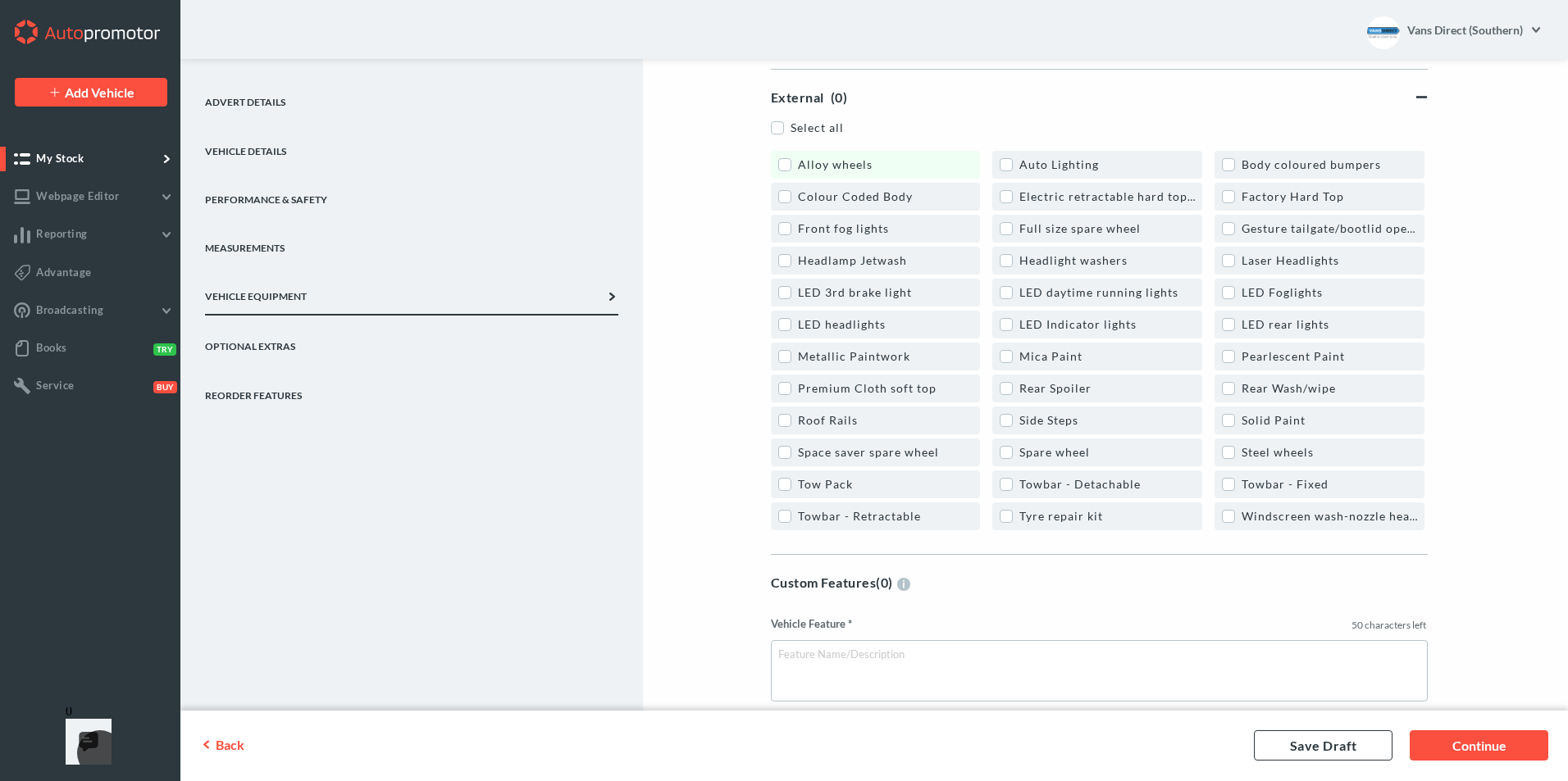
click at [788, 161] on label "Alloy wheels" at bounding box center [826, 164] width 94 height 14
click at [1014, 161] on label "Auto Lighting" at bounding box center [1050, 164] width 100 height 14
click at [1232, 168] on label "Body coloured bumpers" at bounding box center [1301, 164] width 160 height 14
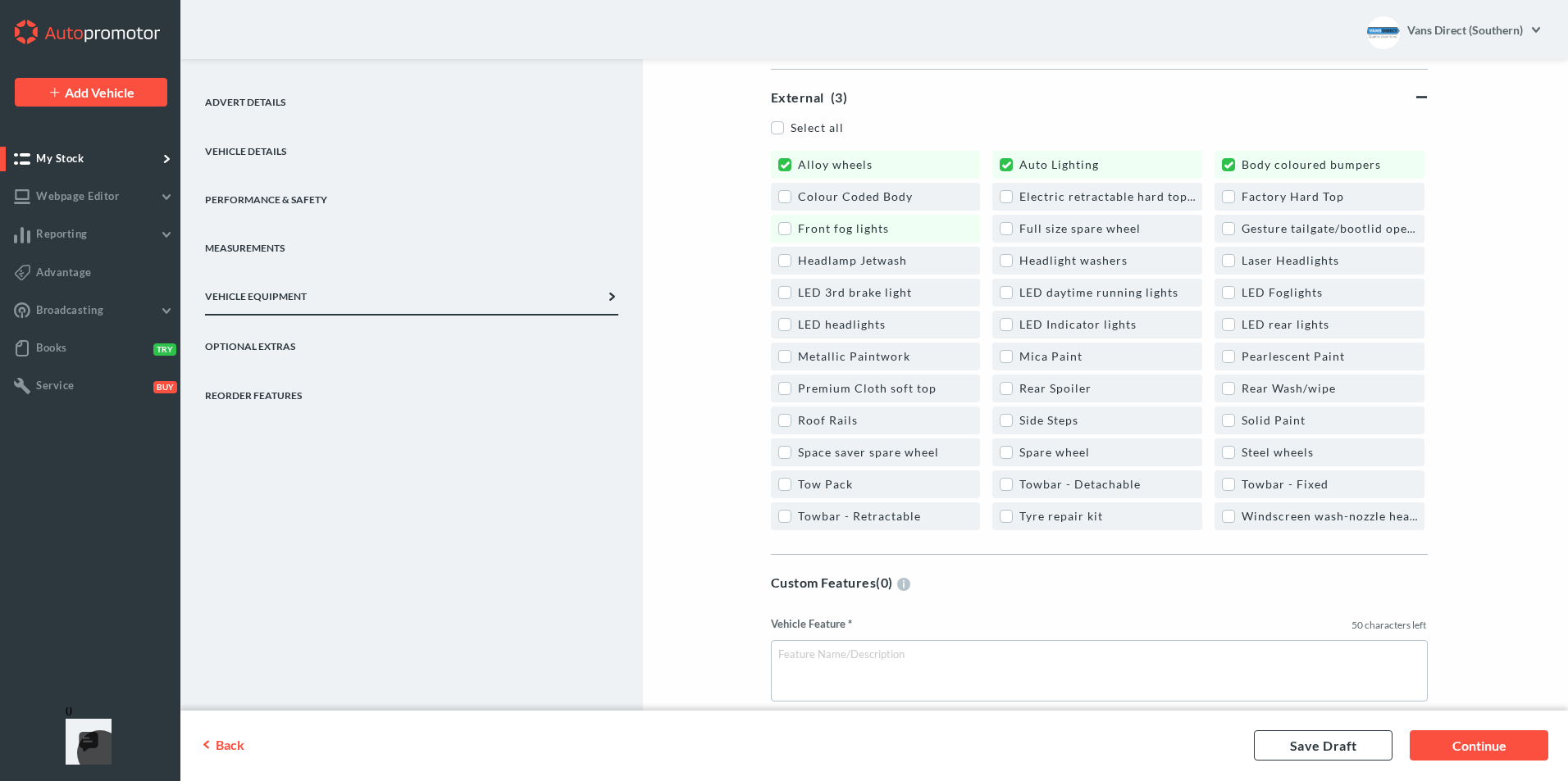
click at [791, 234] on label "Front fog lights" at bounding box center [834, 228] width 111 height 14
click at [1011, 295] on label "LED daytime running lights" at bounding box center [1089, 291] width 179 height 14
click at [794, 352] on label "Metallic Paintwork" at bounding box center [844, 356] width 132 height 14
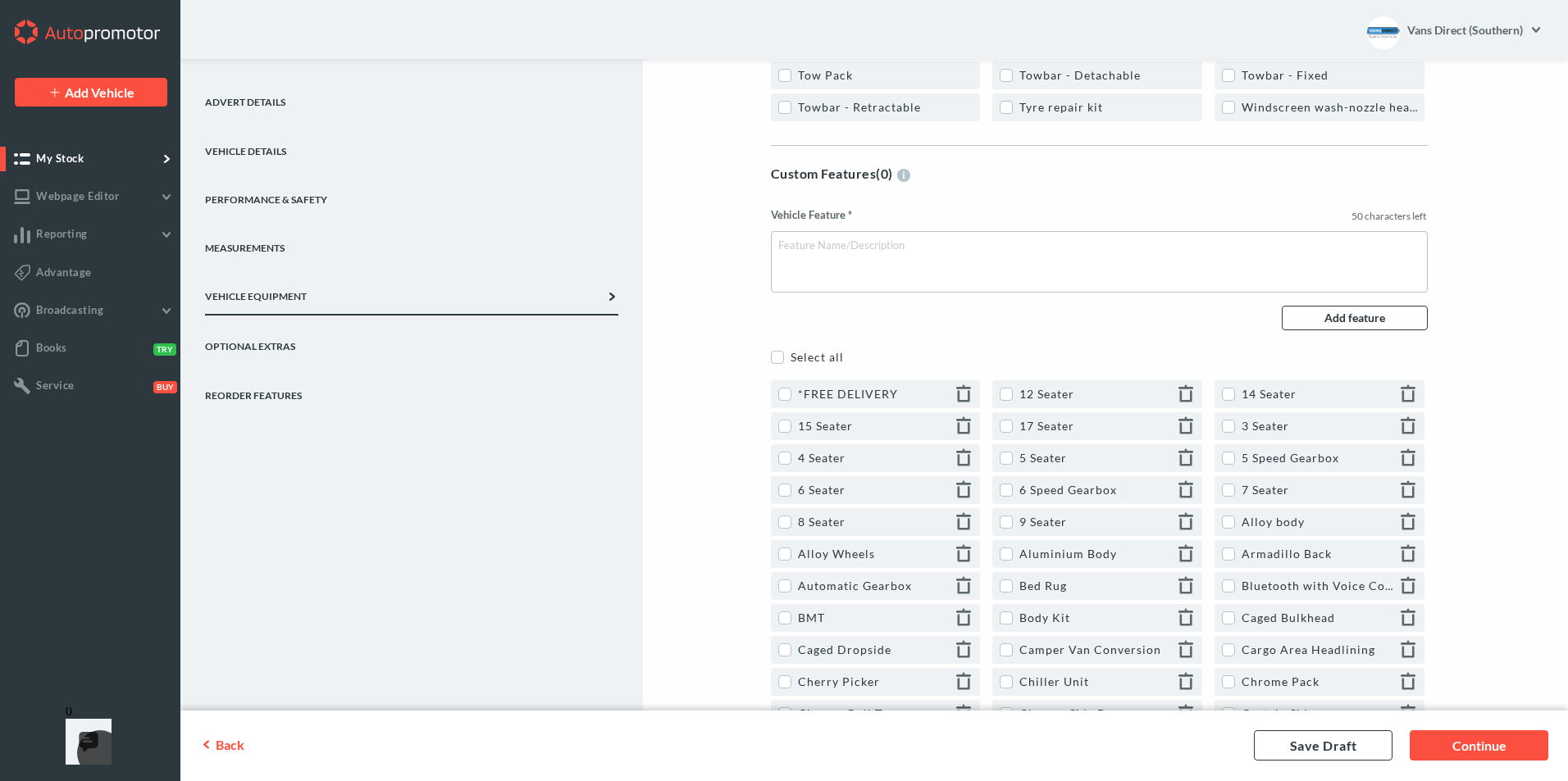
scroll to position [3198, 0]
click at [787, 391] on label "*FREE DELIVERY" at bounding box center [838, 393] width 120 height 14
click at [1220, 422] on link "3 Seater" at bounding box center [1320, 425] width 210 height 28
click at [1016, 483] on label "6 Speed Gearbox" at bounding box center [1058, 489] width 117 height 14
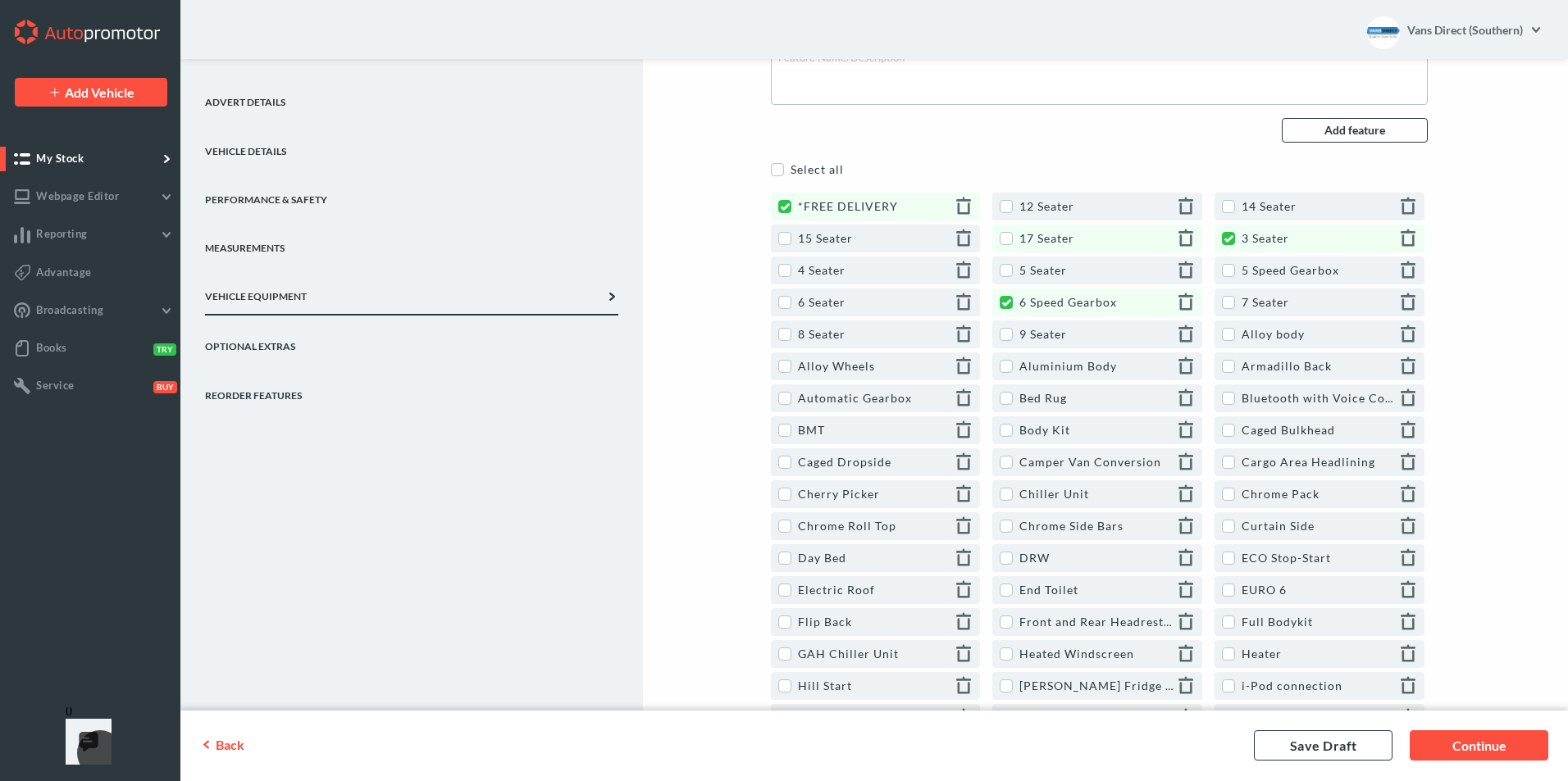
scroll to position [3444, 0]
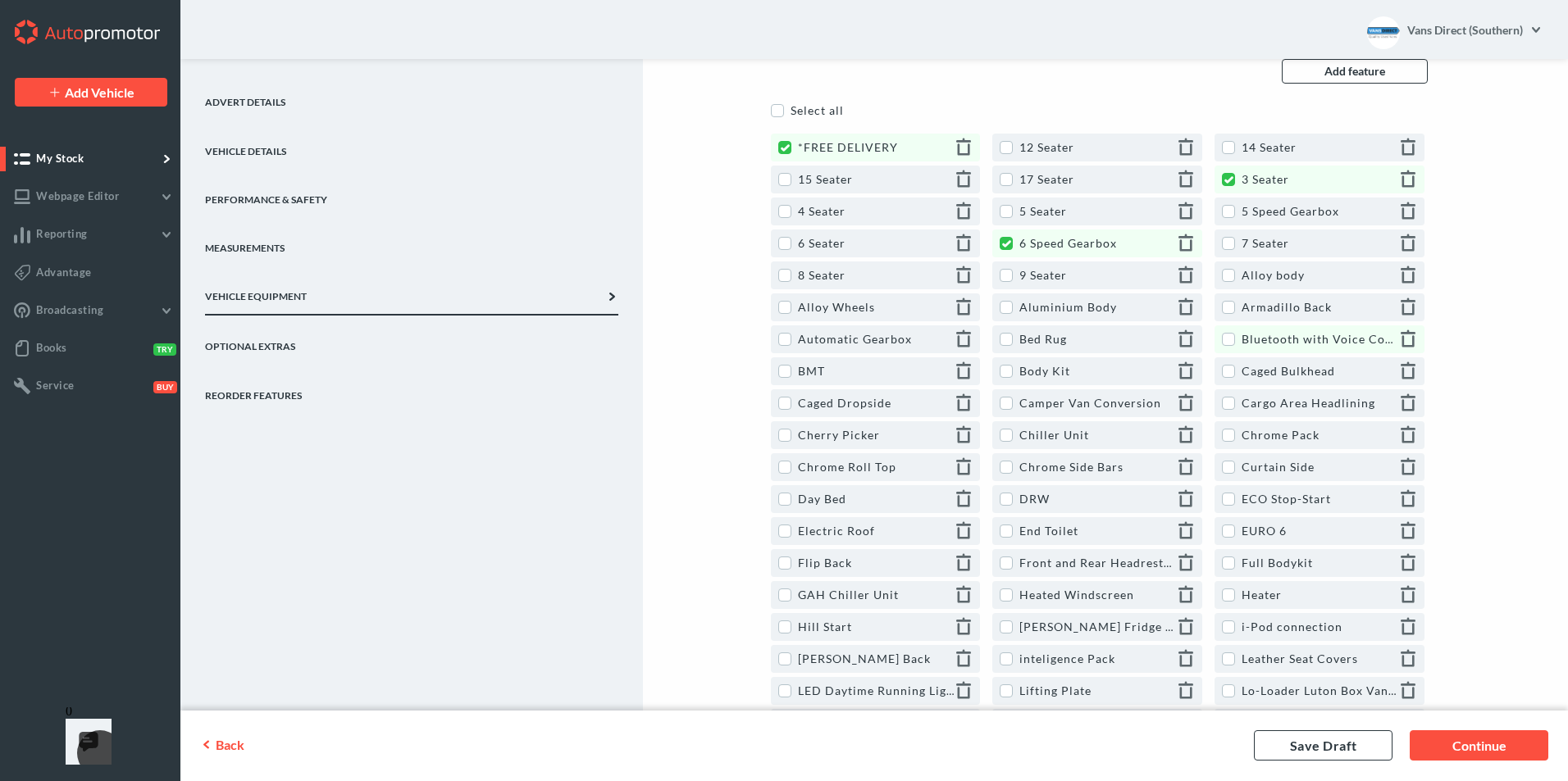
click at [1229, 339] on label "Bluetooth with Voice Control" at bounding box center [1318, 338] width 193 height 14
click at [1228, 538] on link "EURO 6" at bounding box center [1320, 531] width 210 height 28
click at [1468, 745] on link "Continue" at bounding box center [1479, 746] width 138 height 30
